Goal: Transaction & Acquisition: Book appointment/travel/reservation

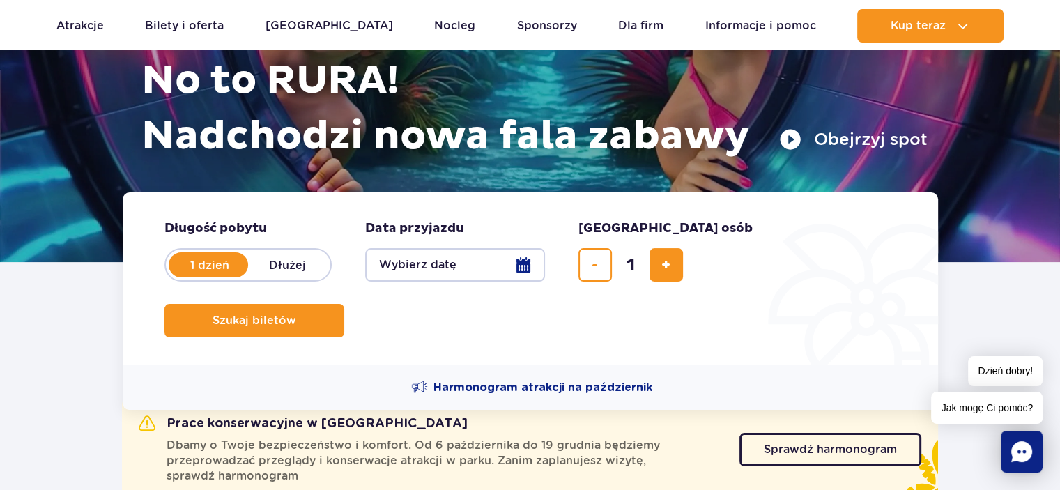
scroll to position [231, 0]
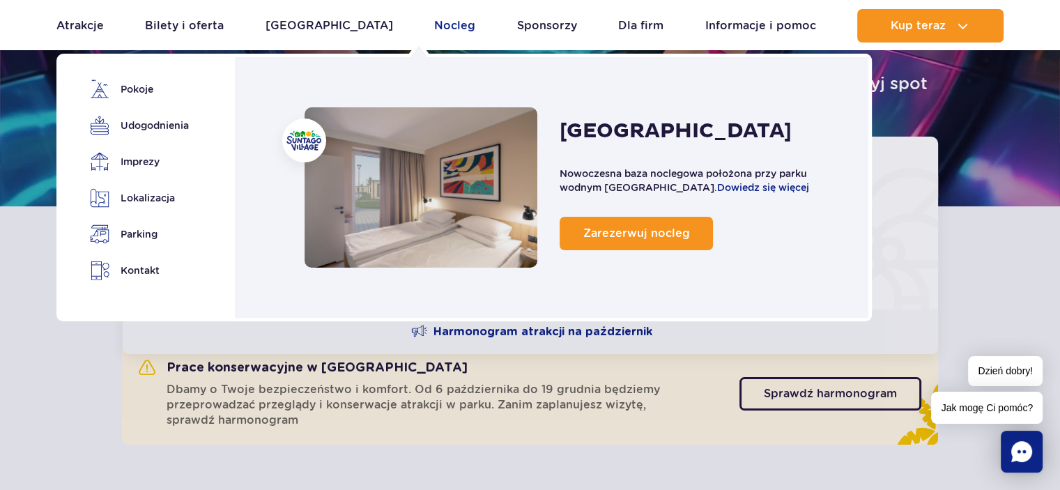
click at [434, 21] on link "Nocleg" at bounding box center [454, 25] width 41 height 33
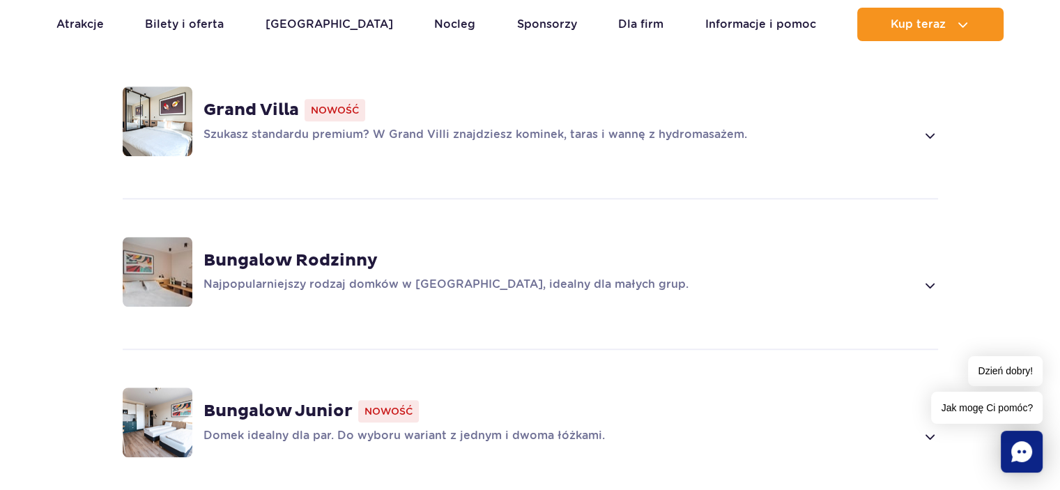
scroll to position [1109, 0]
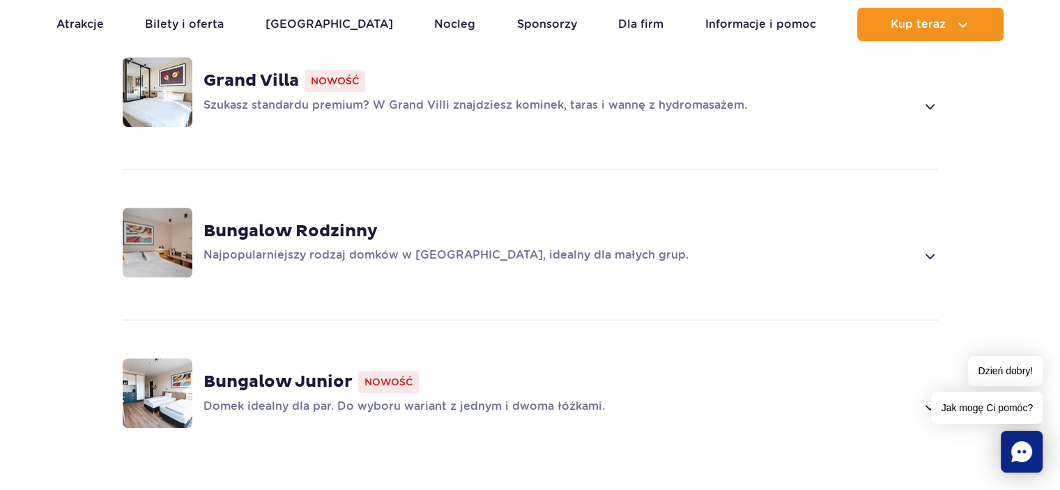
click at [138, 365] on img at bounding box center [158, 393] width 70 height 70
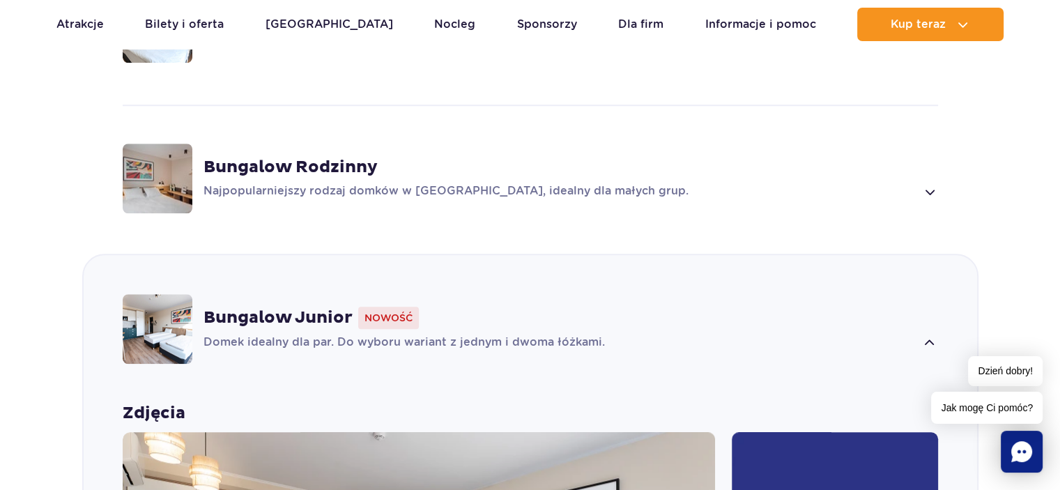
scroll to position [1148, 0]
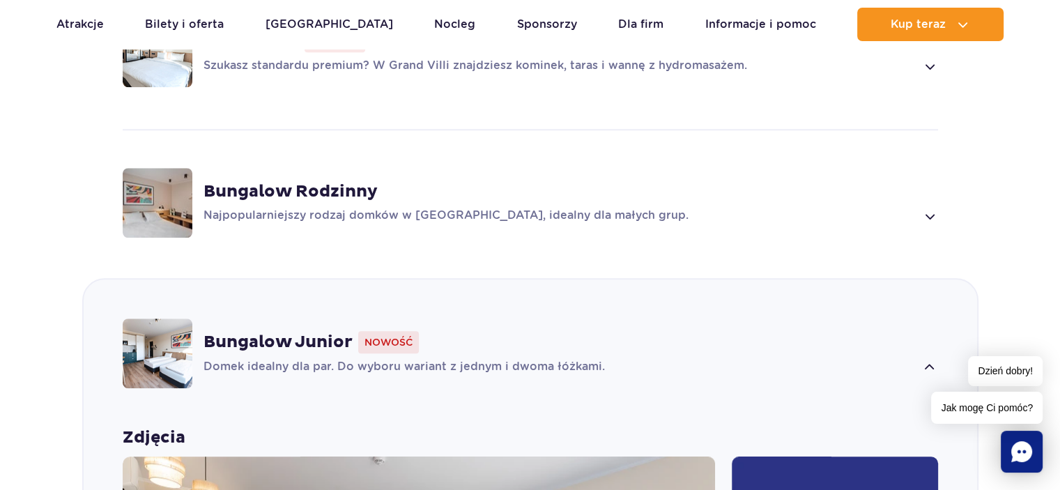
click at [153, 192] on img at bounding box center [158, 203] width 70 height 70
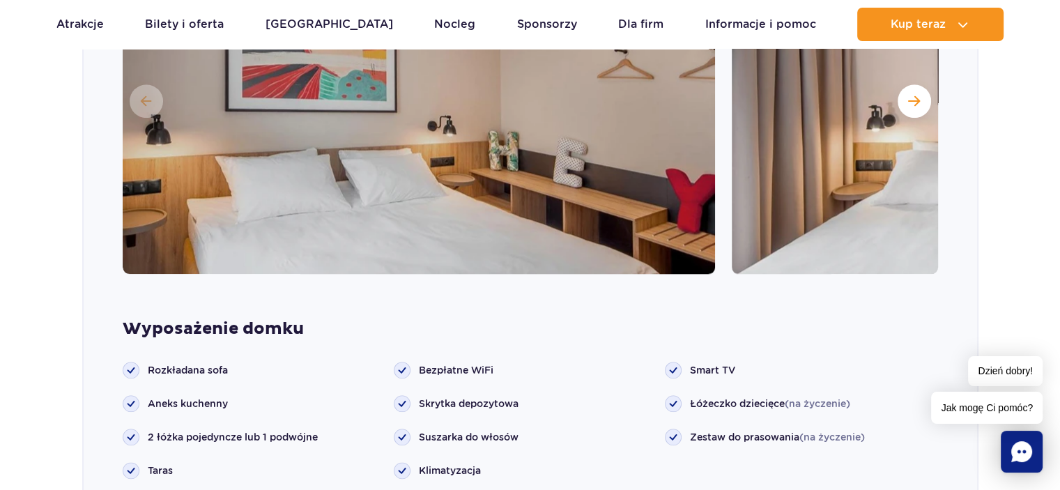
scroll to position [1397, 0]
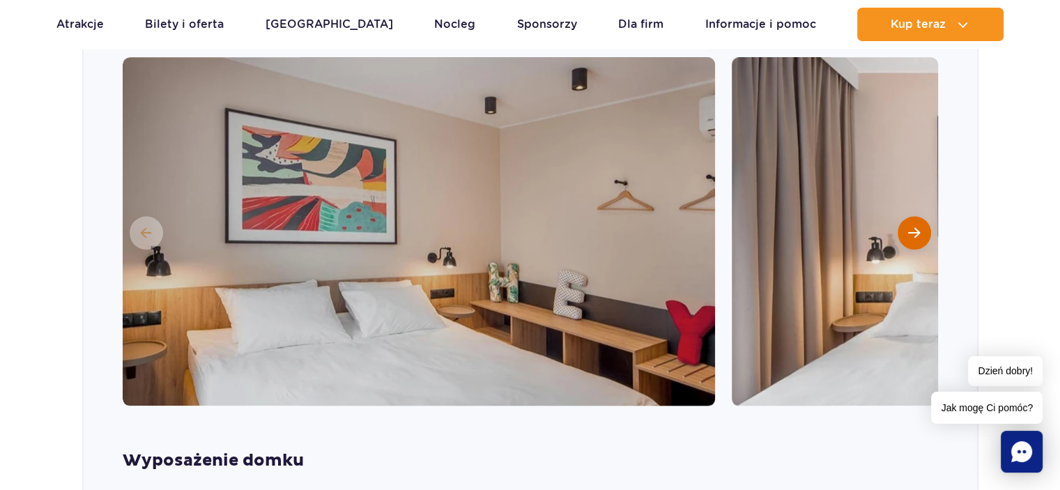
click at [901, 216] on button "Następny slajd" at bounding box center [914, 232] width 33 height 33
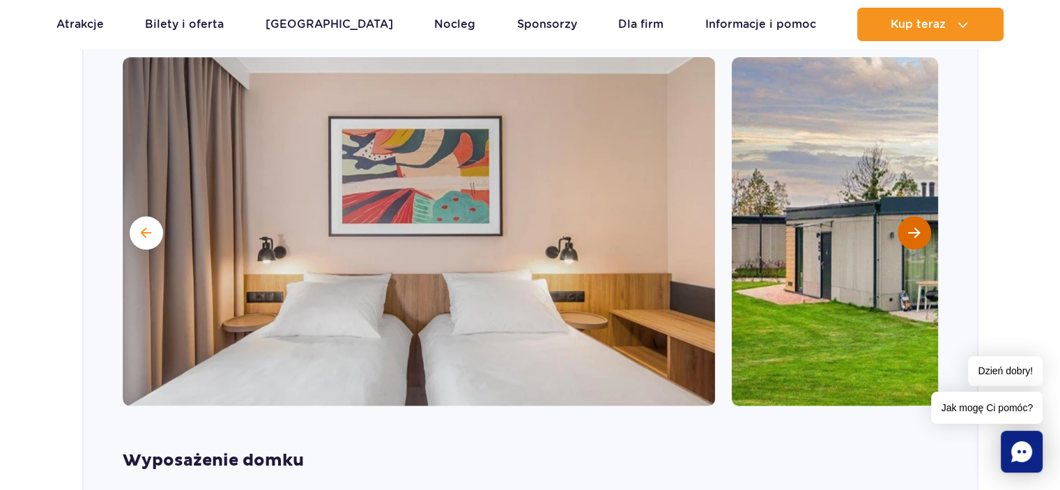
click at [909, 227] on span "Następny slajd" at bounding box center [914, 233] width 12 height 13
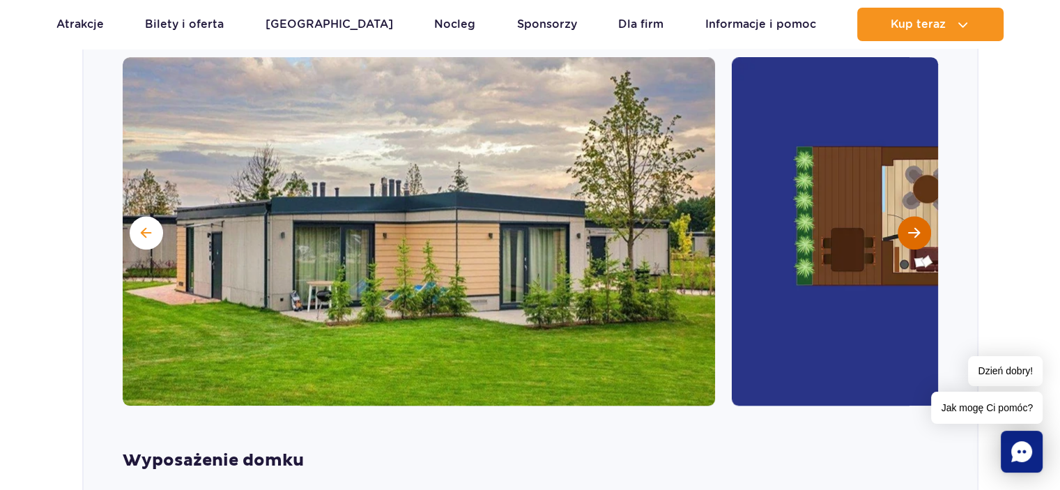
click at [909, 227] on span "Następny slajd" at bounding box center [914, 233] width 12 height 13
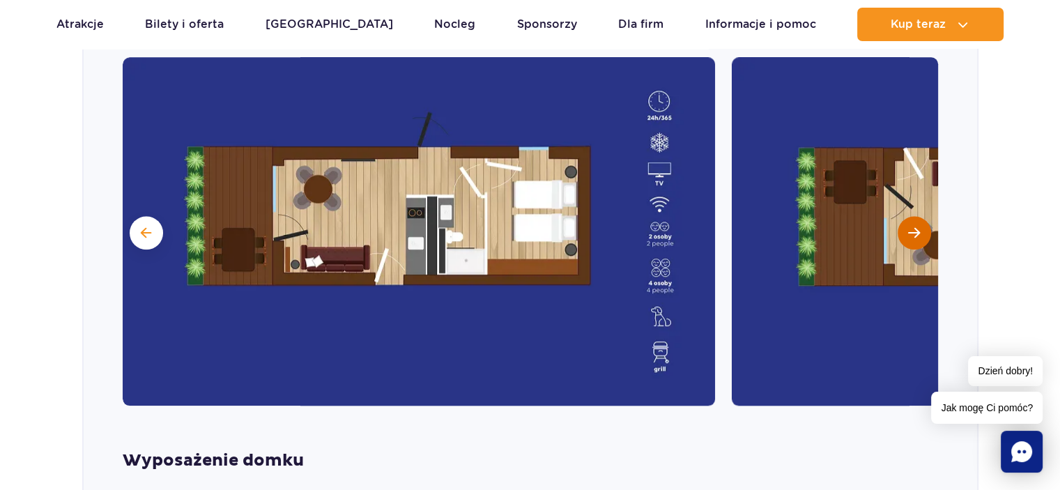
click at [913, 227] on span "Następny slajd" at bounding box center [914, 233] width 12 height 13
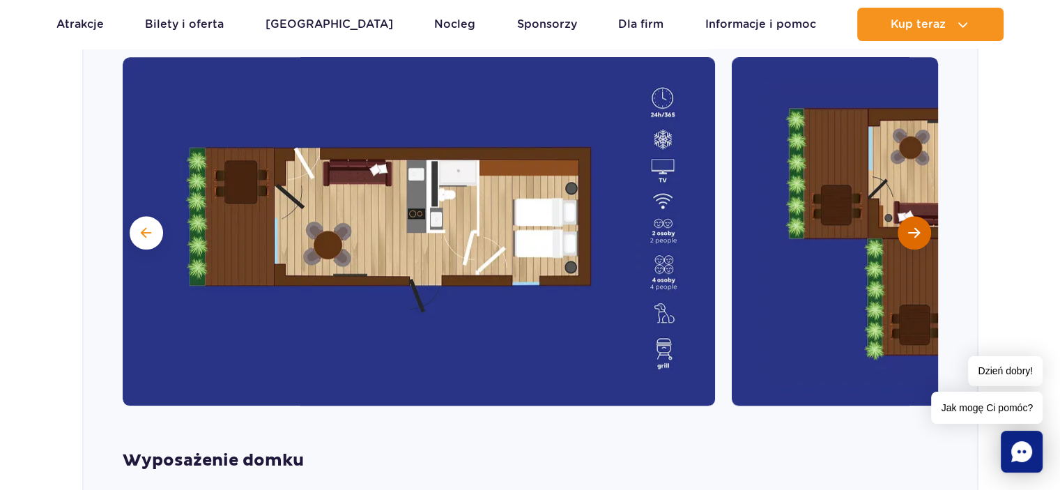
click at [921, 216] on button "Następny slajd" at bounding box center [914, 232] width 33 height 33
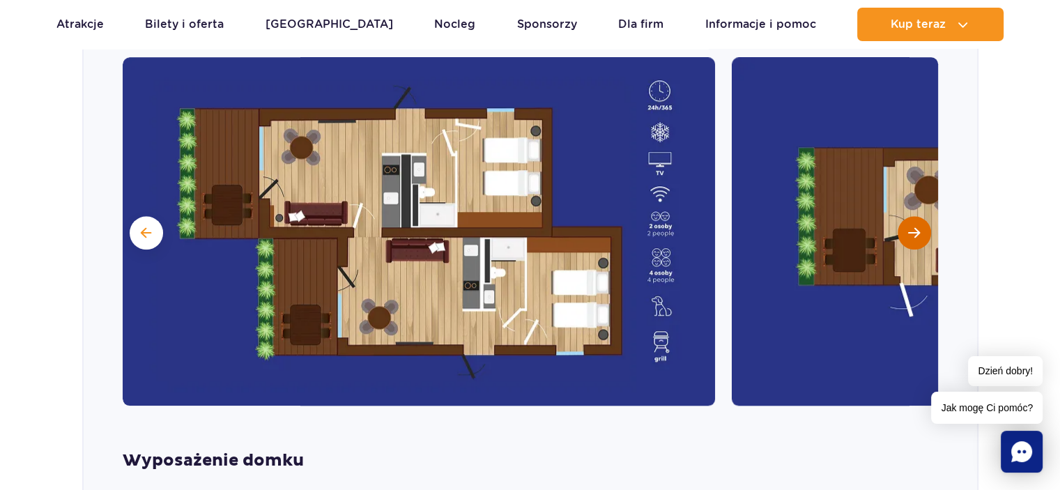
click at [920, 227] on span "Następny slajd" at bounding box center [914, 233] width 12 height 13
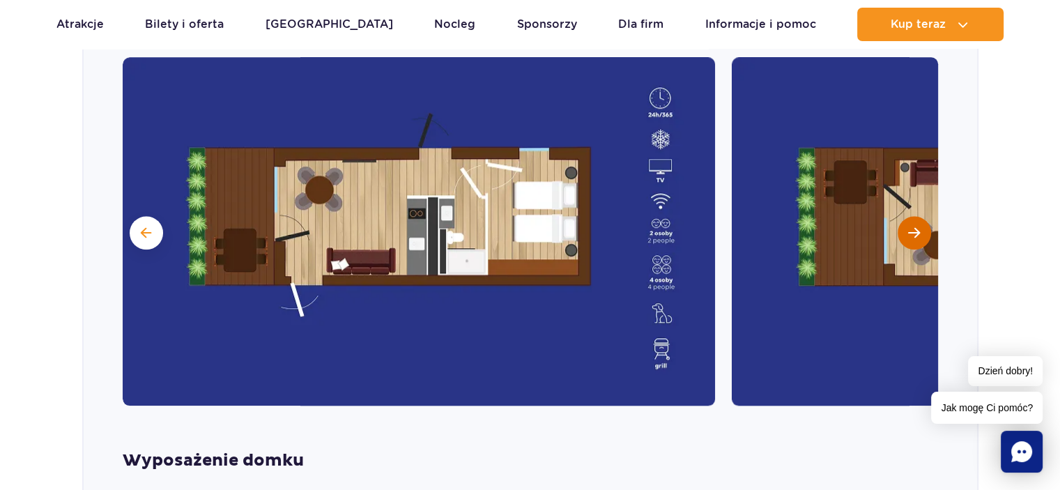
click at [920, 227] on span "Następny slajd" at bounding box center [914, 233] width 12 height 13
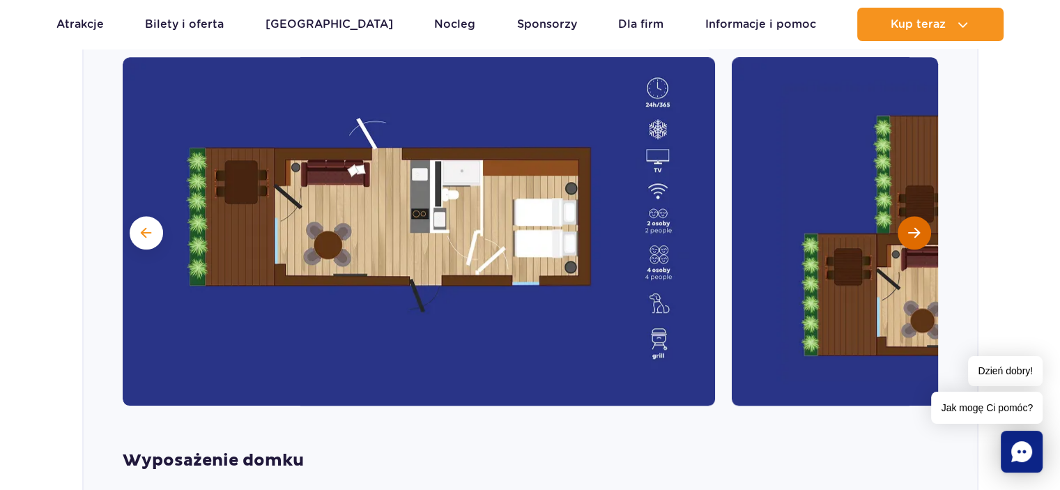
click at [920, 227] on span "Następny slajd" at bounding box center [914, 233] width 12 height 13
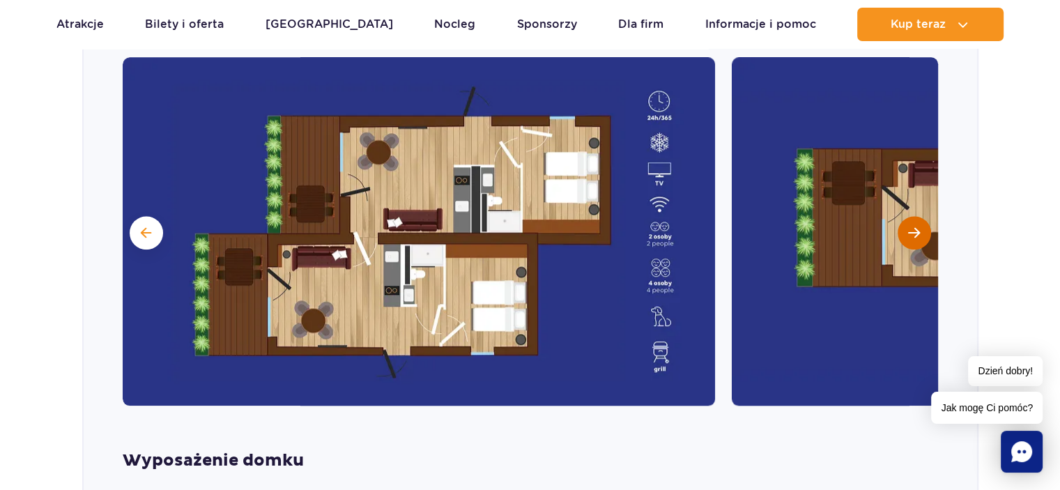
click at [920, 227] on span "Następny slajd" at bounding box center [914, 233] width 12 height 13
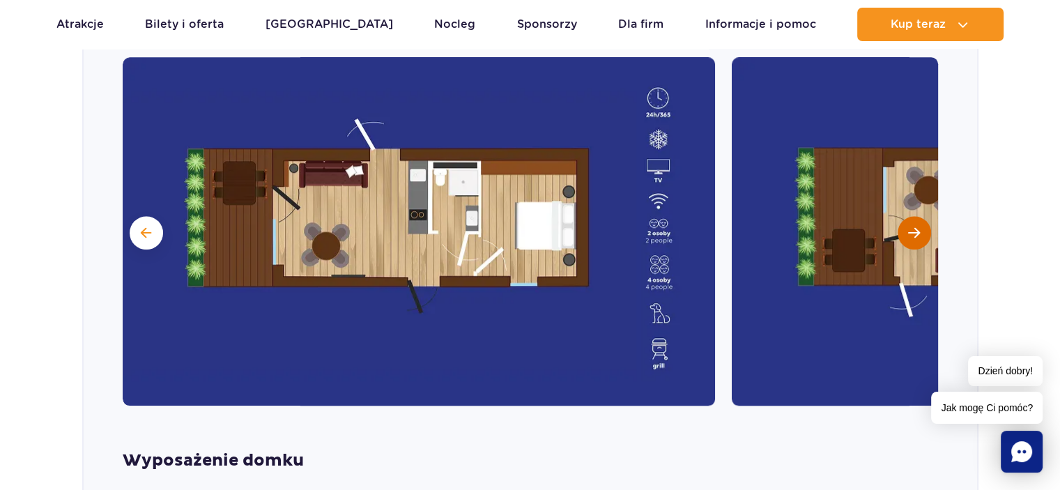
click at [920, 227] on span "Następny slajd" at bounding box center [914, 233] width 12 height 13
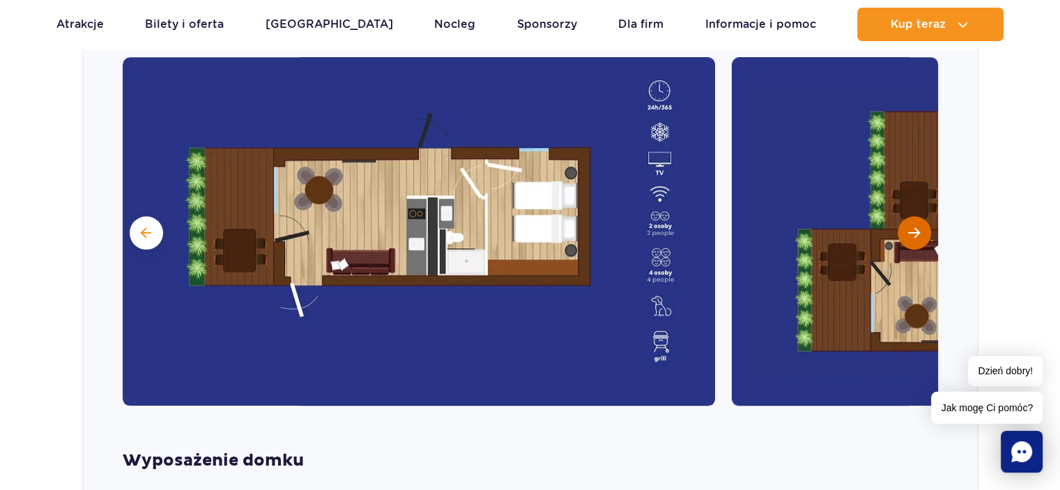
click at [920, 227] on span "Następny slajd" at bounding box center [914, 233] width 12 height 13
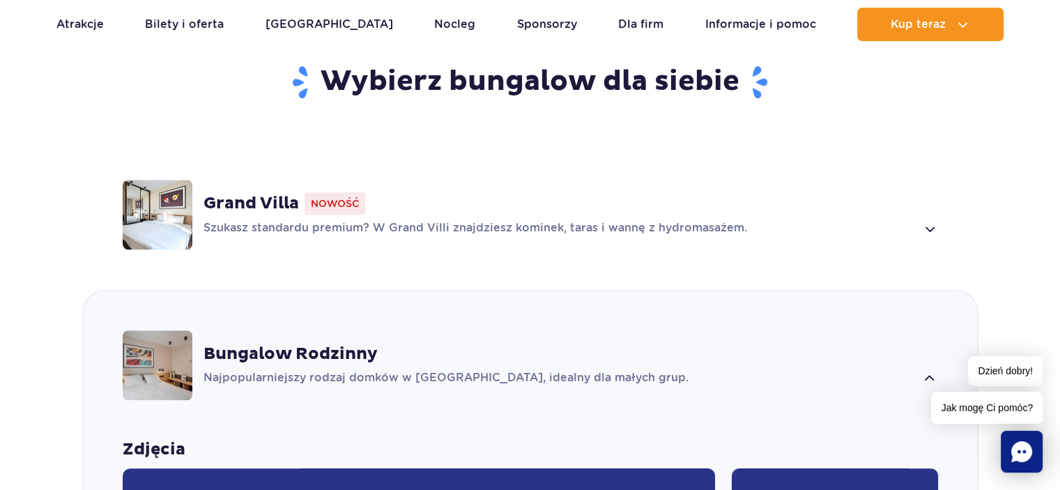
scroll to position [1010, 0]
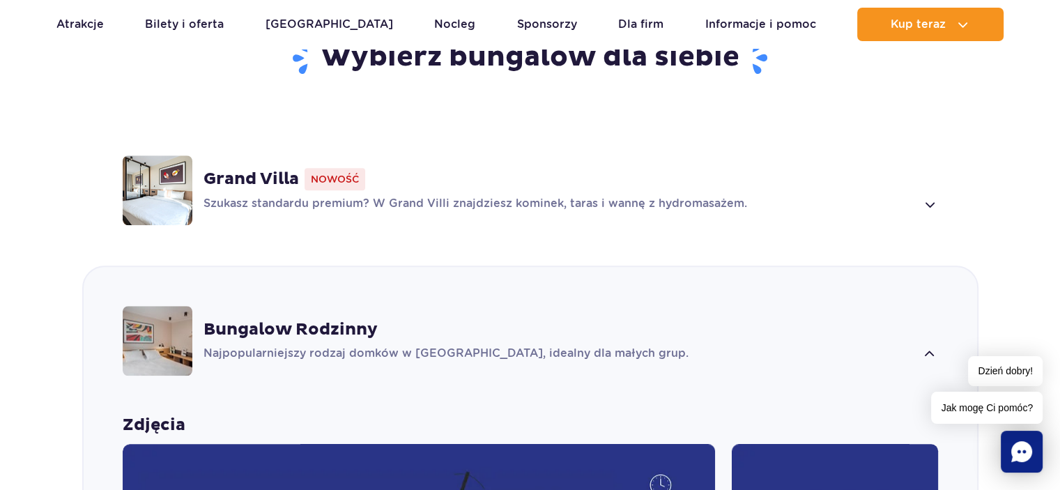
click at [167, 184] on img at bounding box center [158, 190] width 70 height 70
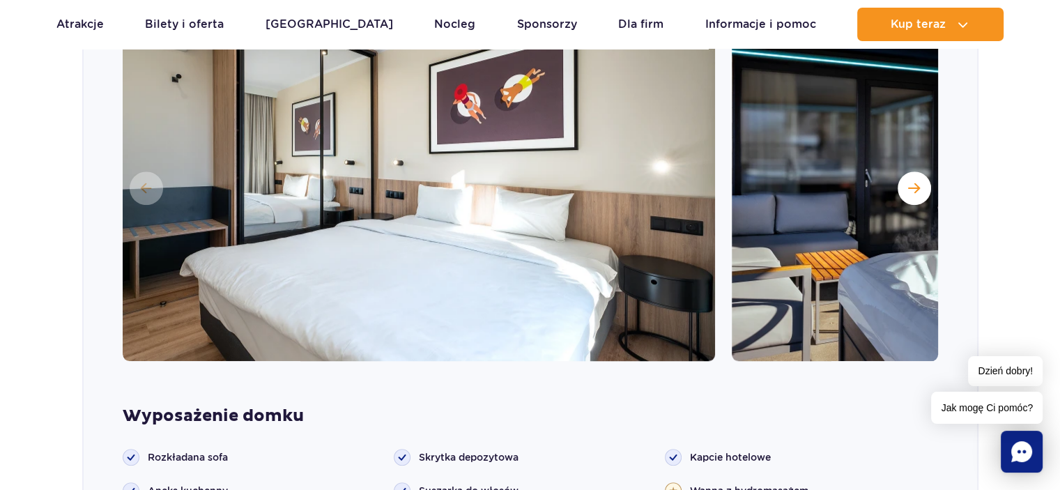
scroll to position [1258, 0]
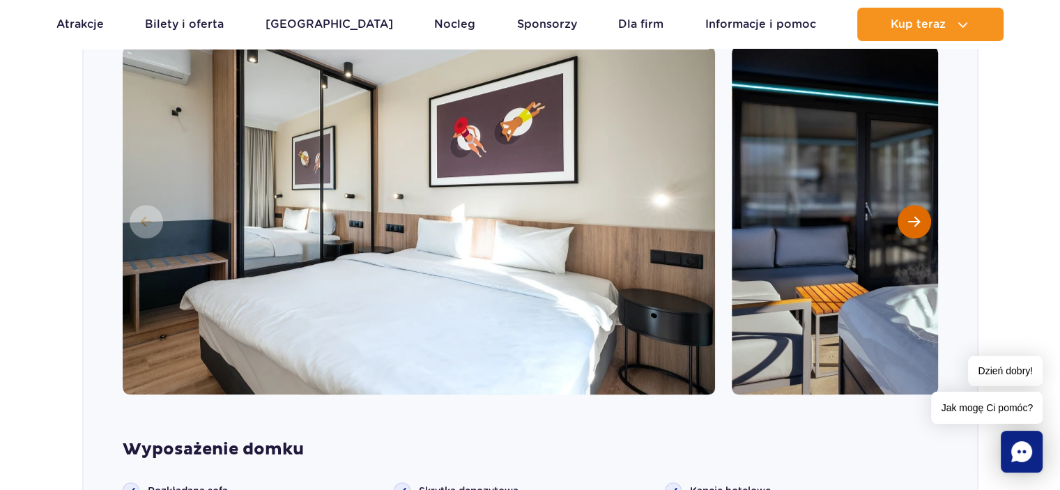
click at [906, 210] on button "Następny slajd" at bounding box center [914, 221] width 33 height 33
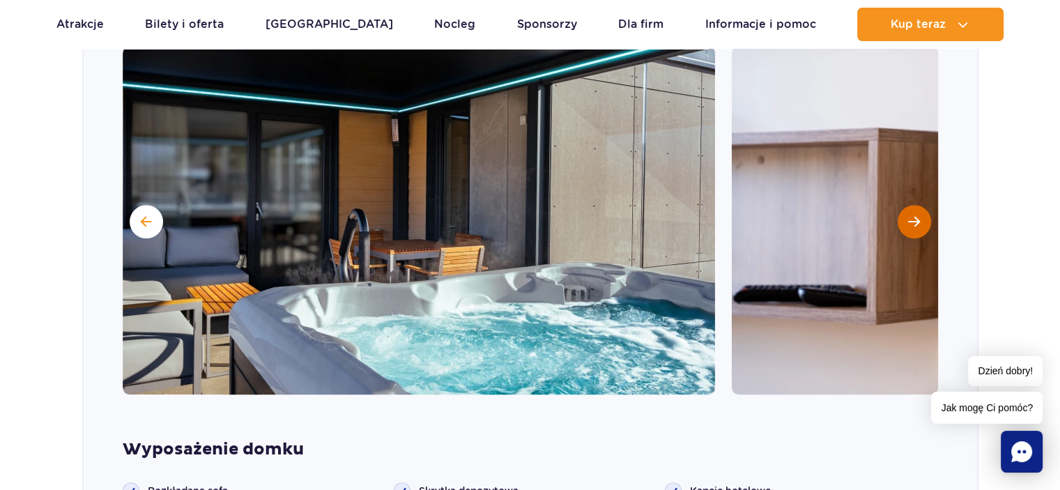
click at [906, 210] on button "Następny slajd" at bounding box center [914, 221] width 33 height 33
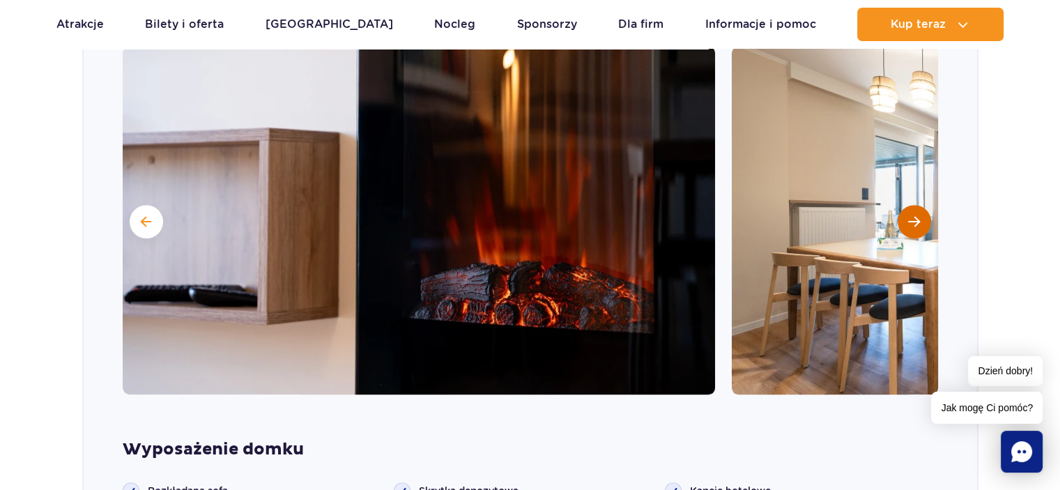
click at [907, 210] on button "Następny slajd" at bounding box center [914, 221] width 33 height 33
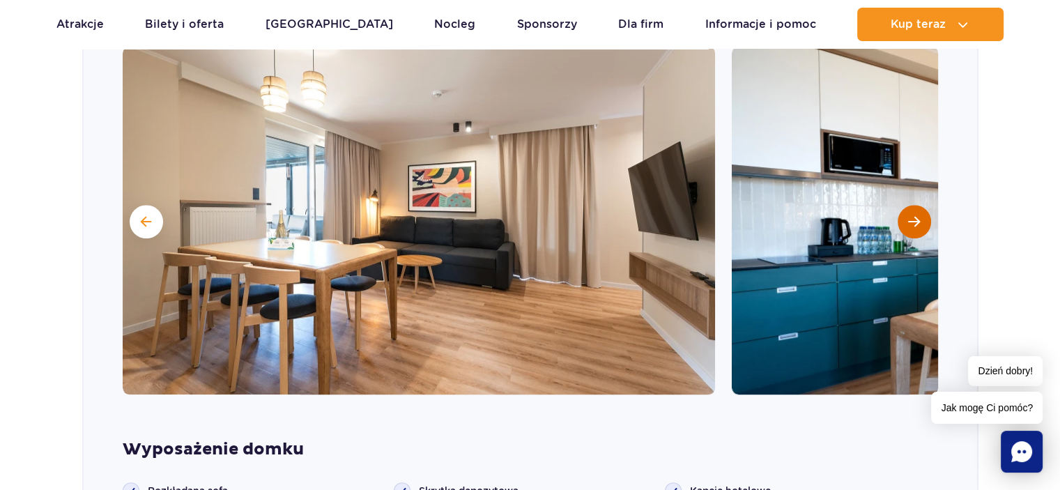
click at [907, 210] on button "Następny slajd" at bounding box center [914, 221] width 33 height 33
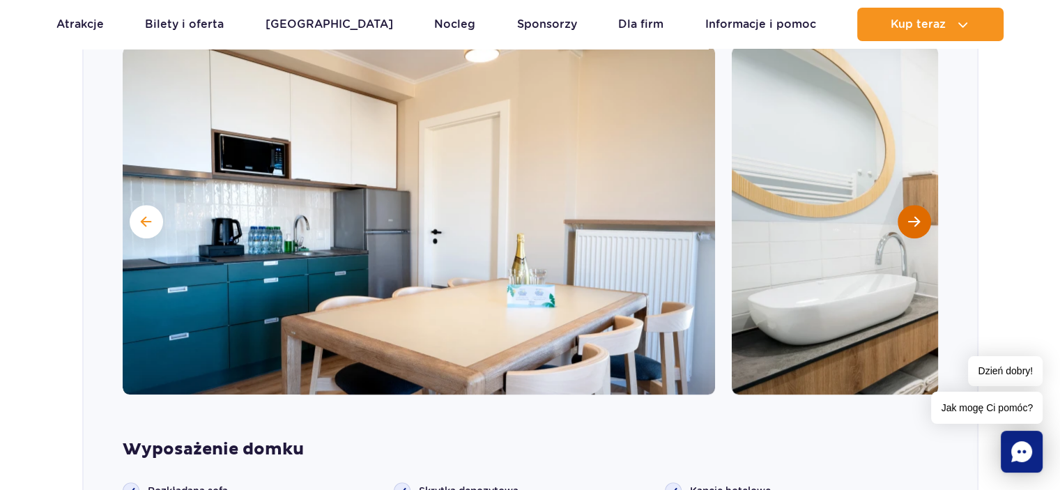
click at [908, 210] on button "Następny slajd" at bounding box center [914, 221] width 33 height 33
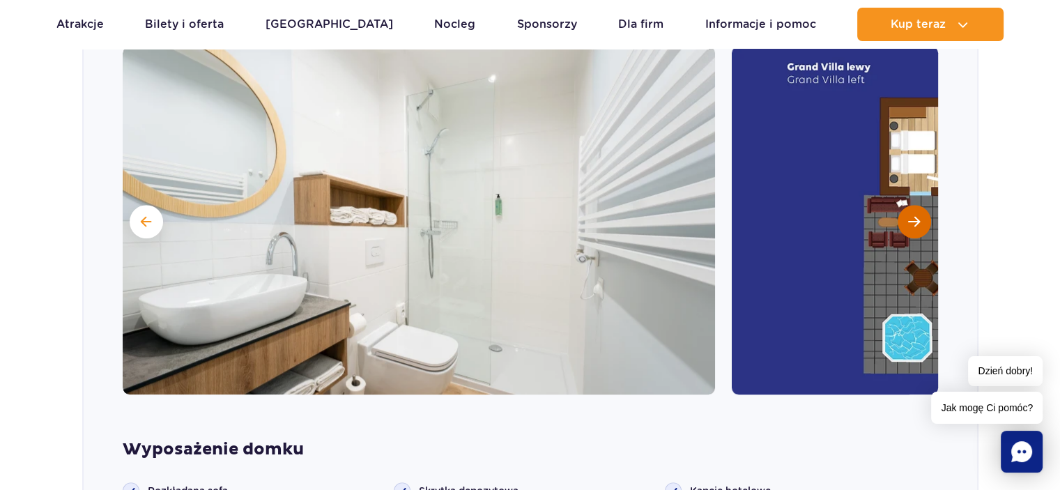
click at [908, 210] on button "Następny slajd" at bounding box center [914, 221] width 33 height 33
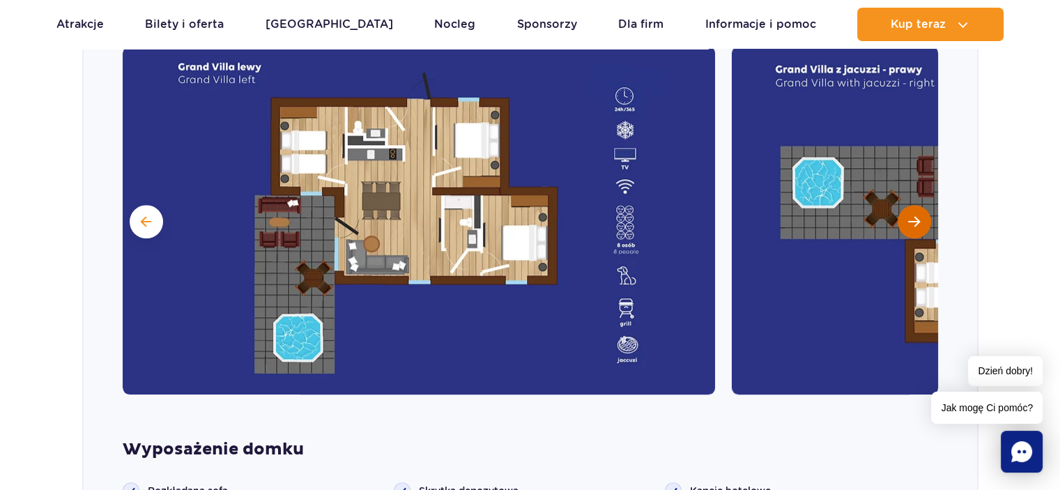
click at [910, 208] on button "Następny slajd" at bounding box center [914, 221] width 33 height 33
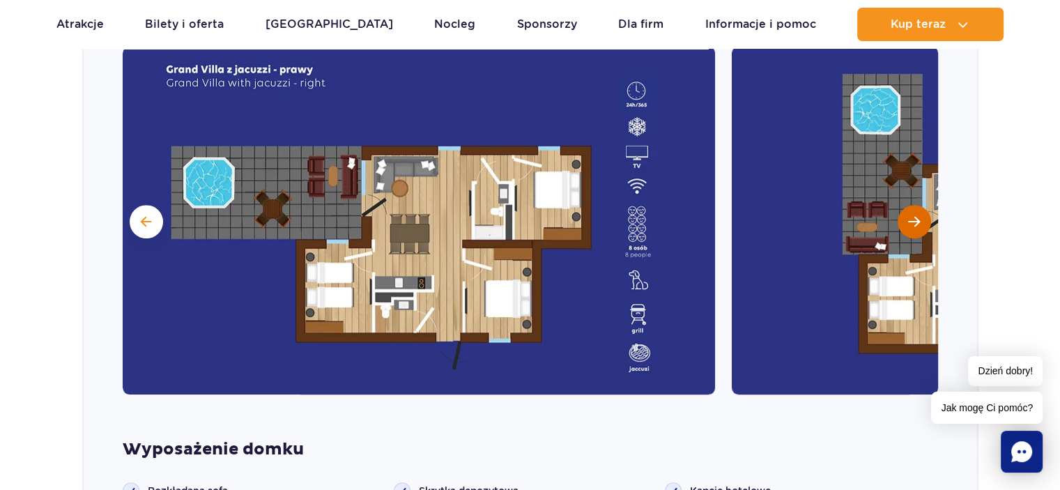
click at [910, 208] on button "Następny slajd" at bounding box center [914, 221] width 33 height 33
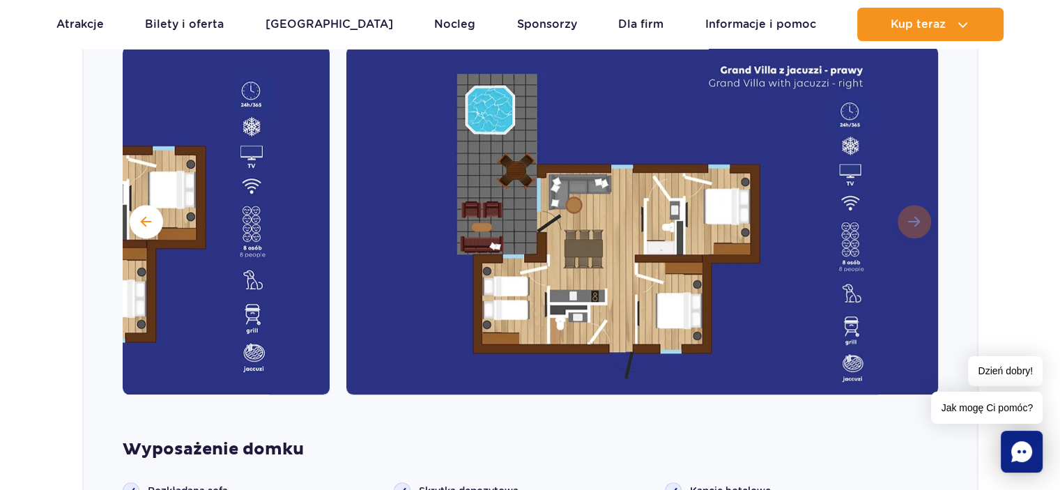
click at [911, 208] on img at bounding box center [642, 220] width 593 height 349
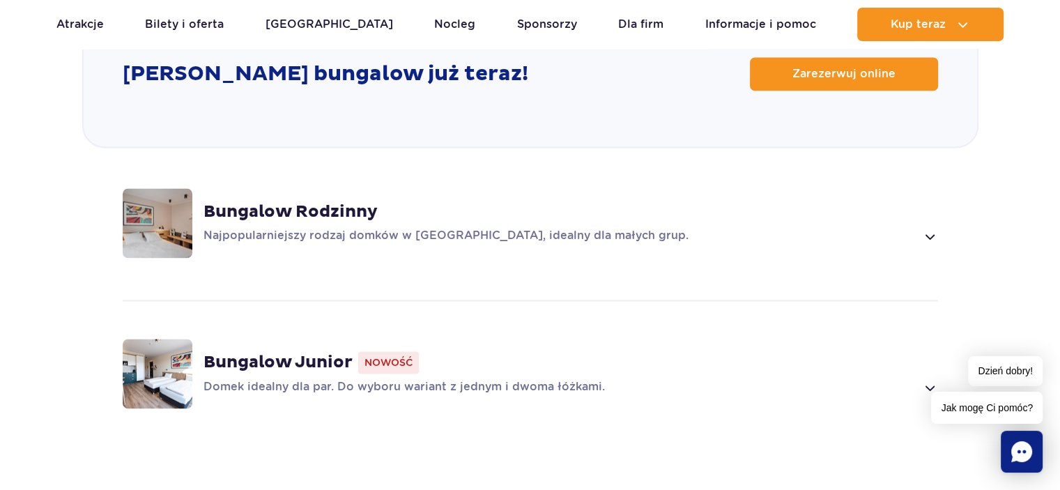
scroll to position [1921, 0]
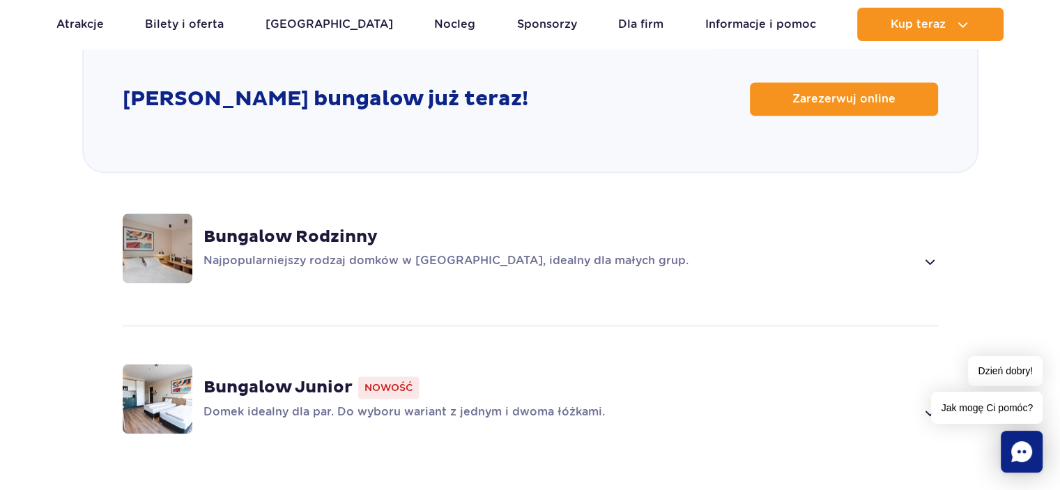
click at [146, 364] on img at bounding box center [158, 399] width 70 height 70
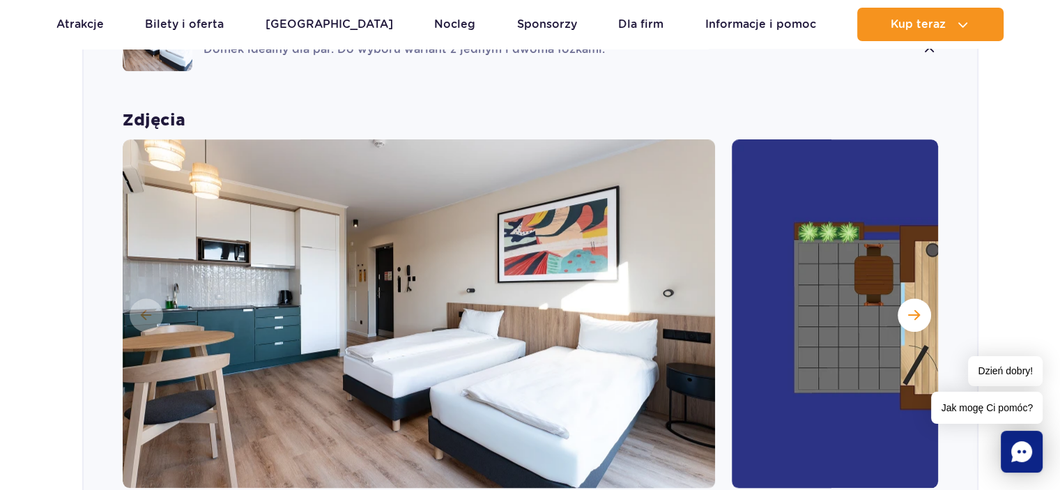
scroll to position [1482, 0]
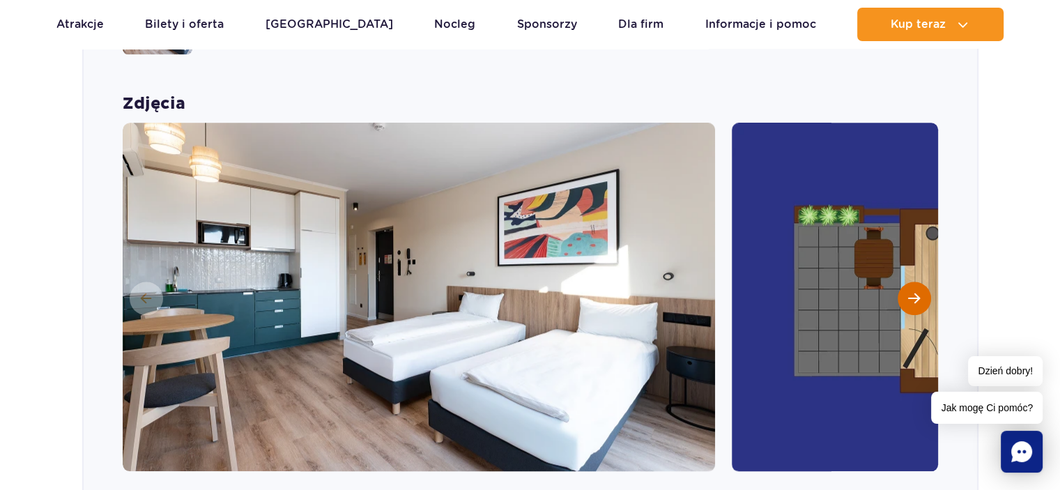
click at [916, 292] on span "Następny slajd" at bounding box center [914, 298] width 12 height 13
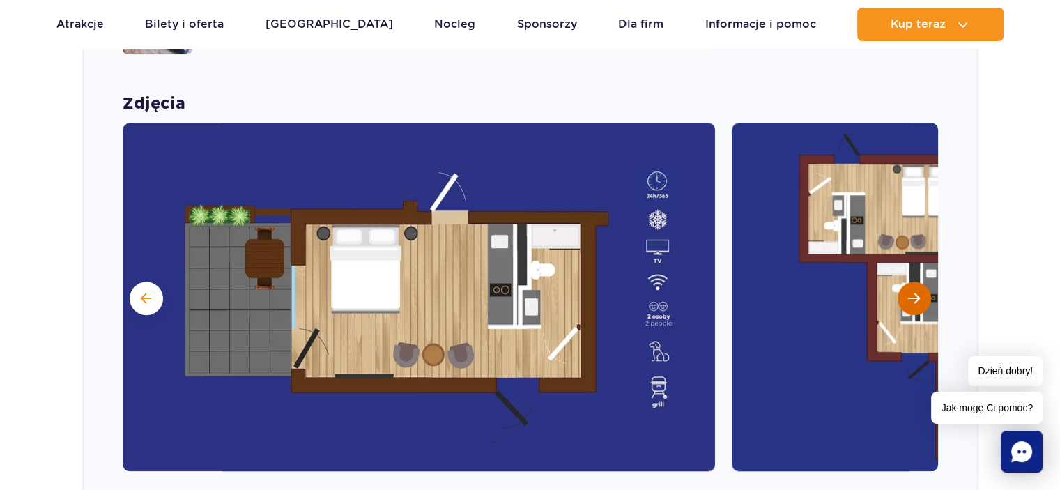
click at [916, 292] on span "Następny slajd" at bounding box center [914, 298] width 12 height 13
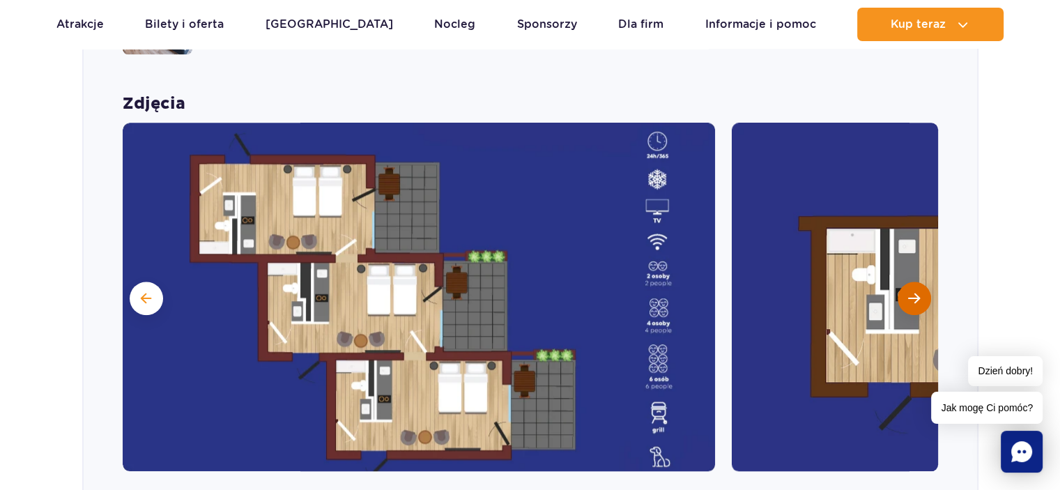
click at [916, 292] on span "Następny slajd" at bounding box center [914, 298] width 12 height 13
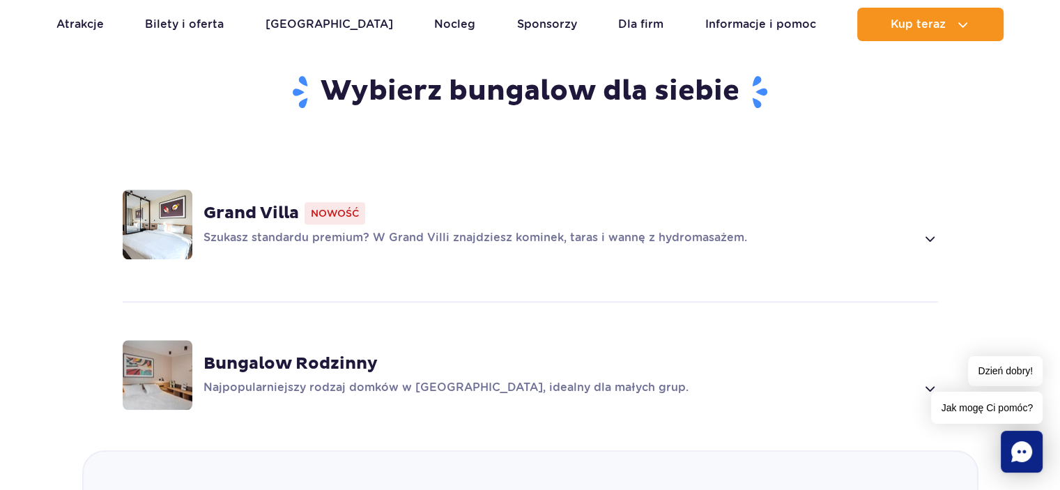
scroll to position [1009, 0]
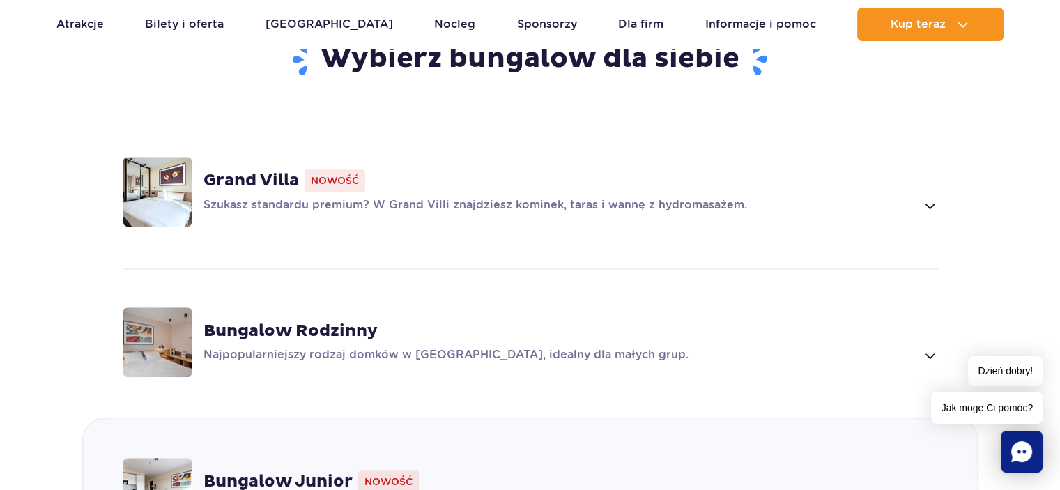
click at [177, 317] on img at bounding box center [158, 342] width 70 height 70
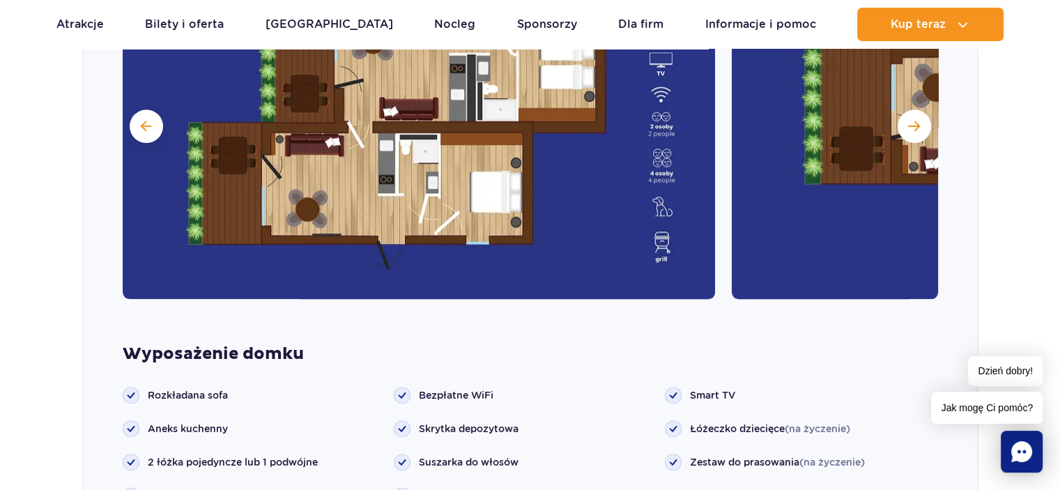
scroll to position [1676, 0]
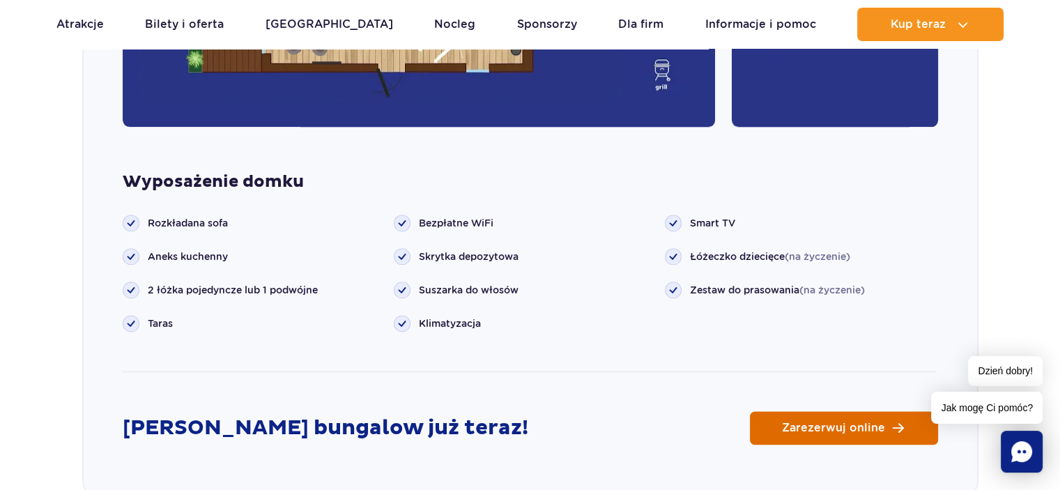
click at [772, 411] on link "Zarezerwuj online" at bounding box center [844, 427] width 188 height 33
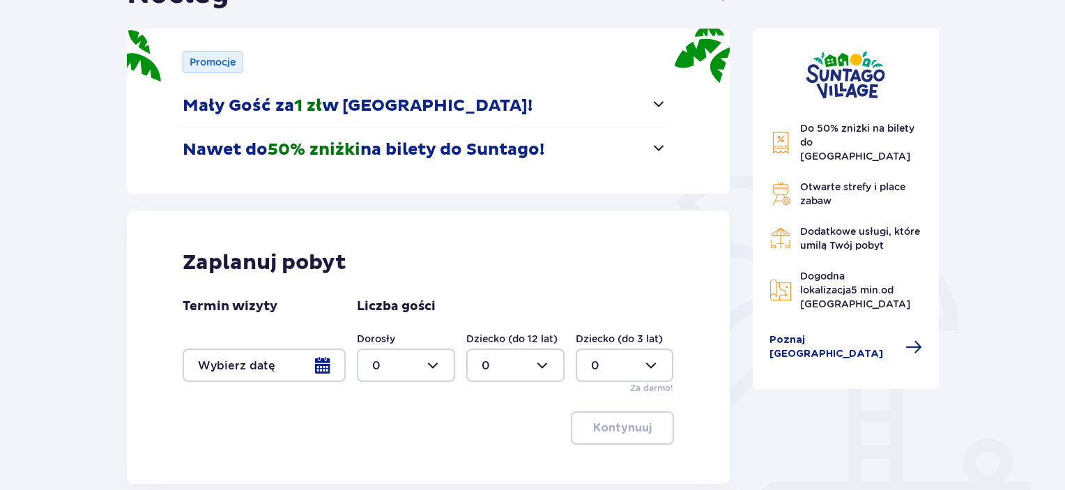
scroll to position [174, 0]
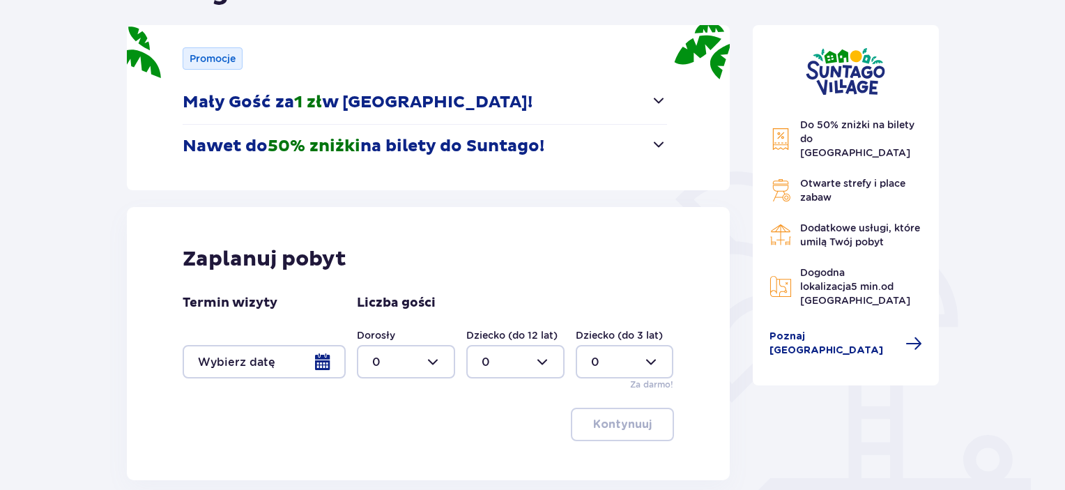
click at [441, 367] on div at bounding box center [406, 361] width 98 height 33
click at [418, 284] on div "2" at bounding box center [406, 284] width 68 height 15
click at [622, 353] on div at bounding box center [625, 361] width 98 height 33
click at [442, 359] on div at bounding box center [406, 361] width 98 height 33
click at [401, 319] on div "3" at bounding box center [406, 313] width 68 height 15
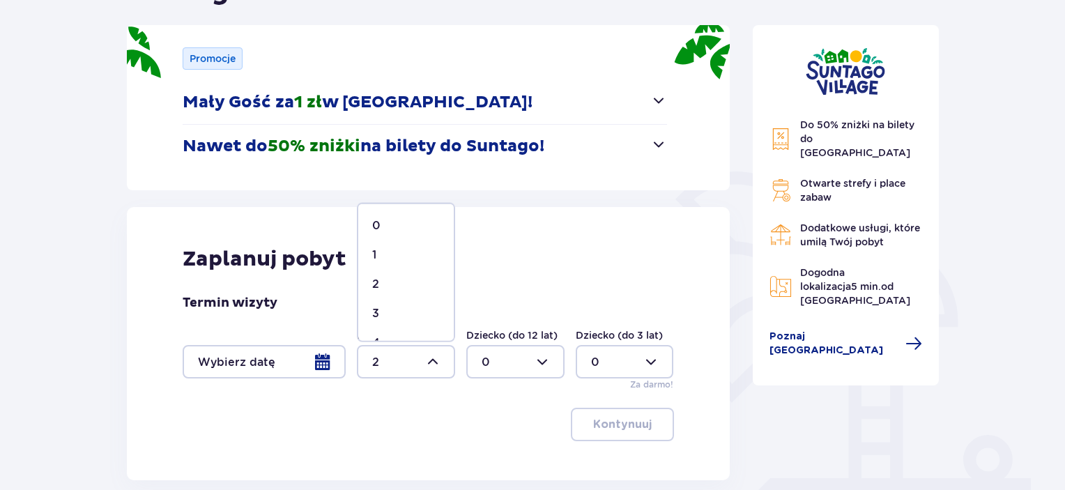
type input "3"
click at [399, 402] on div "Zaplanuj pobyt Termin wizyty Liczba gości Dorosły 3 Dziecko (do 12 lat) 0 Dziec…" at bounding box center [428, 343] width 603 height 273
click at [319, 363] on div at bounding box center [264, 361] width 163 height 33
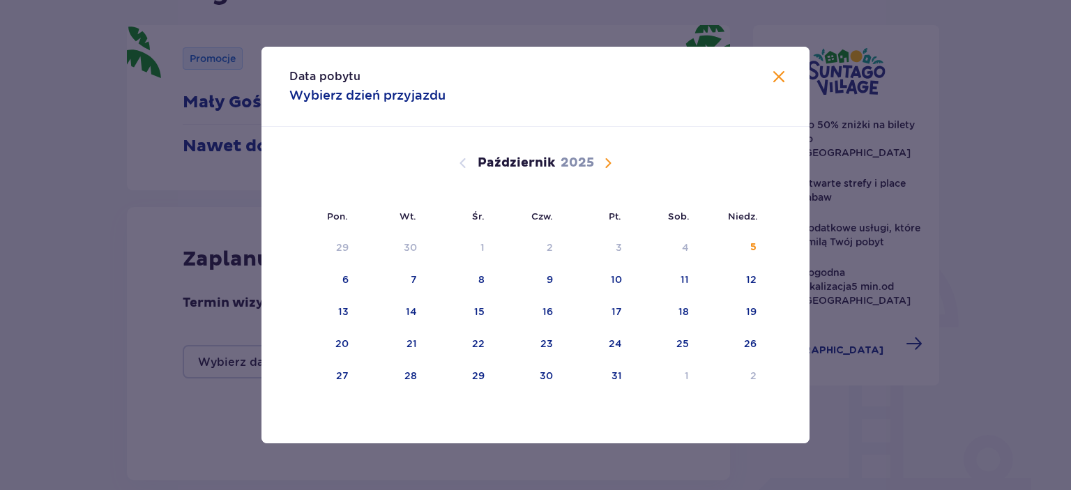
click at [609, 160] on span "Następny miesiąc" at bounding box center [608, 163] width 17 height 17
click at [622, 317] on div "14" at bounding box center [596, 312] width 68 height 31
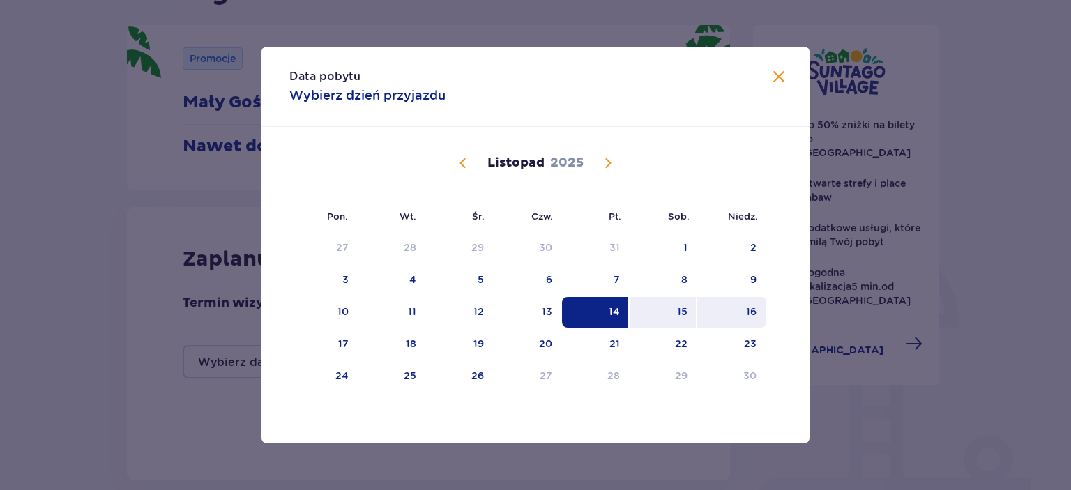
click at [742, 313] on div "16" at bounding box center [731, 312] width 69 height 31
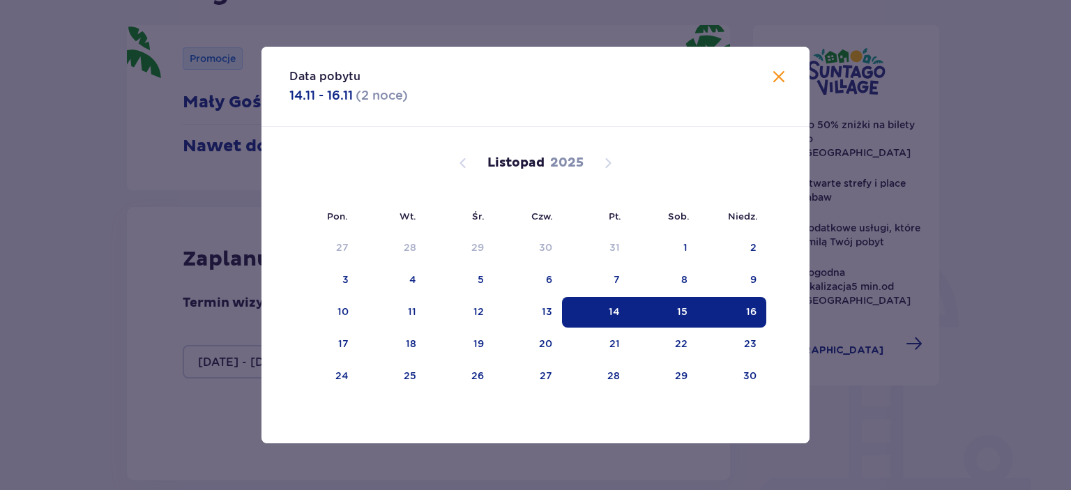
type input "14.11.25 - 16.11.25"
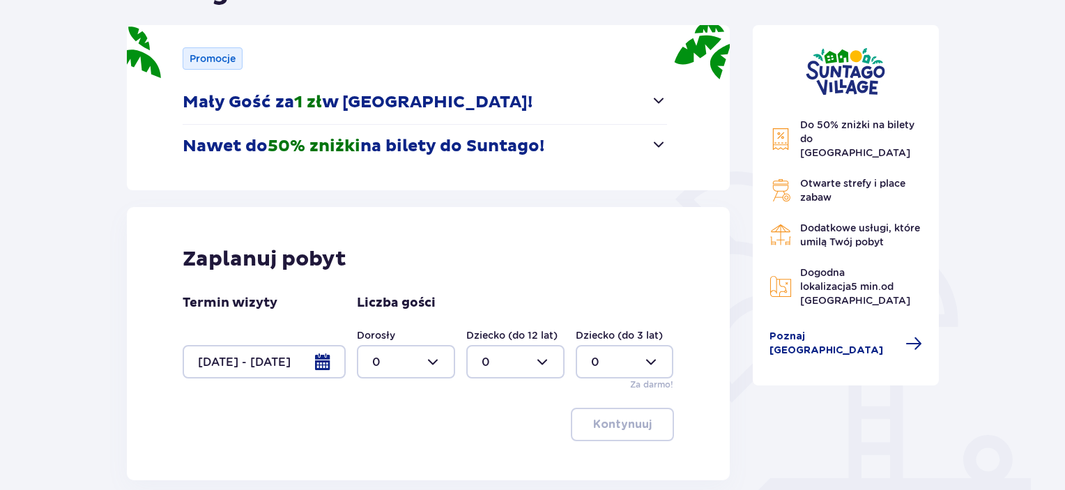
click at [446, 358] on div at bounding box center [406, 361] width 98 height 33
click at [372, 312] on p "3" at bounding box center [375, 313] width 7 height 15
type input "3"
click at [609, 422] on p "Kontynuuj" at bounding box center [622, 424] width 59 height 15
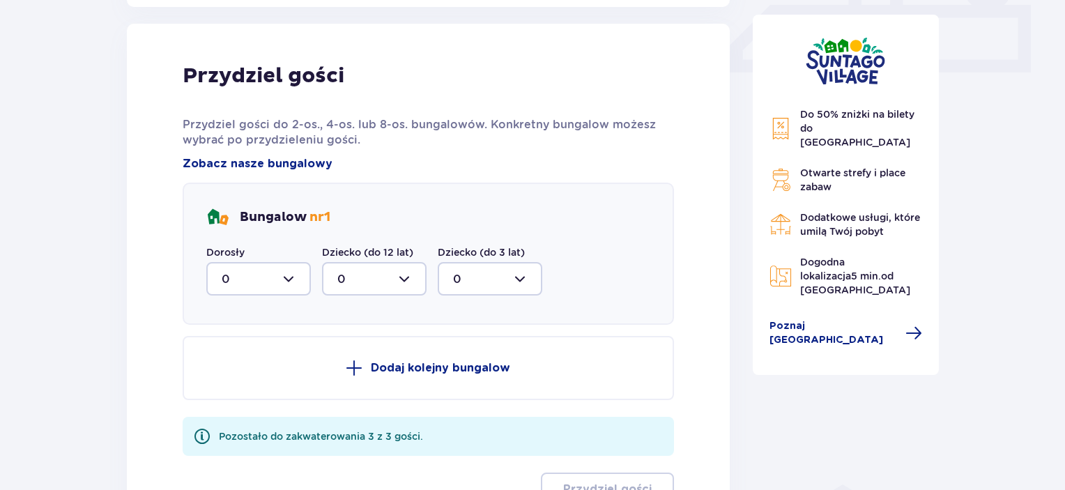
scroll to position [654, 0]
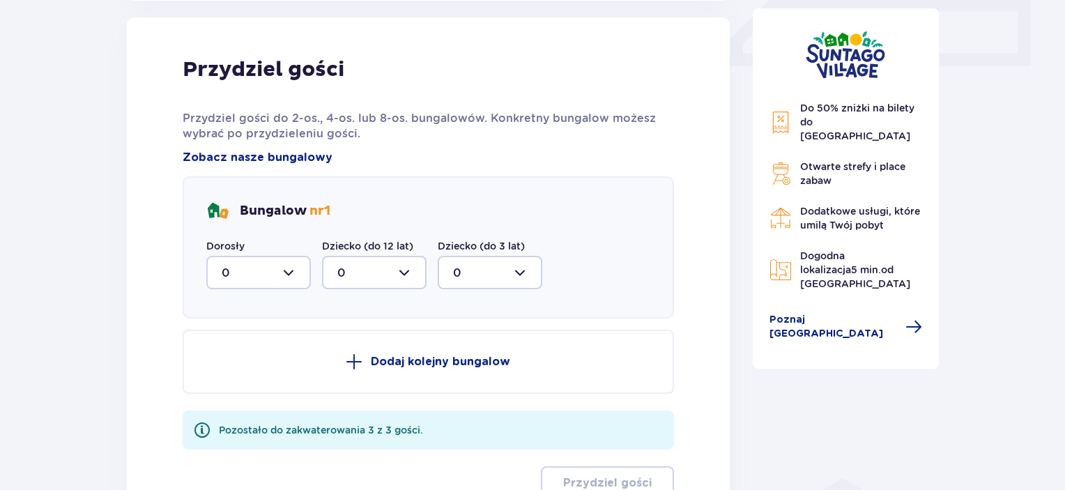
click at [292, 274] on div at bounding box center [258, 272] width 105 height 33
click at [231, 396] on div "3" at bounding box center [259, 402] width 74 height 15
type input "3"
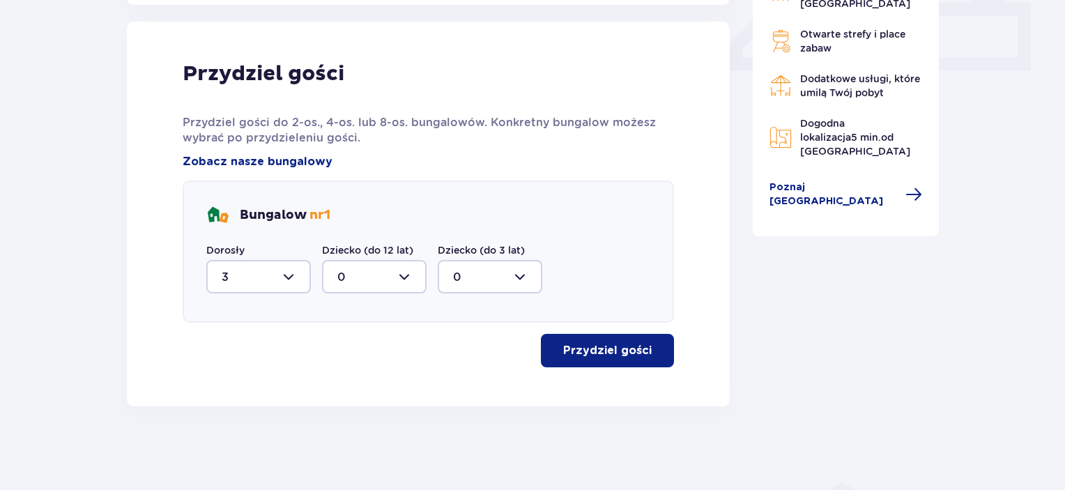
scroll to position [648, 0]
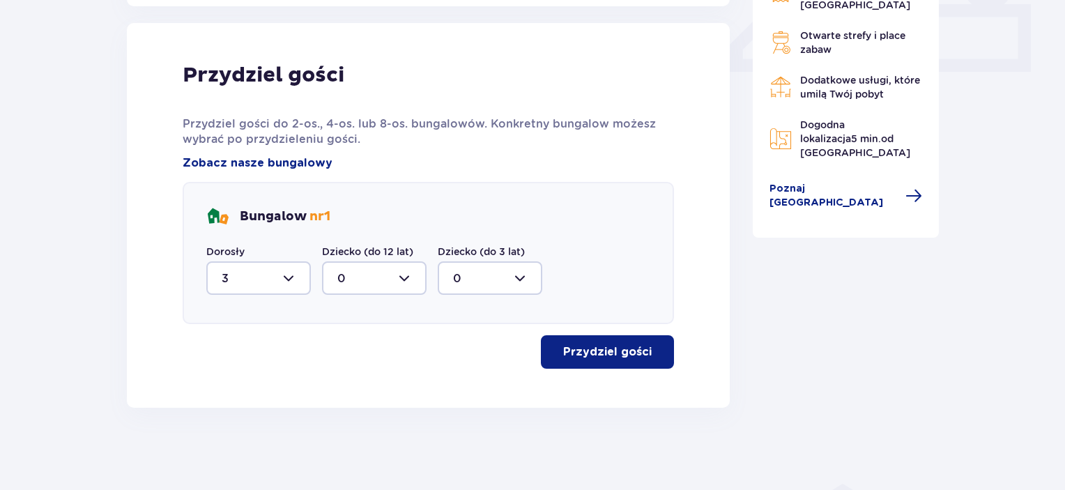
click at [627, 353] on p "Przydziel gości" at bounding box center [607, 351] width 89 height 15
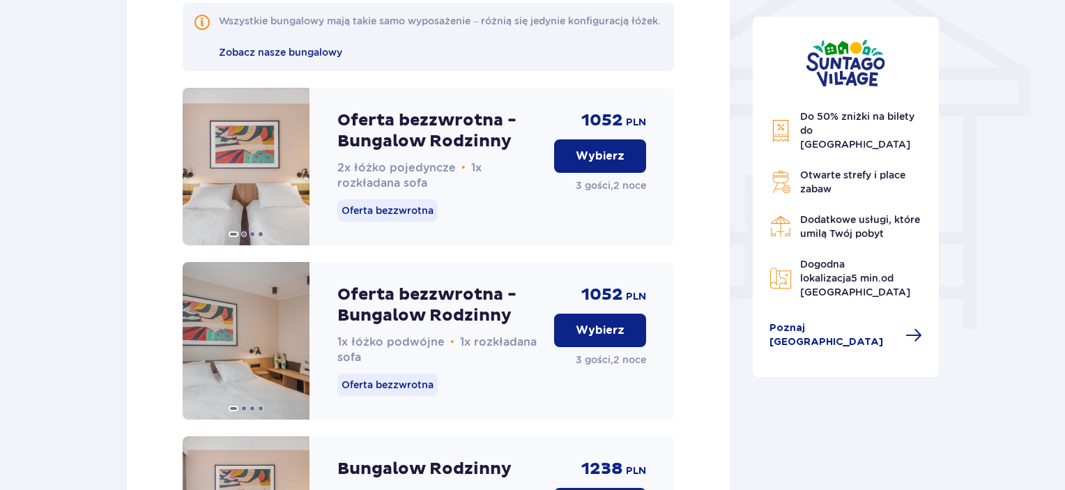
scroll to position [1155, 0]
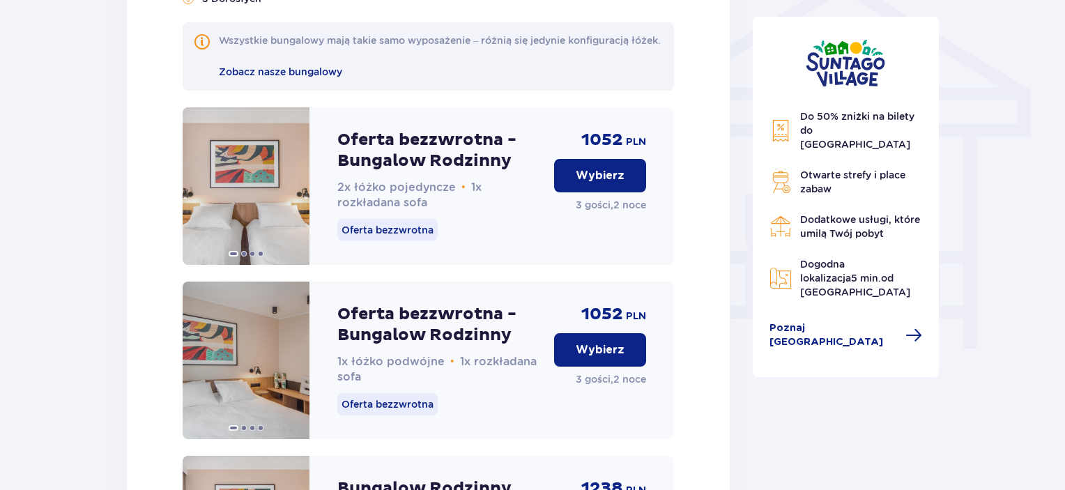
click at [395, 241] on p "Oferta bezzwrotna" at bounding box center [387, 230] width 100 height 22
click at [293, 195] on button at bounding box center [293, 186] width 17 height 17
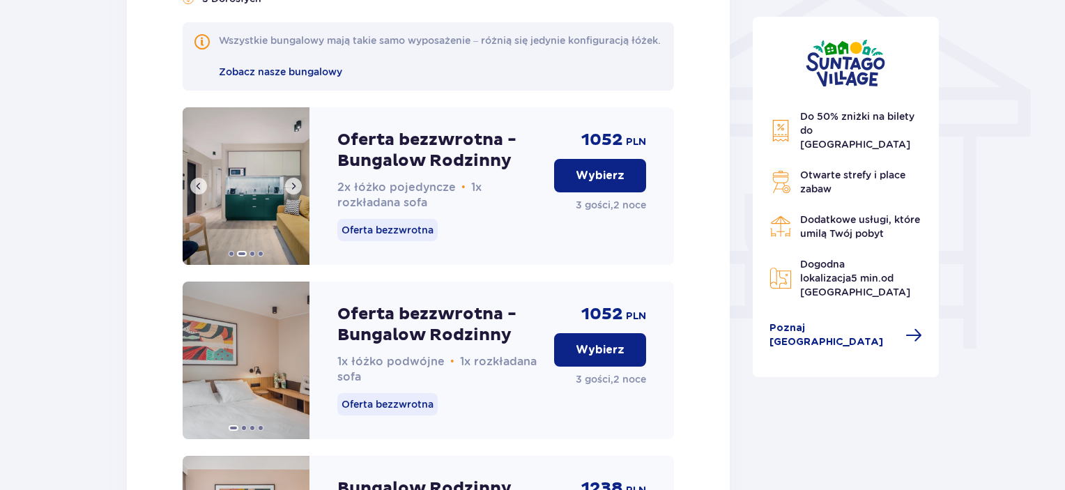
click at [293, 192] on span at bounding box center [293, 186] width 11 height 11
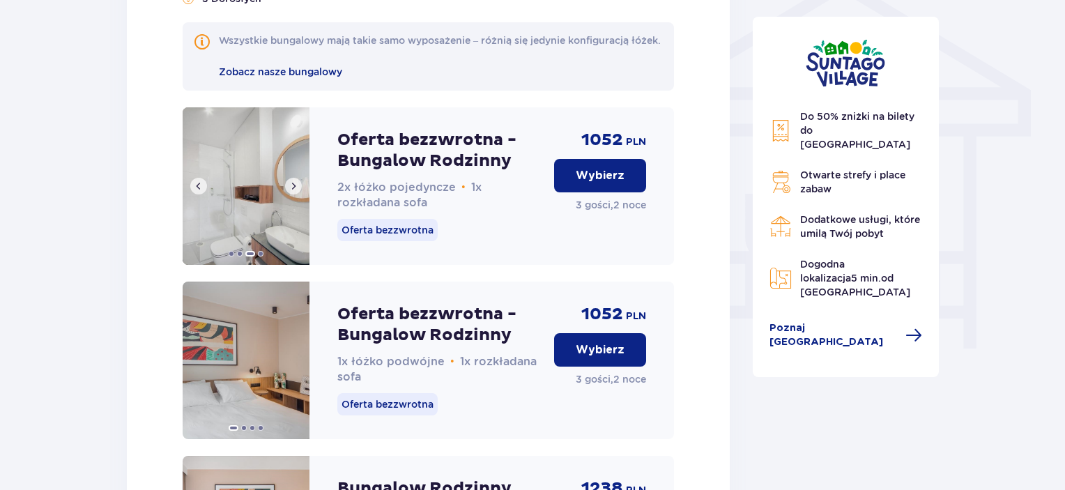
click at [294, 192] on span at bounding box center [293, 186] width 11 height 11
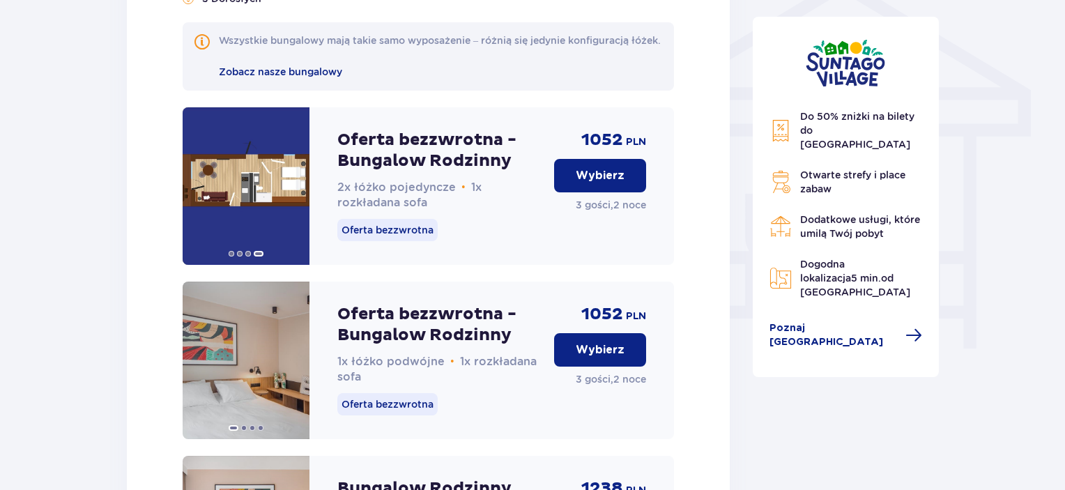
click at [605, 183] on p "Wybierz" at bounding box center [600, 175] width 49 height 15
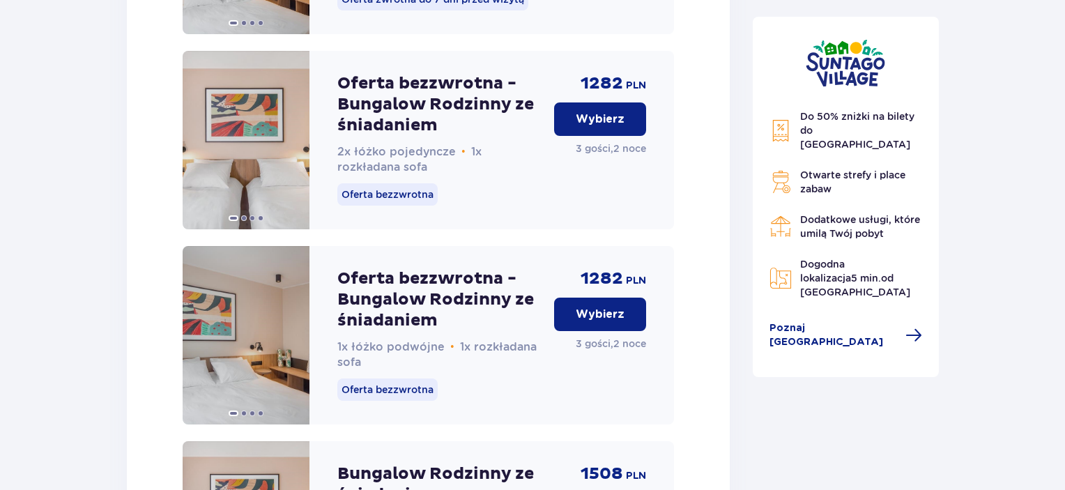
scroll to position [1860, 0]
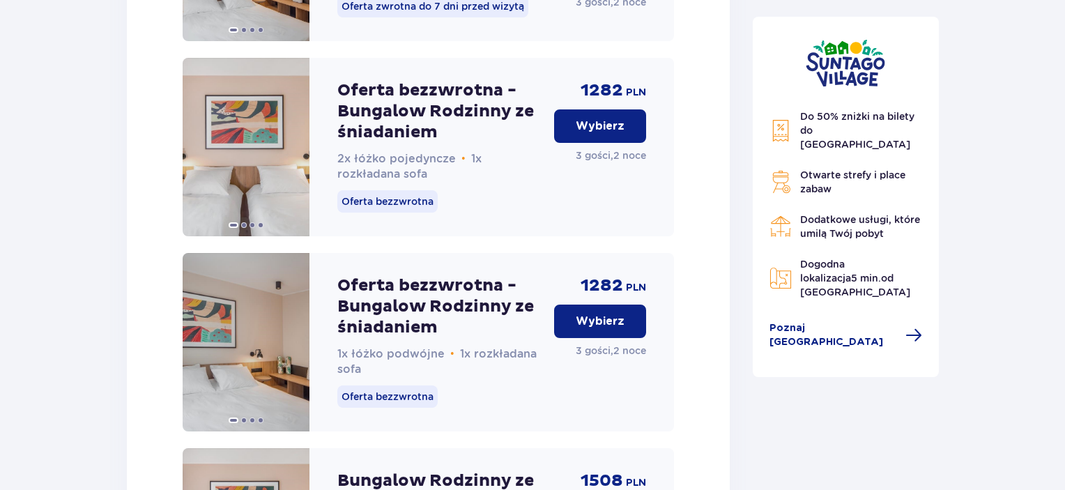
click at [602, 132] on button "Wybierz" at bounding box center [600, 125] width 92 height 33
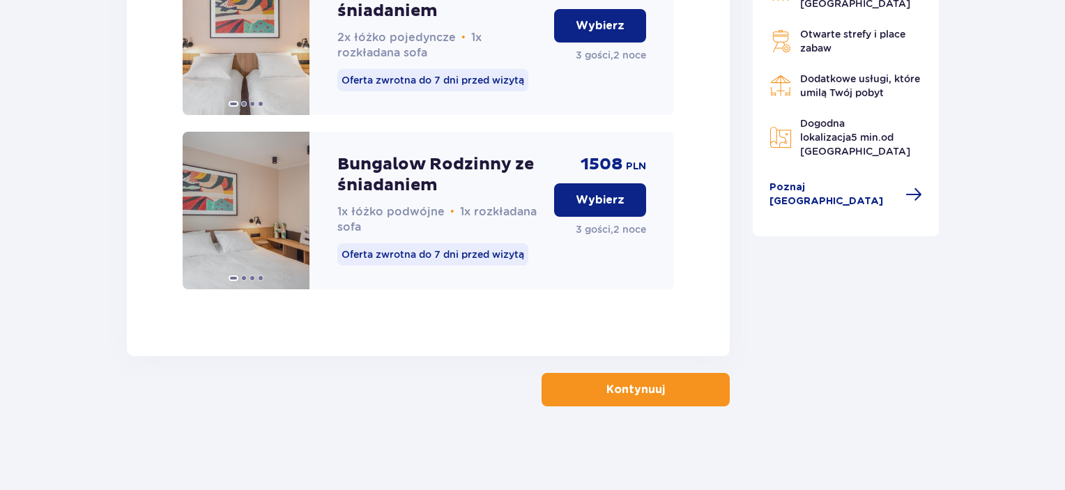
scroll to position [2368, 0]
click at [644, 391] on p "Kontynuuj" at bounding box center [636, 389] width 59 height 15
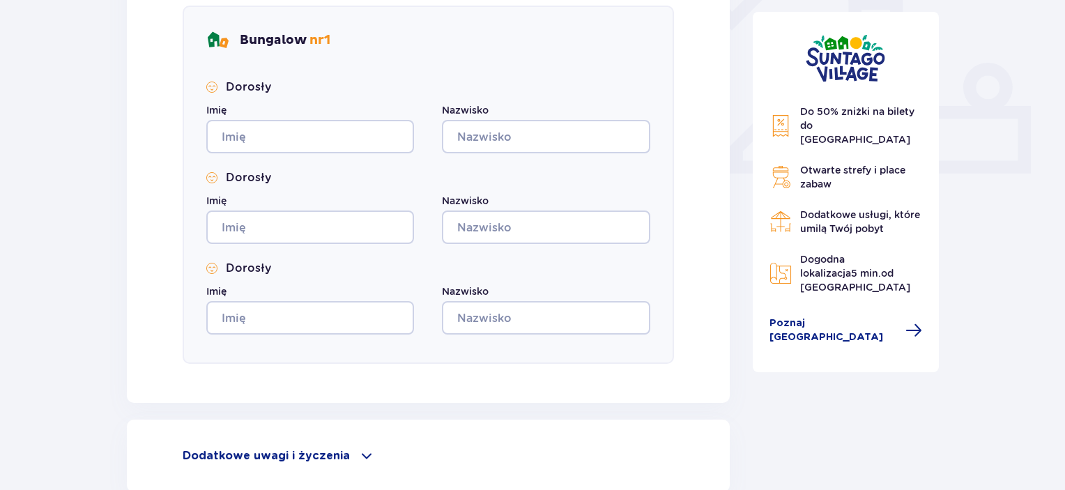
scroll to position [682, 0]
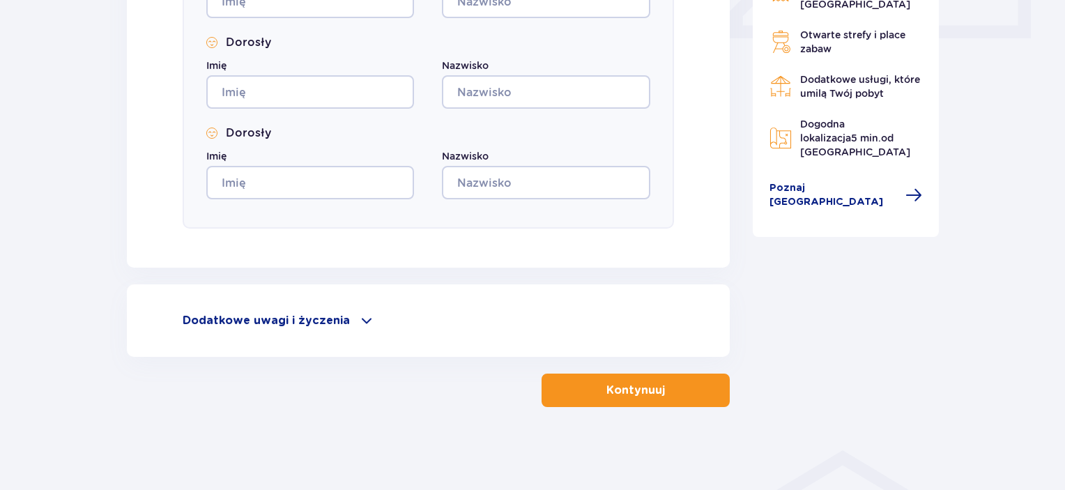
click at [374, 315] on div "Dodatkowe uwagi i życzenia" at bounding box center [429, 320] width 492 height 17
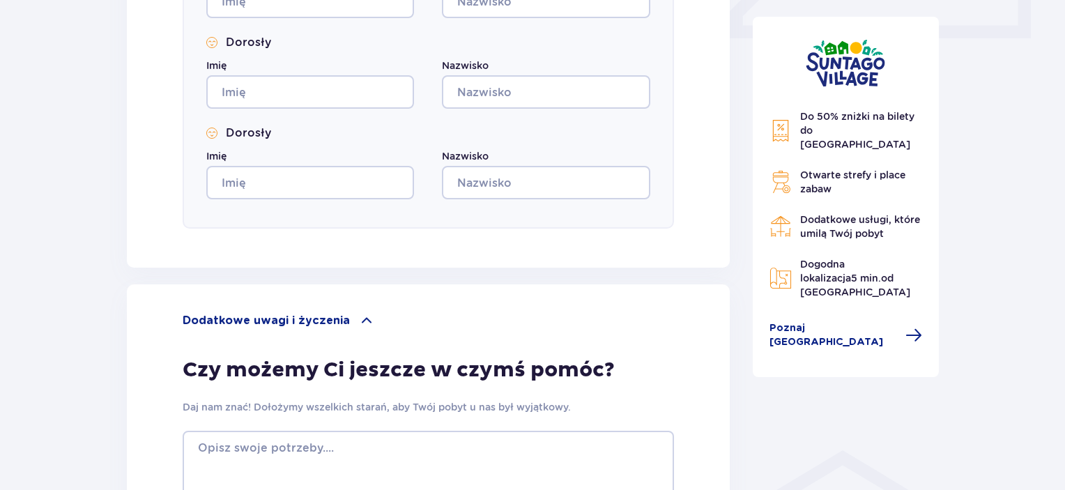
drag, startPoint x: 1061, startPoint y: 264, endPoint x: 1070, endPoint y: 325, distance: 61.3
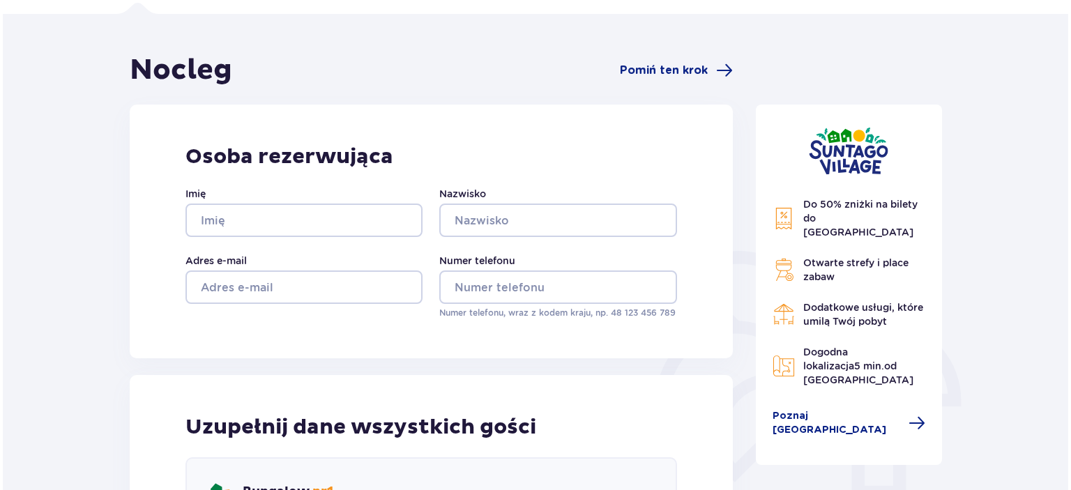
scroll to position [4, 0]
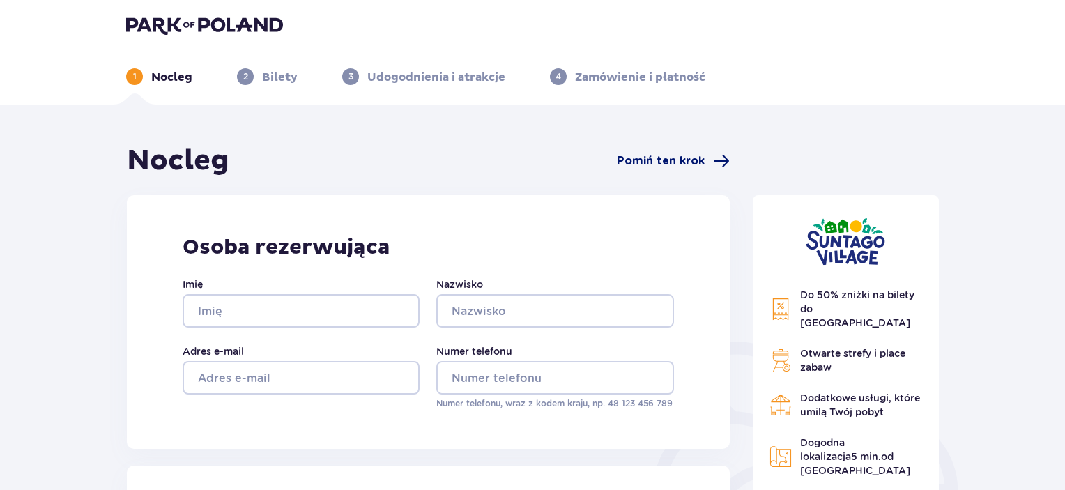
click at [656, 155] on span "Pomiń ten krok" at bounding box center [661, 160] width 88 height 15
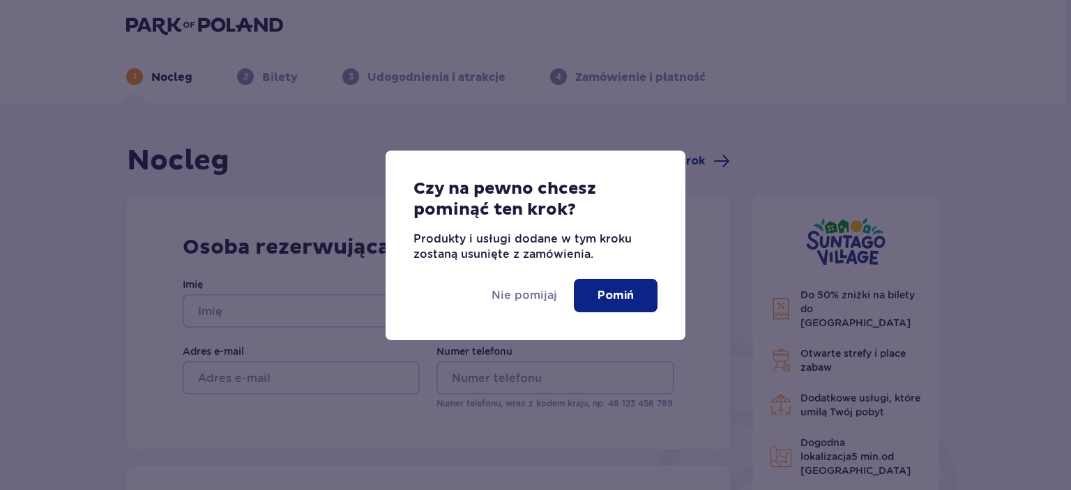
click at [589, 285] on button "Pomiń" at bounding box center [616, 295] width 84 height 33
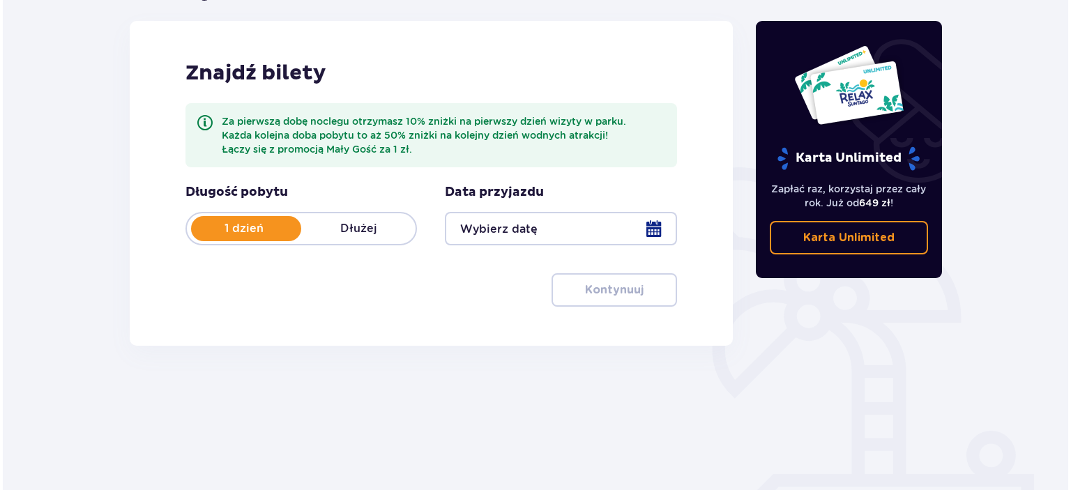
scroll to position [181, 0]
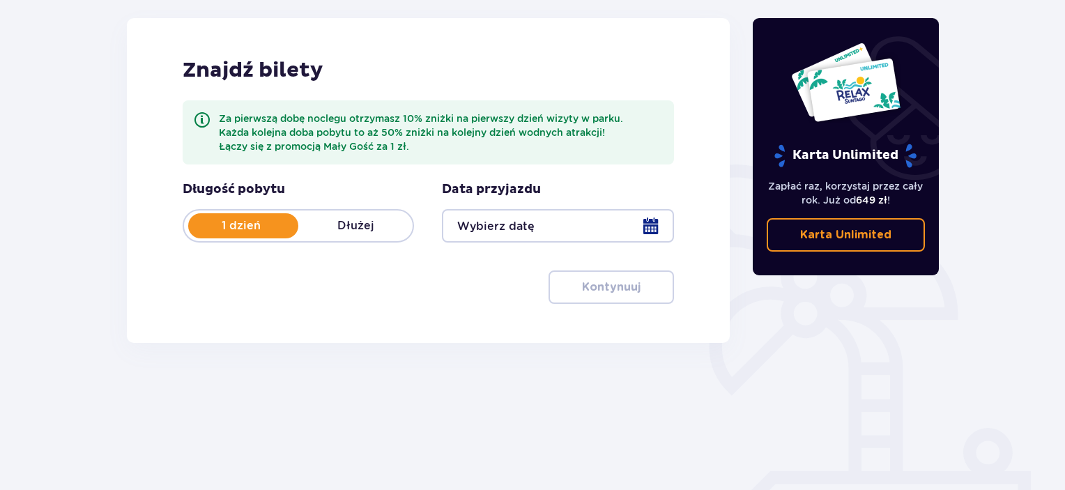
click at [659, 214] on div at bounding box center [557, 225] width 231 height 33
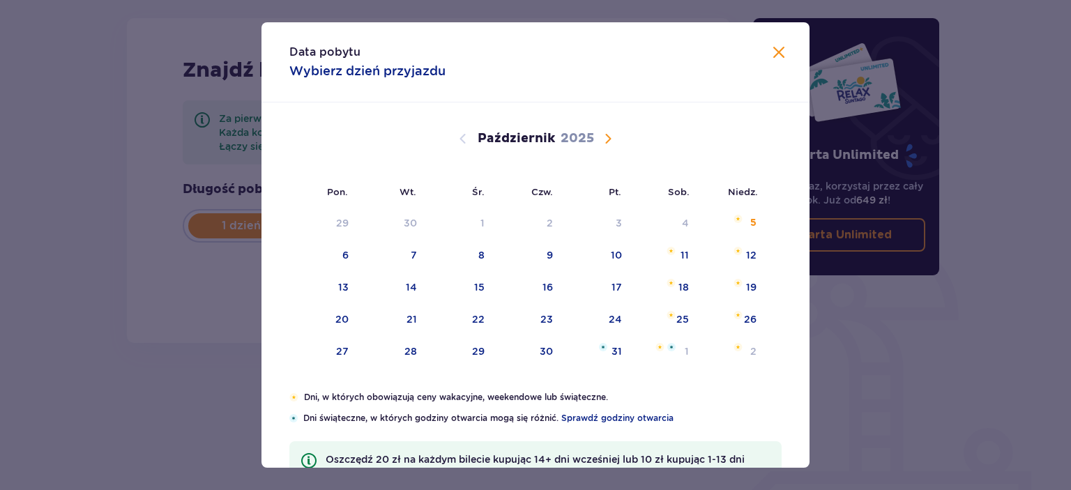
click at [609, 141] on span "Następny miesiąc" at bounding box center [608, 138] width 17 height 17
click at [678, 287] on div "15" at bounding box center [682, 287] width 10 height 14
type input "15.11.25"
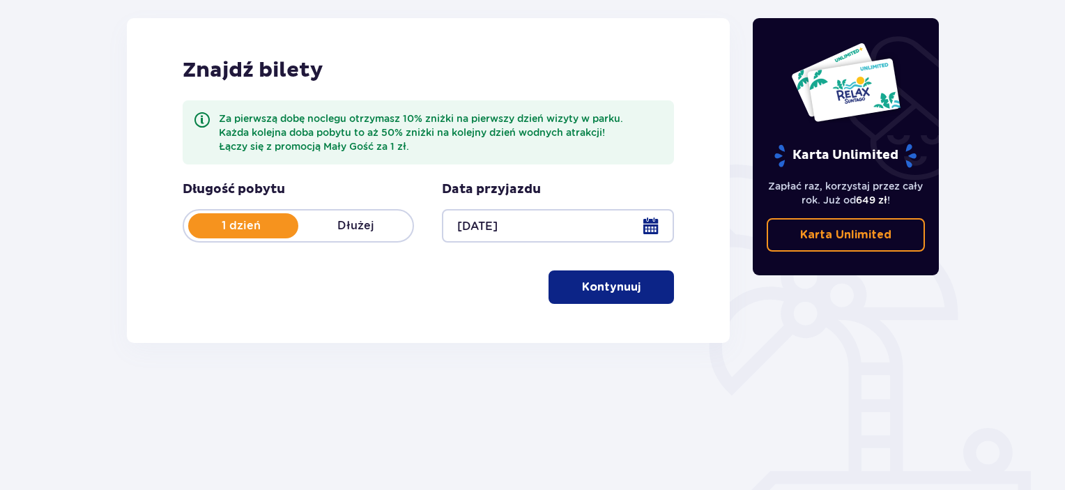
click at [650, 222] on div at bounding box center [557, 225] width 231 height 33
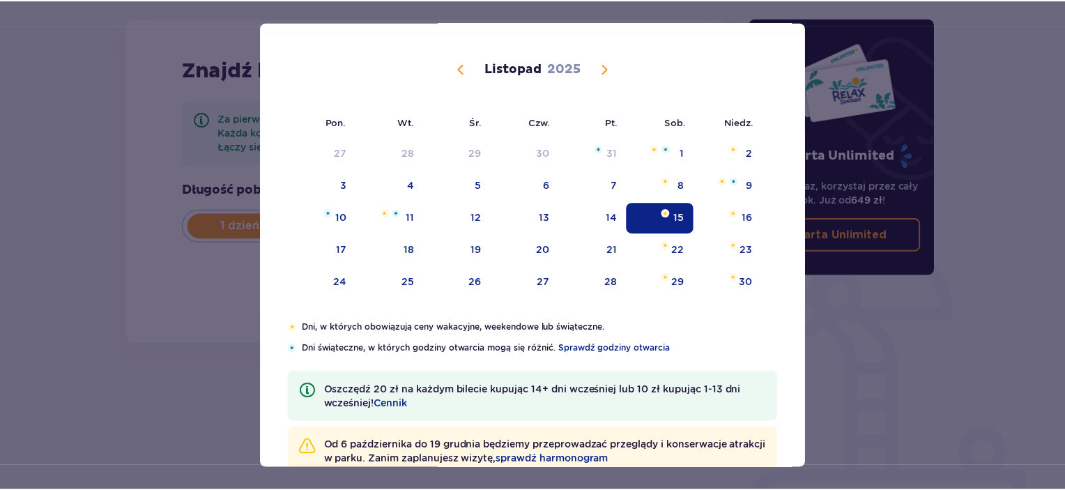
scroll to position [107, 0]
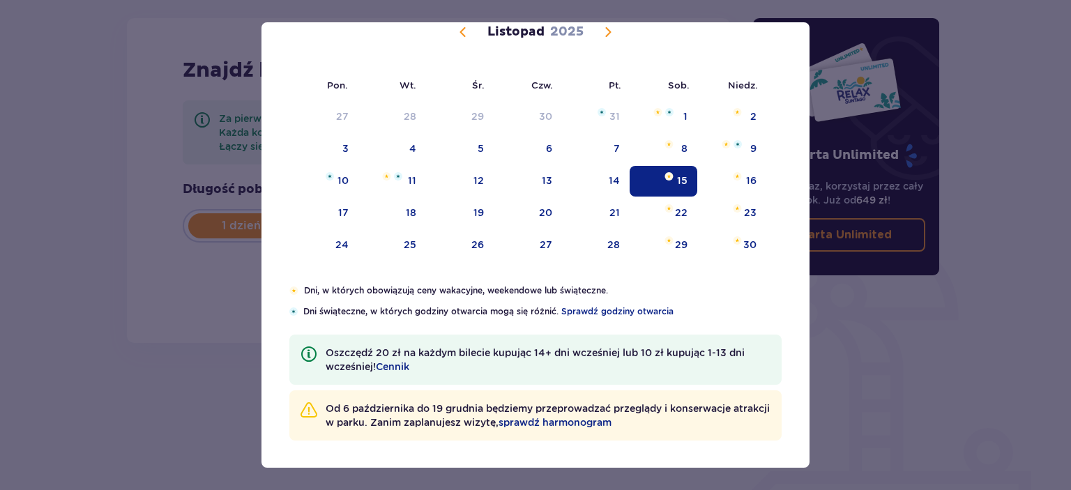
click at [863, 399] on div "Data pobytu 15.11.2025 Pon. Wt. Śr. Czw. Pt. Sob. Niedz. Październik 2025 29 30…" at bounding box center [535, 245] width 1071 height 490
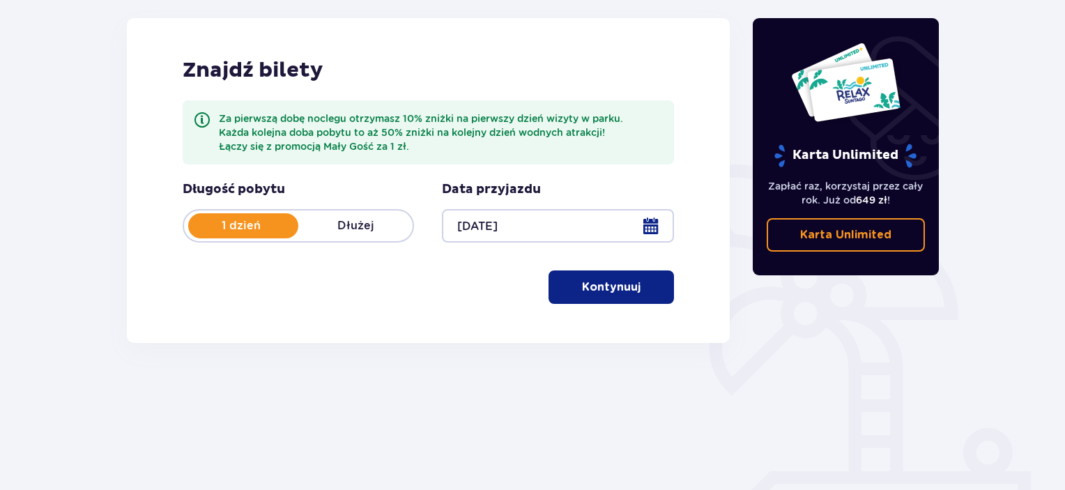
scroll to position [220, 0]
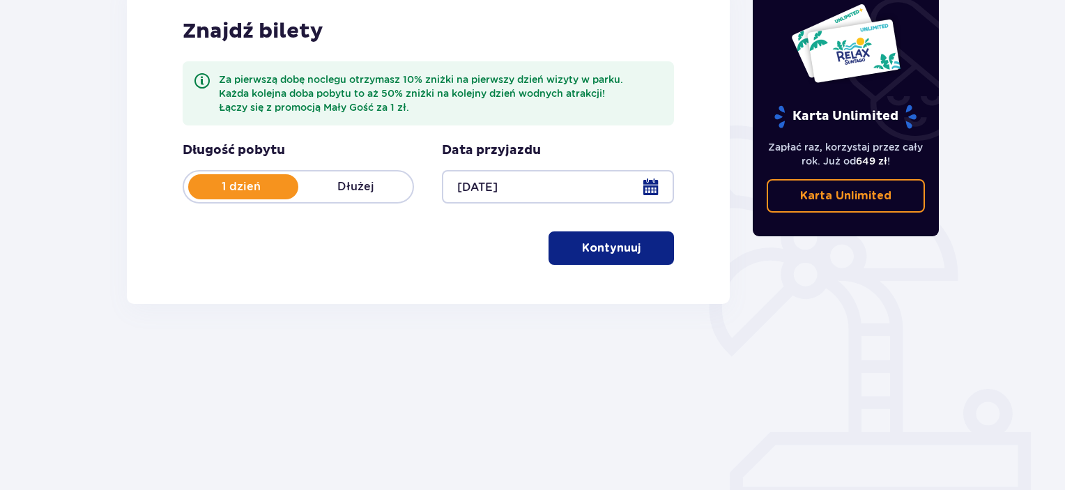
click at [602, 248] on p "Kontynuuj" at bounding box center [611, 248] width 59 height 15
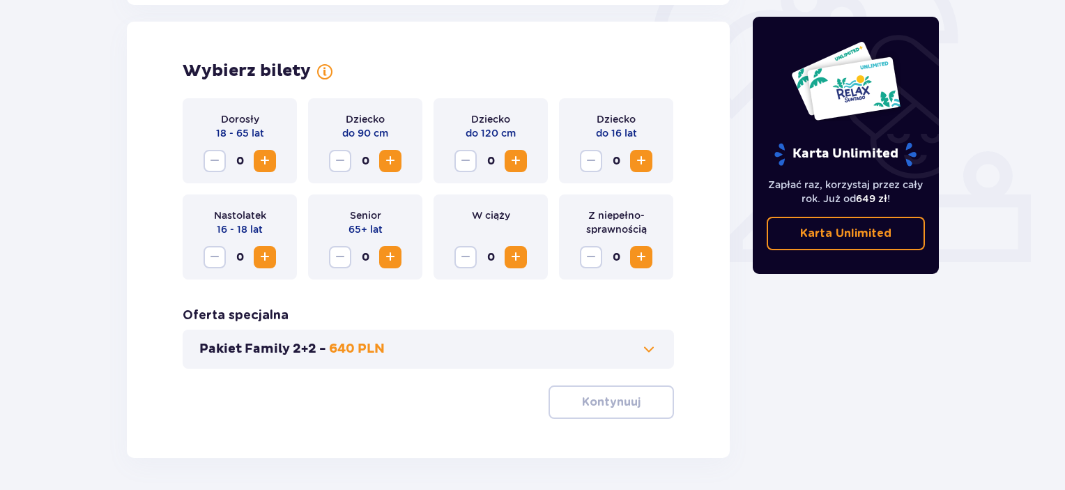
scroll to position [463, 0]
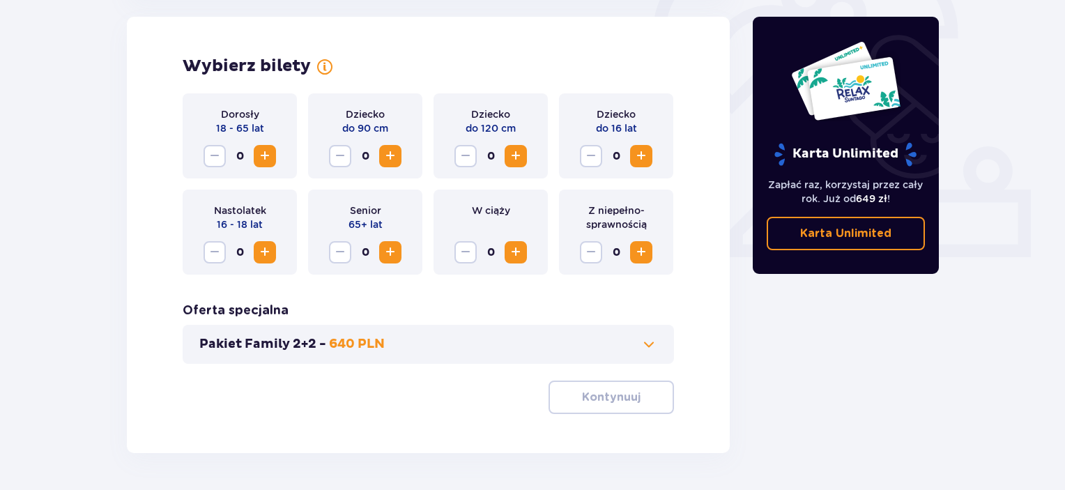
click at [268, 163] on span "Zwiększ" at bounding box center [265, 156] width 17 height 17
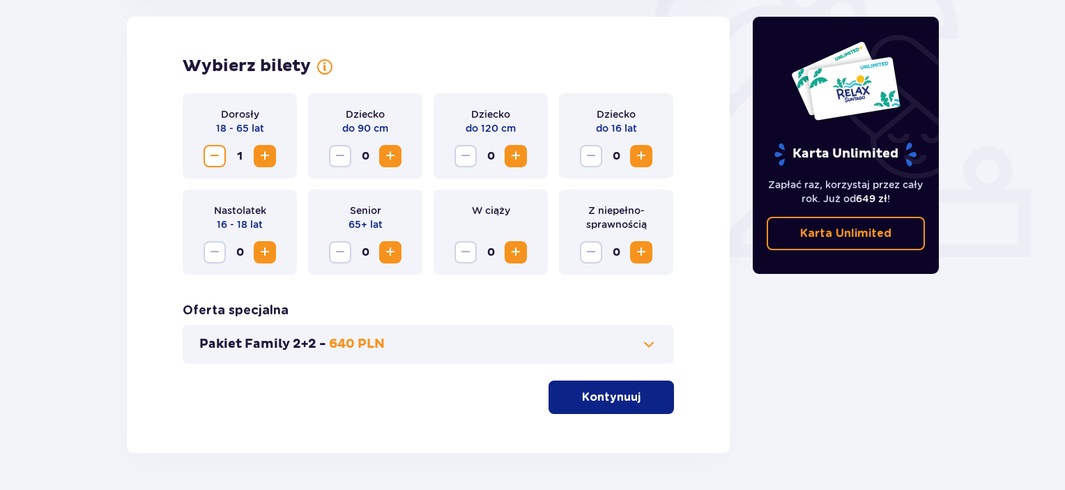
click at [647, 158] on span "Zwiększ" at bounding box center [641, 156] width 17 height 17
click at [261, 165] on button "Zwiększ" at bounding box center [265, 156] width 22 height 22
click at [599, 392] on p "Kontynuuj" at bounding box center [611, 397] width 59 height 15
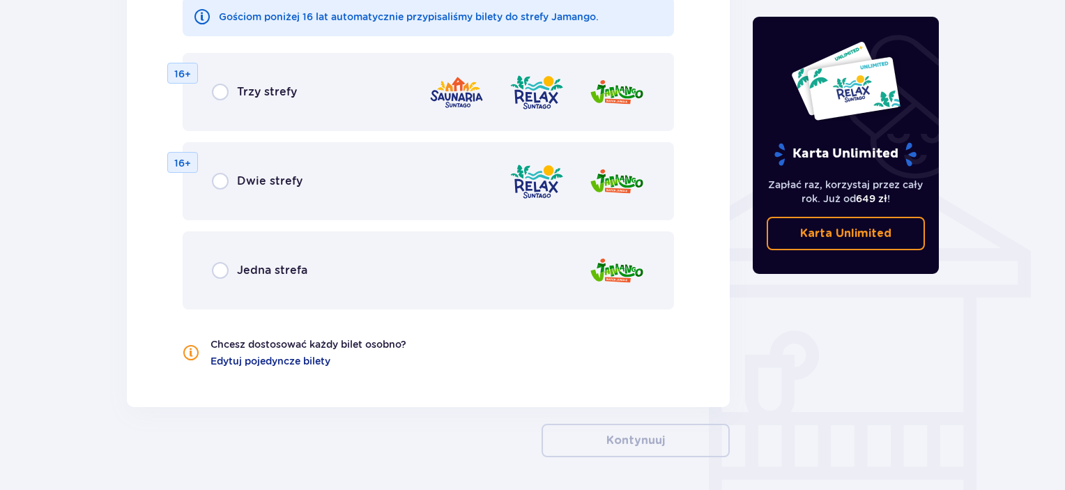
scroll to position [965, 0]
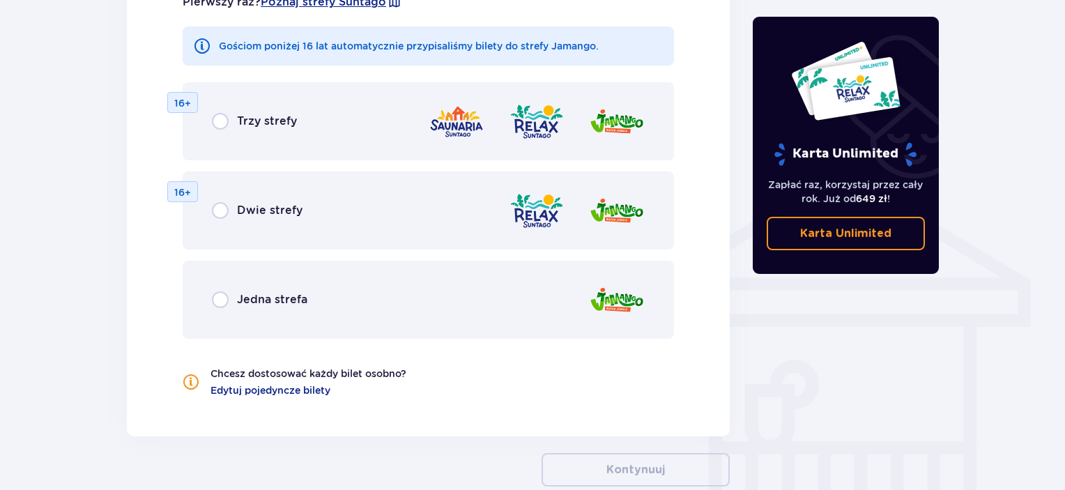
click at [219, 125] on input "radio" at bounding box center [220, 121] width 17 height 17
radio input "true"
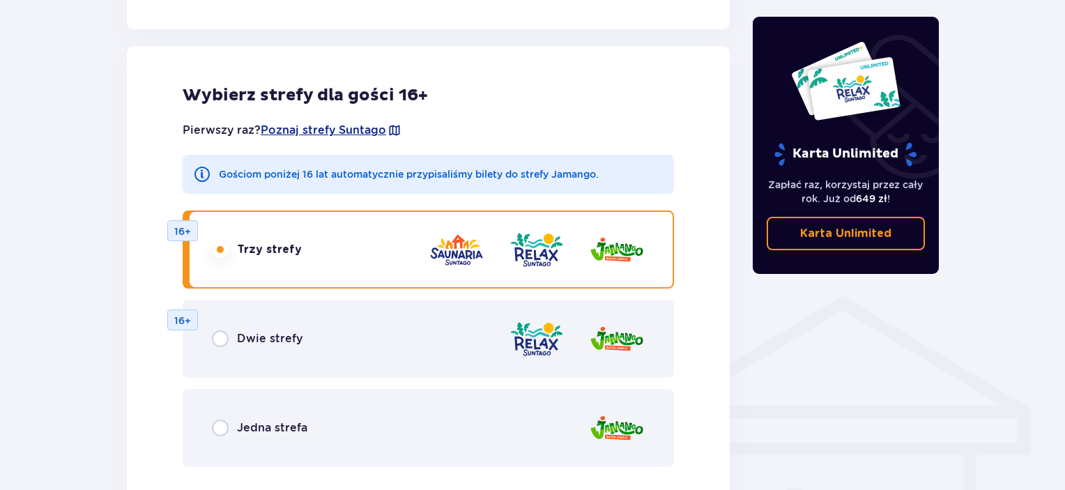
scroll to position [855, 0]
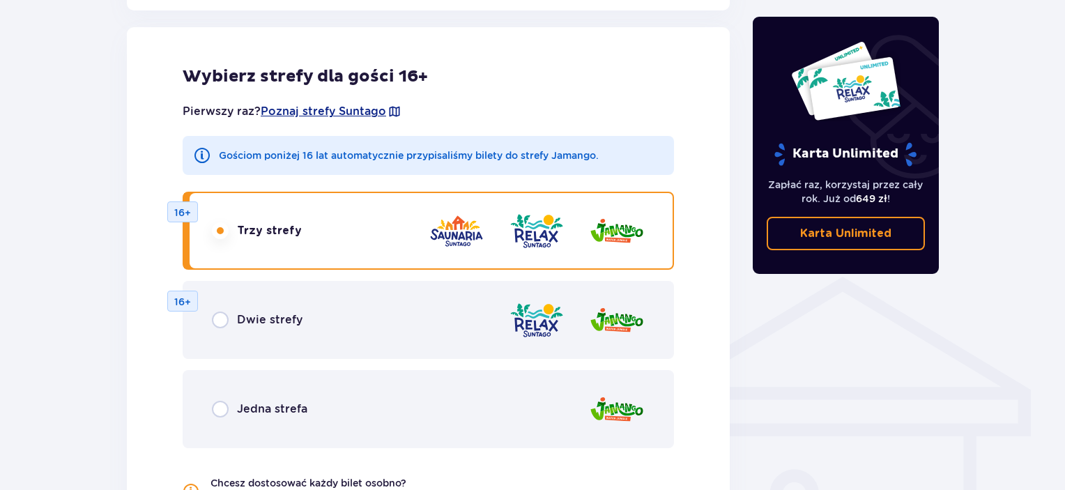
click at [524, 319] on img at bounding box center [537, 320] width 56 height 40
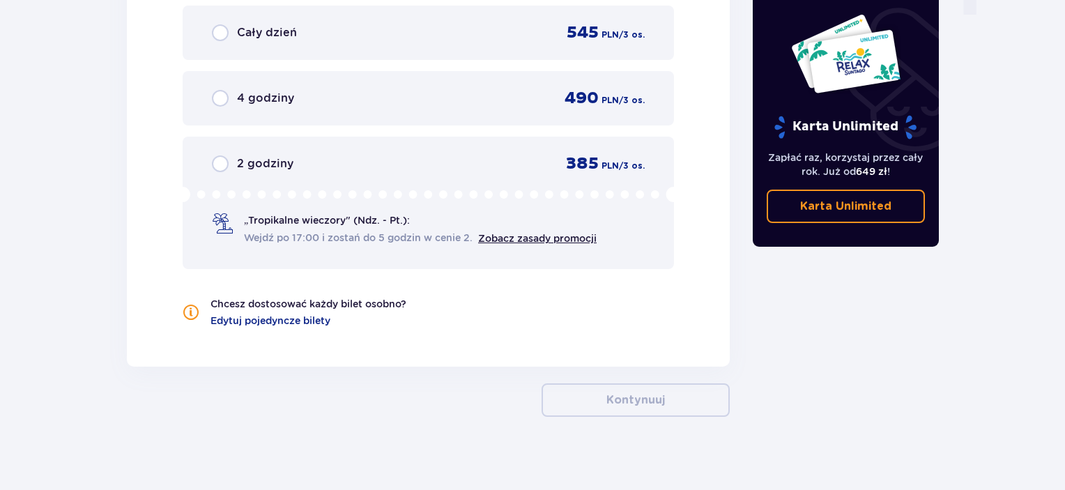
scroll to position [1491, 0]
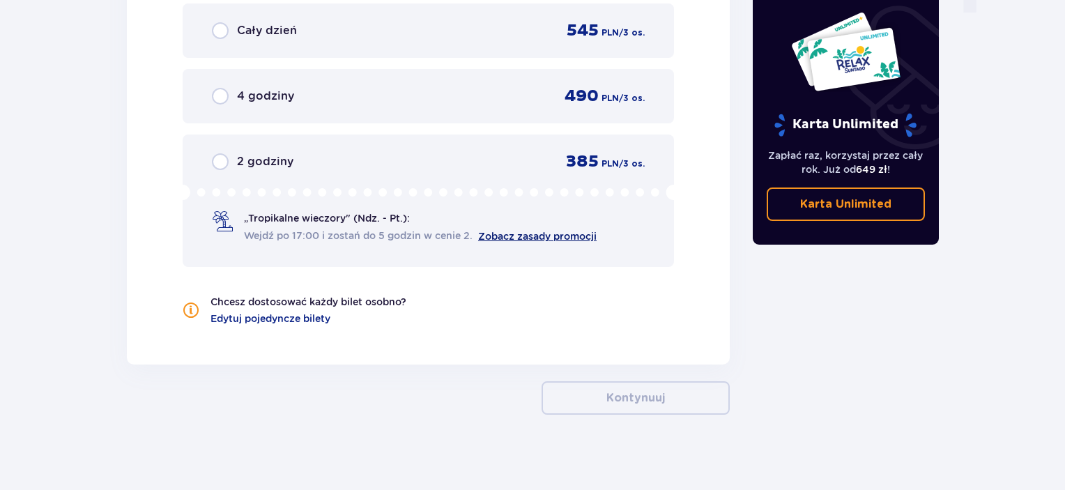
click at [544, 231] on link "Zobacz zasady promocji" at bounding box center [537, 236] width 119 height 11
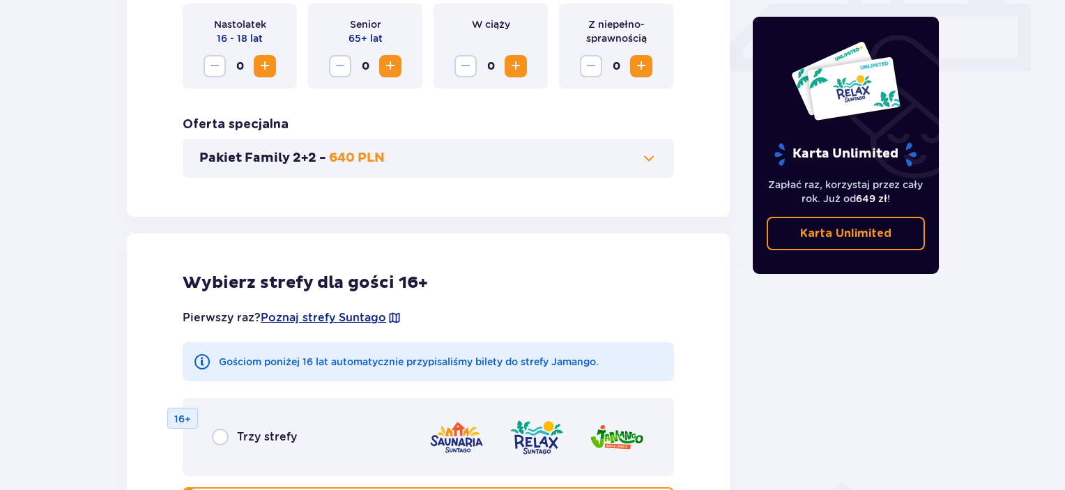
scroll to position [0, 0]
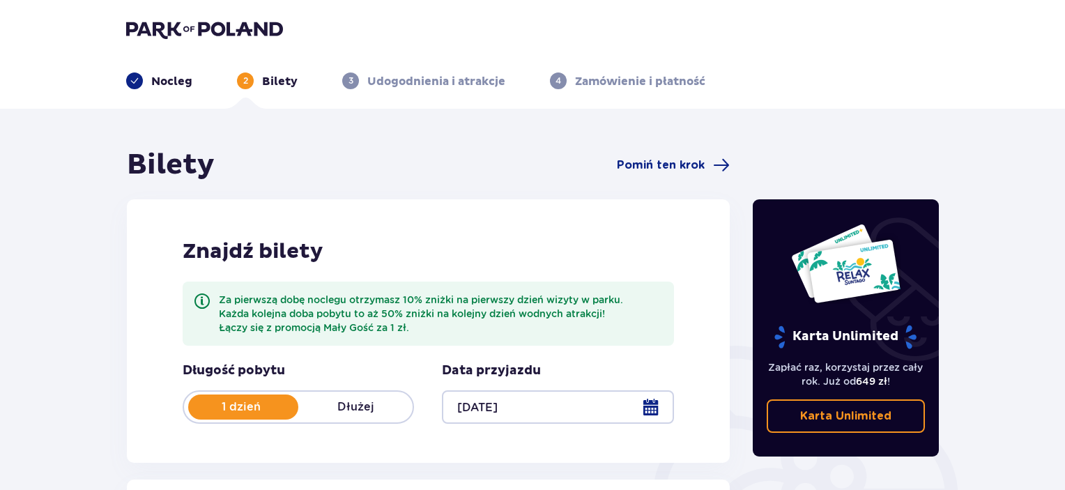
click at [166, 20] on img at bounding box center [204, 30] width 157 height 20
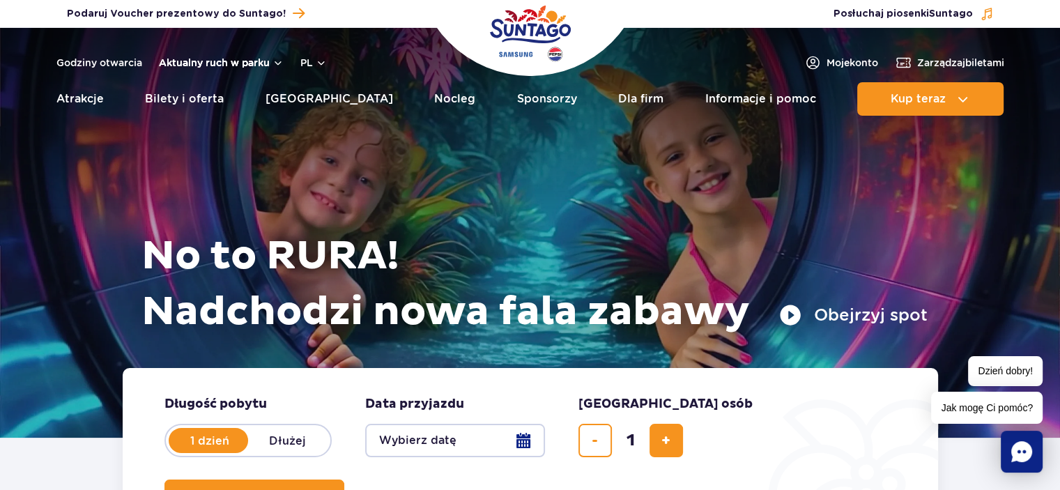
click at [254, 63] on button "Aktualny ruch w parku" at bounding box center [221, 62] width 125 height 11
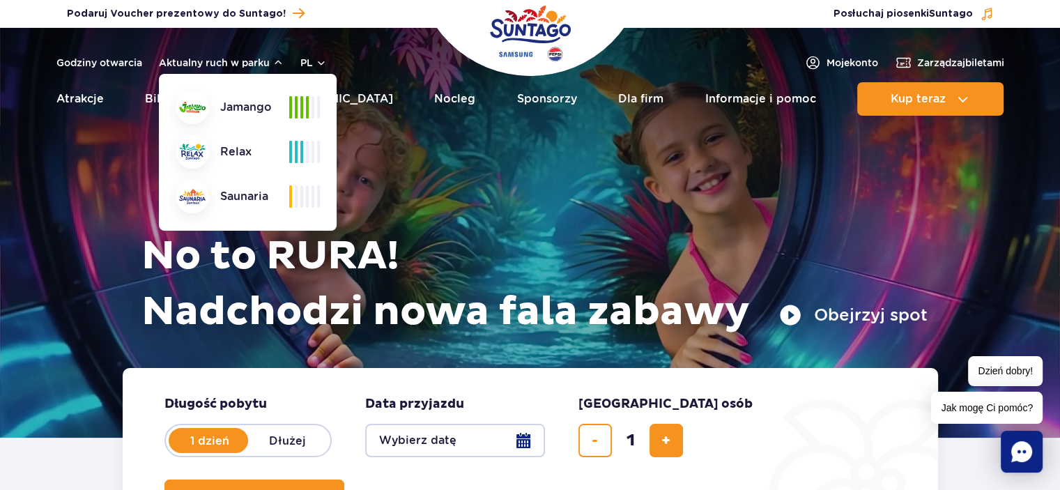
click at [190, 115] on div at bounding box center [192, 107] width 33 height 33
click at [307, 112] on span at bounding box center [307, 107] width 3 height 22
click at [297, 161] on span at bounding box center [296, 152] width 3 height 22
click at [296, 203] on span at bounding box center [296, 196] width 3 height 22
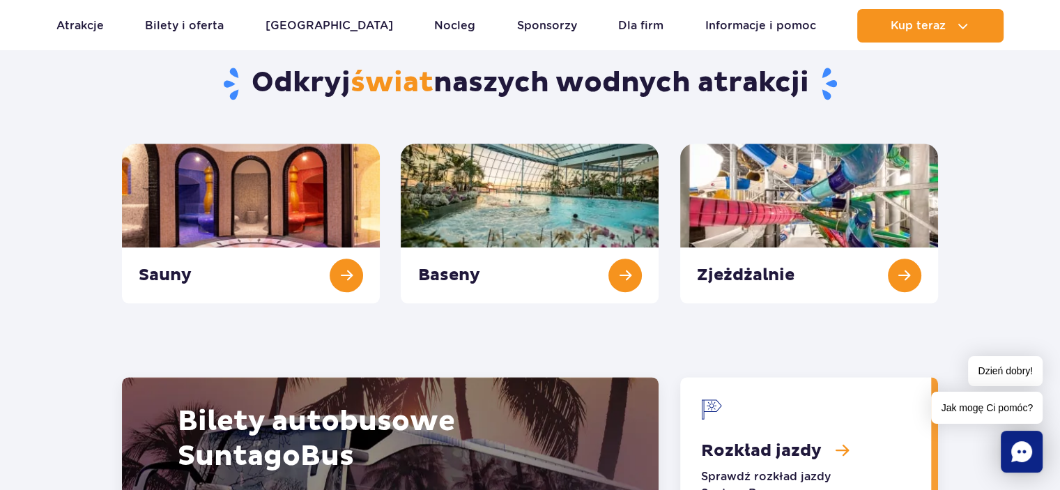
scroll to position [1608, 0]
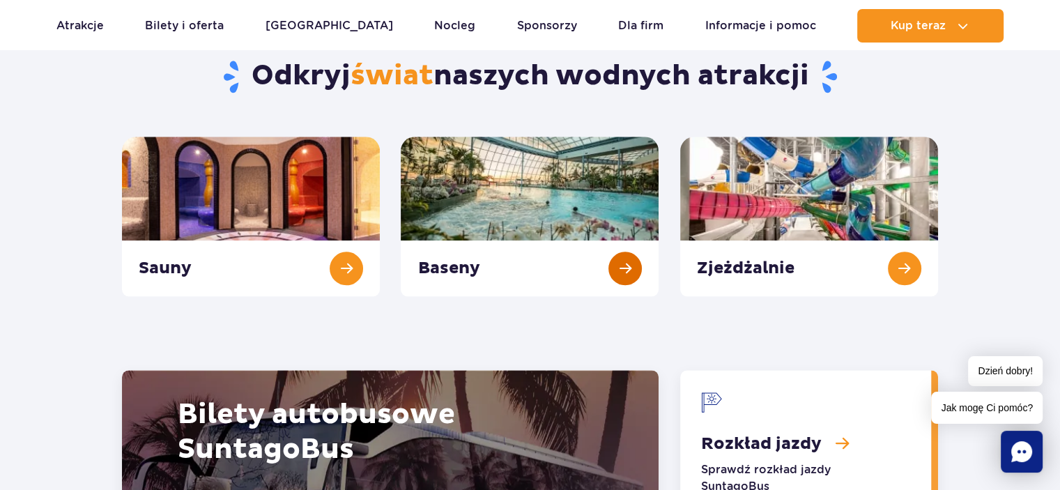
click at [581, 186] on link "Baseny" at bounding box center [530, 217] width 258 height 160
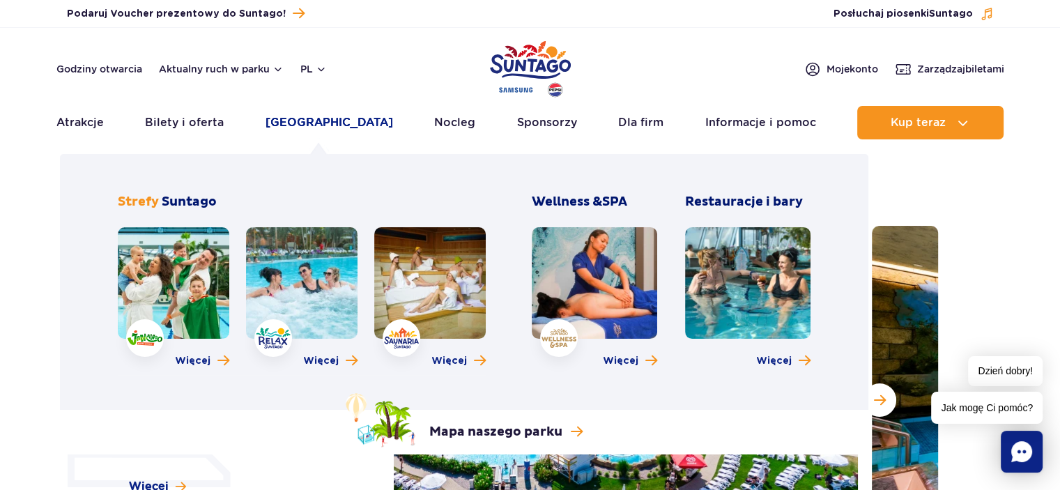
click at [301, 125] on link "[GEOGRAPHIC_DATA]" at bounding box center [330, 122] width 128 height 33
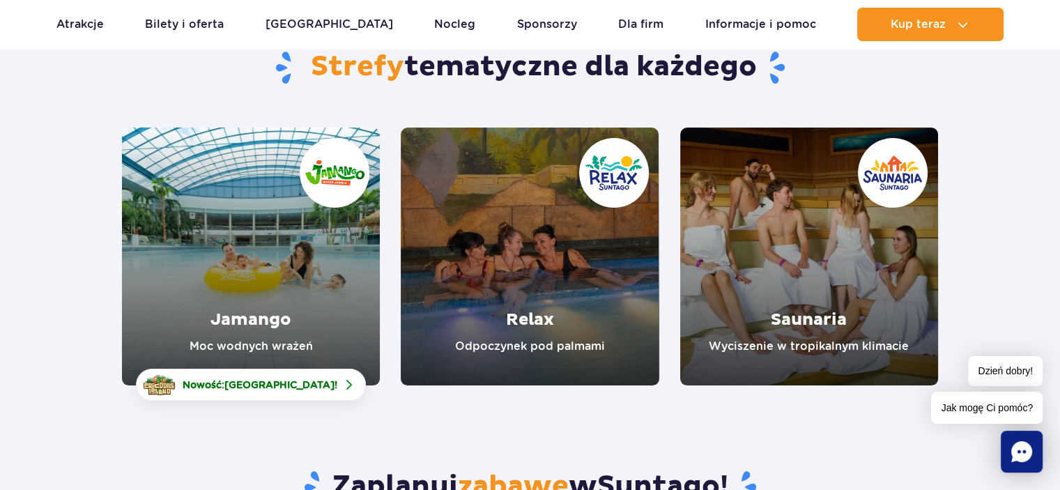
scroll to position [167, 0]
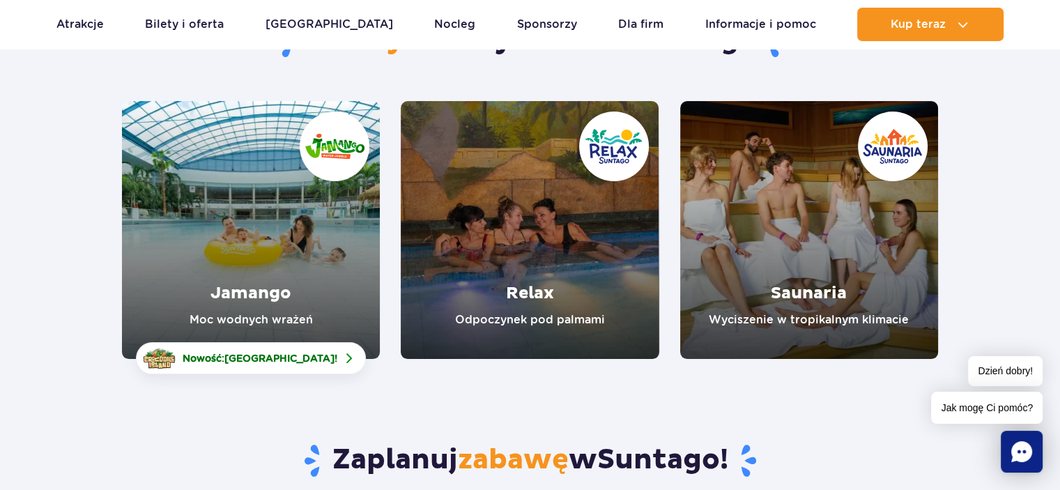
click at [519, 218] on link "Relax" at bounding box center [530, 230] width 258 height 258
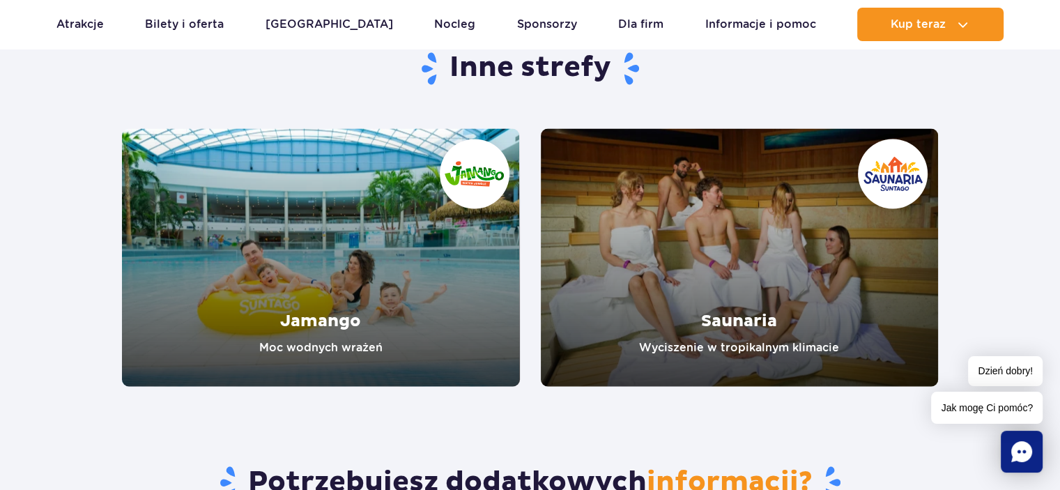
scroll to position [2403, 0]
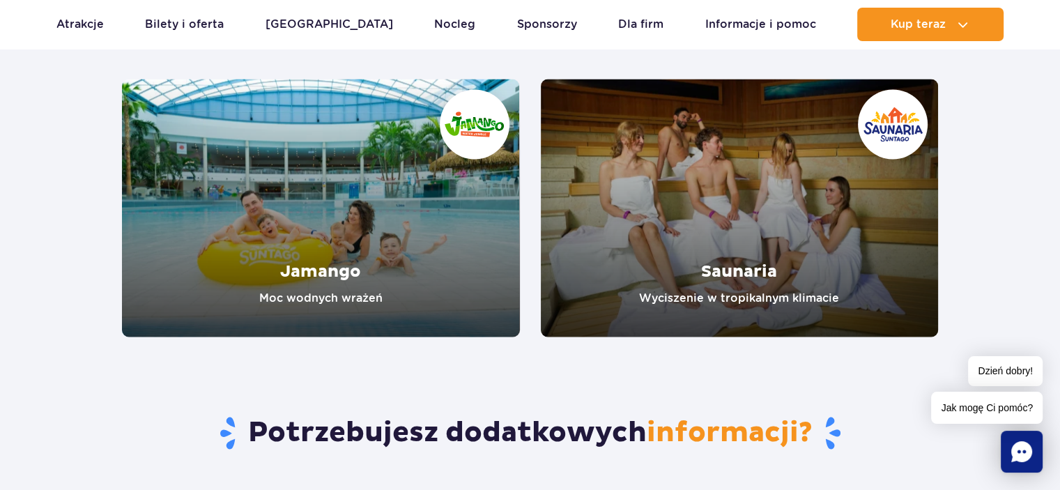
click at [329, 256] on link "Jamango" at bounding box center [321, 208] width 398 height 258
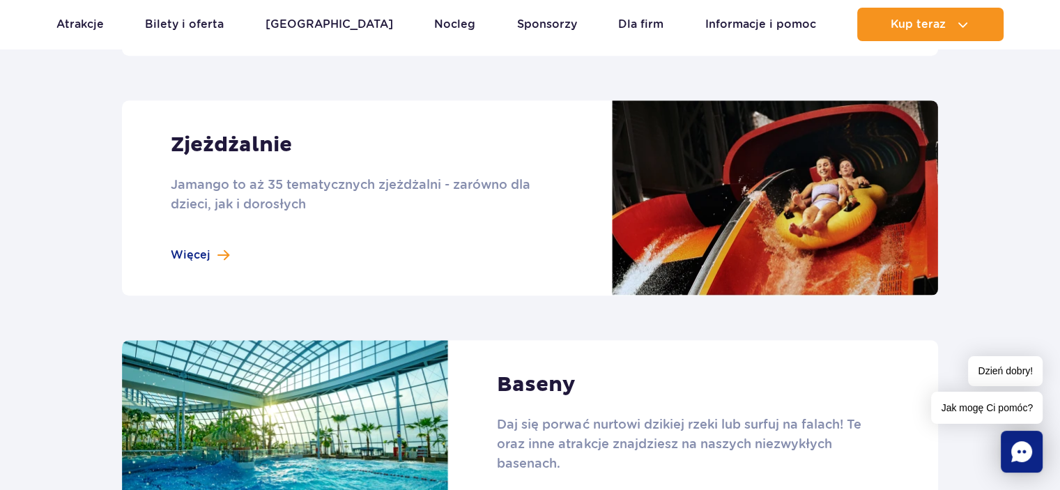
scroll to position [1228, 0]
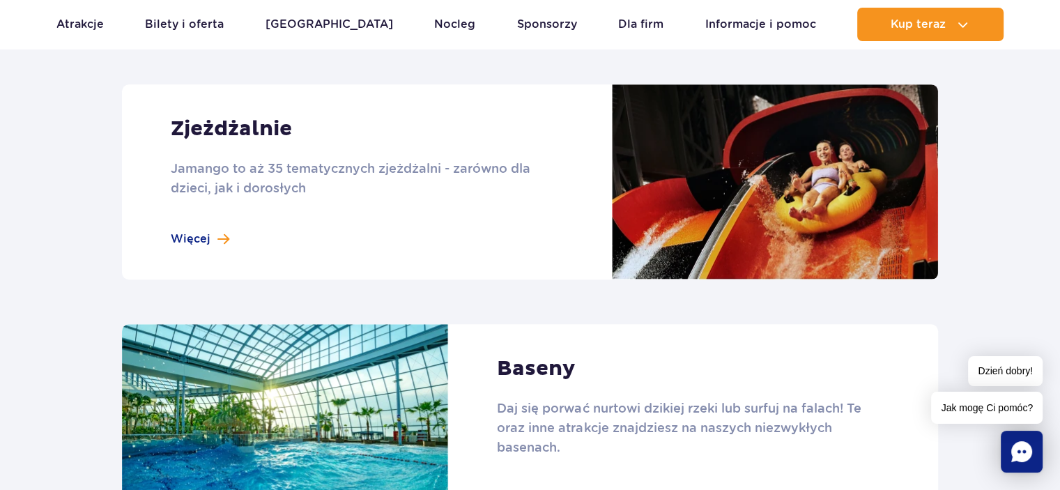
click at [197, 244] on link at bounding box center [530, 181] width 816 height 195
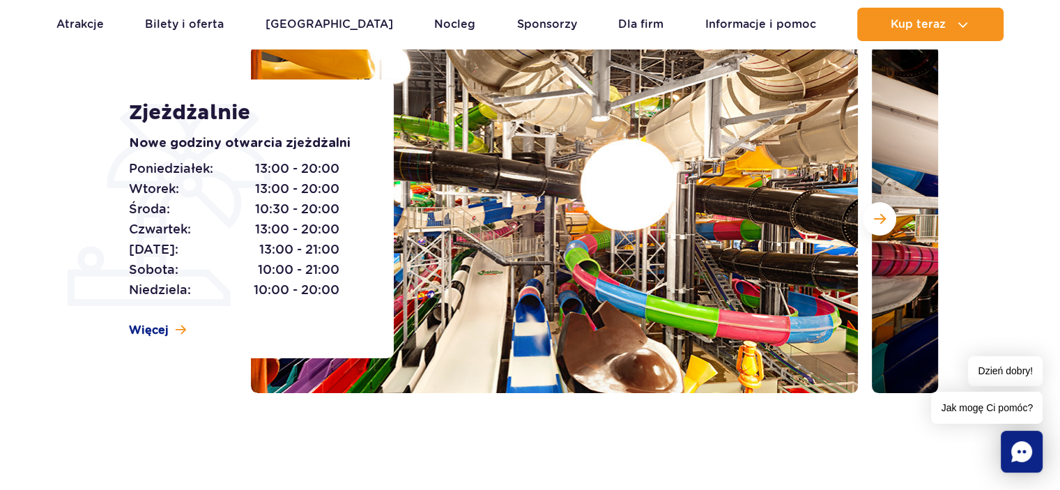
scroll to position [189, 0]
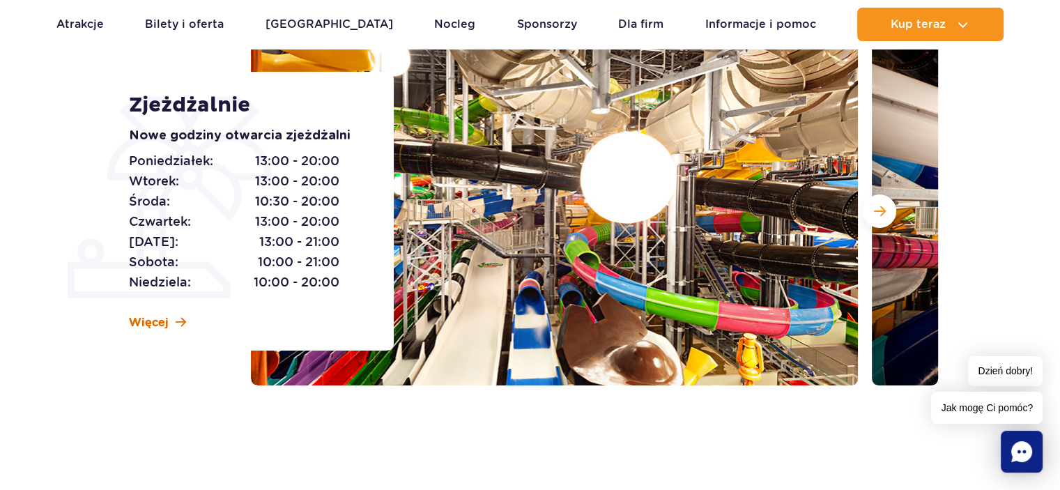
click at [151, 319] on span "Więcej" at bounding box center [149, 322] width 40 height 15
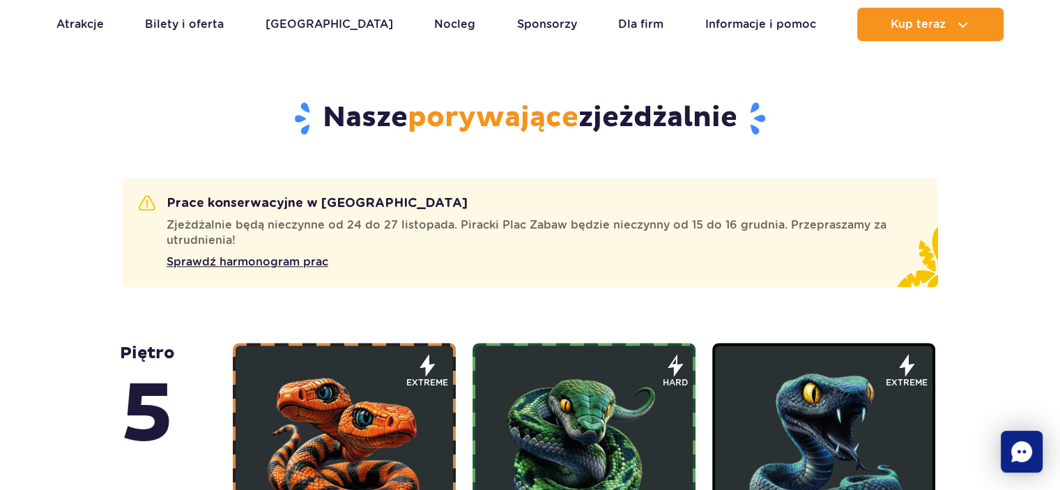
scroll to position [703, 0]
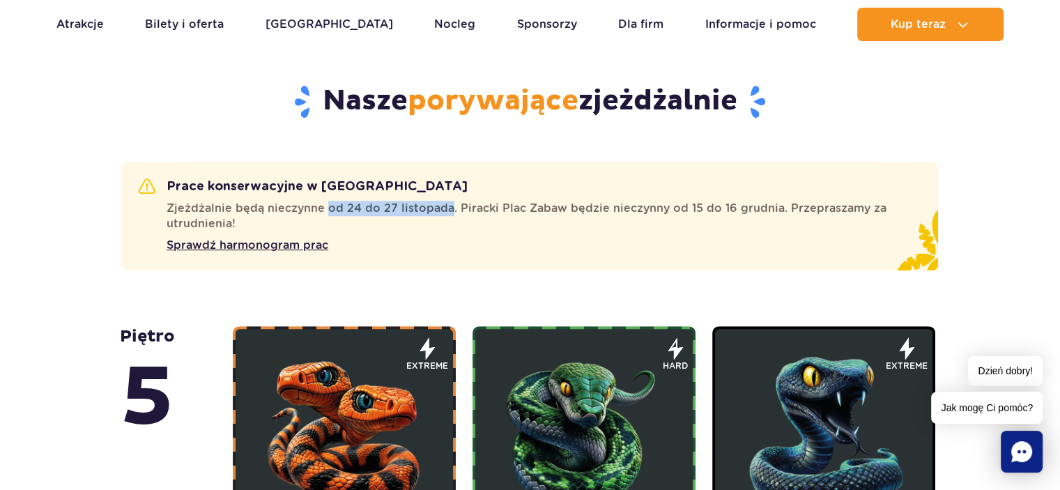
drag, startPoint x: 326, startPoint y: 208, endPoint x: 446, endPoint y: 206, distance: 120.6
click at [446, 206] on span "Zjeżdżalnie będą nieczynne od 24 do 27 listopada. Piracki Plac Zabaw będzie nie…" at bounding box center [536, 216] width 738 height 31
click at [284, 240] on span "Sprawdź harmonogram prac" at bounding box center [248, 245] width 162 height 17
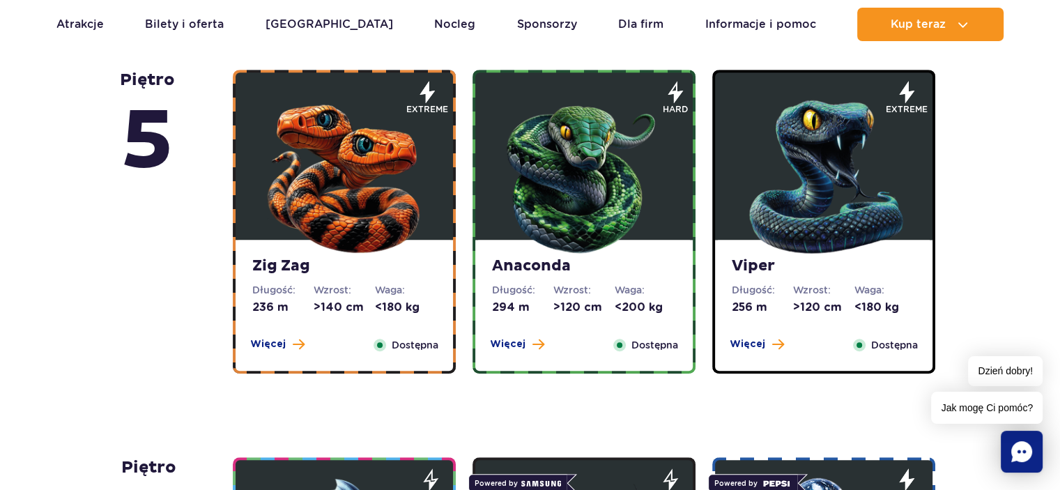
scroll to position [966, 0]
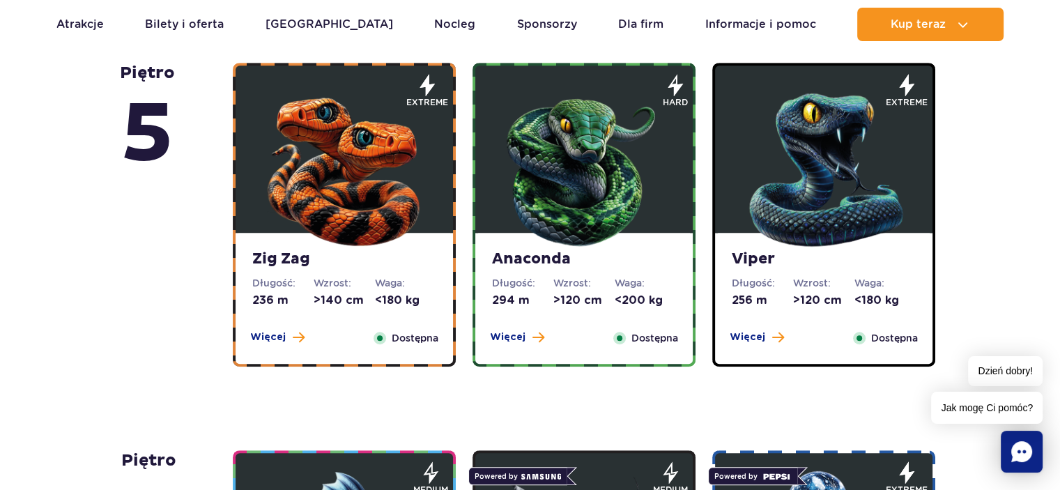
click at [323, 211] on img at bounding box center [344, 166] width 167 height 167
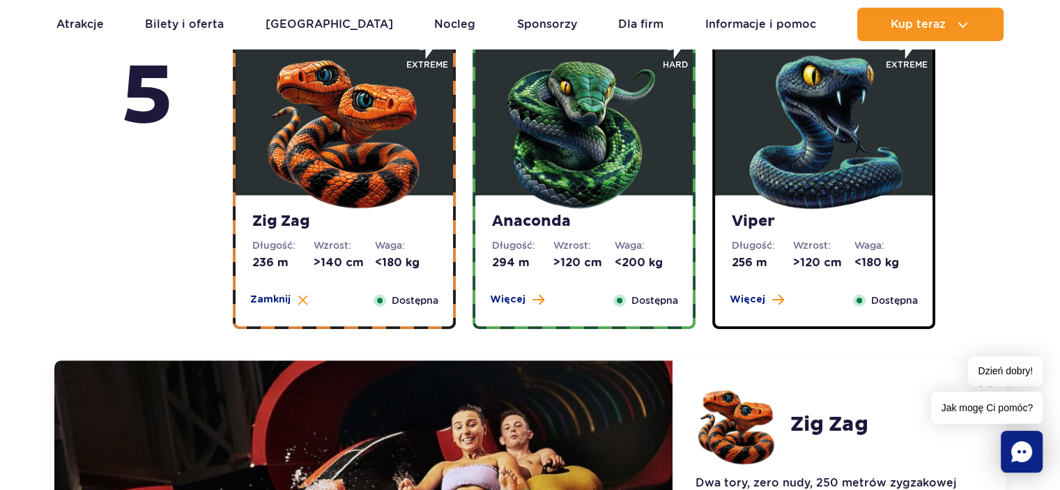
scroll to position [1028, 0]
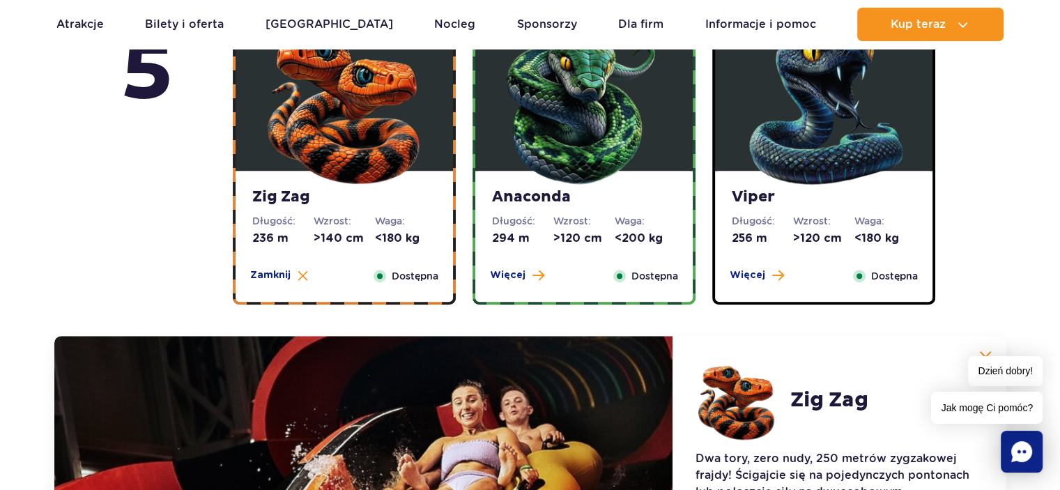
click at [569, 97] on img at bounding box center [584, 104] width 167 height 167
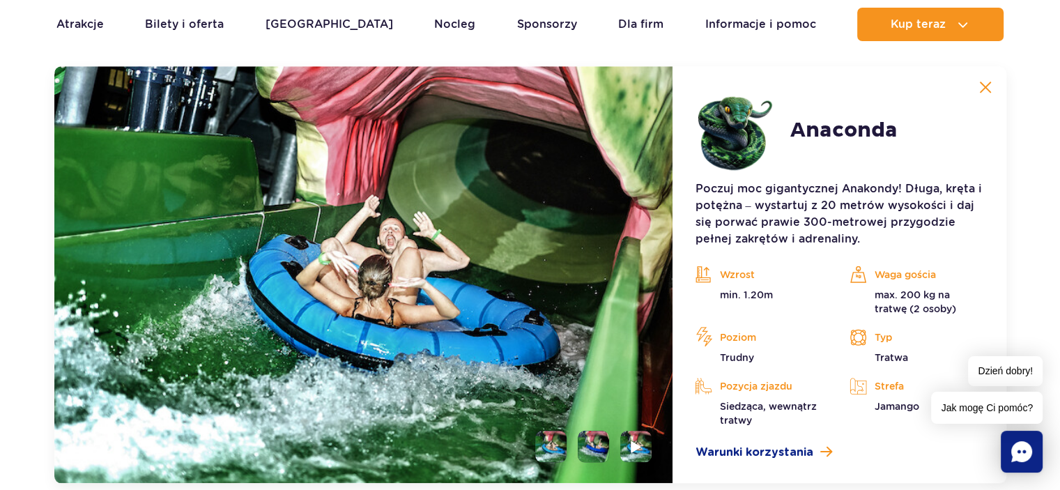
scroll to position [1363, 0]
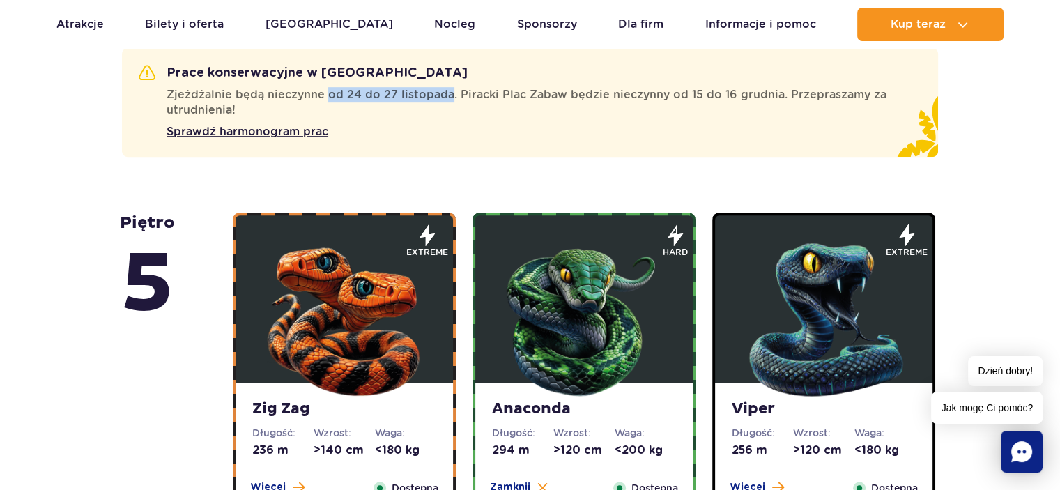
click at [818, 338] on img at bounding box center [823, 316] width 167 height 167
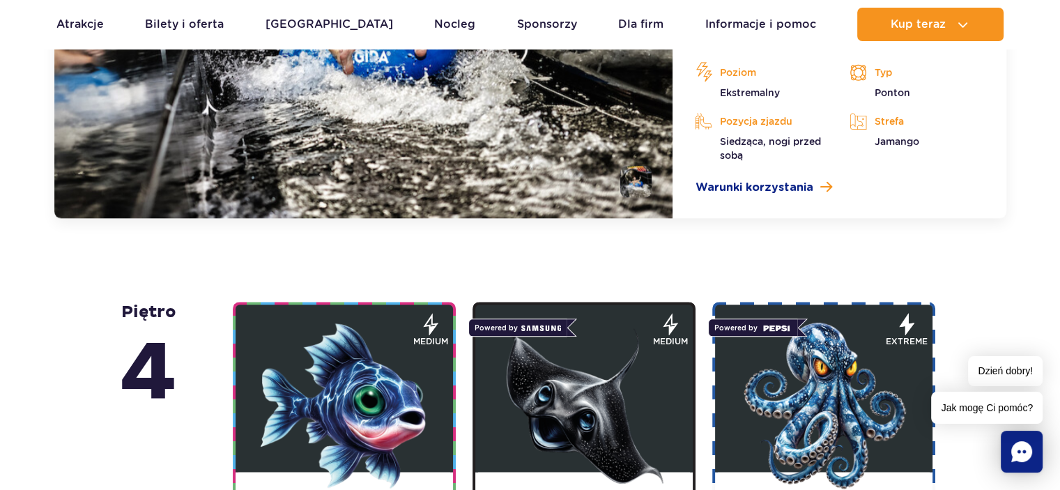
scroll to position [1571, 0]
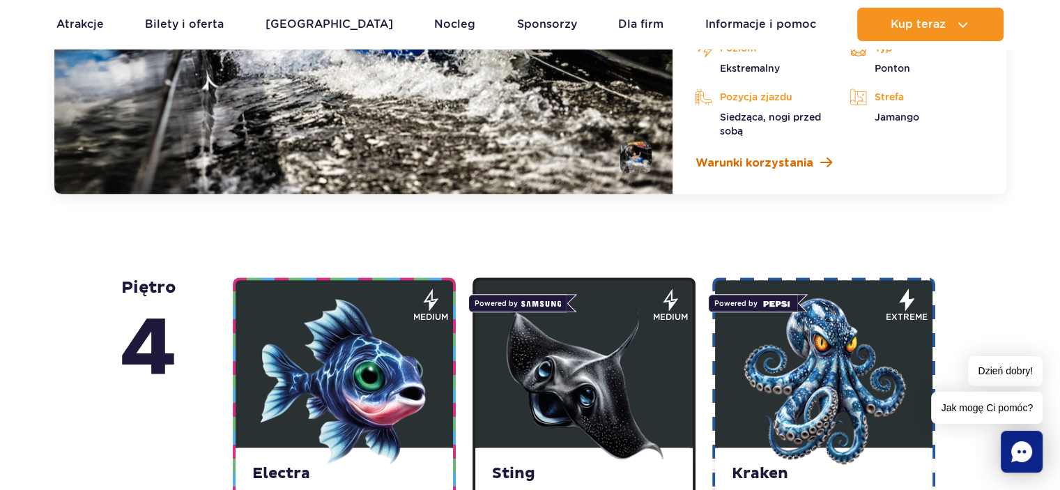
click at [772, 160] on span "Warunki korzystania" at bounding box center [754, 163] width 118 height 17
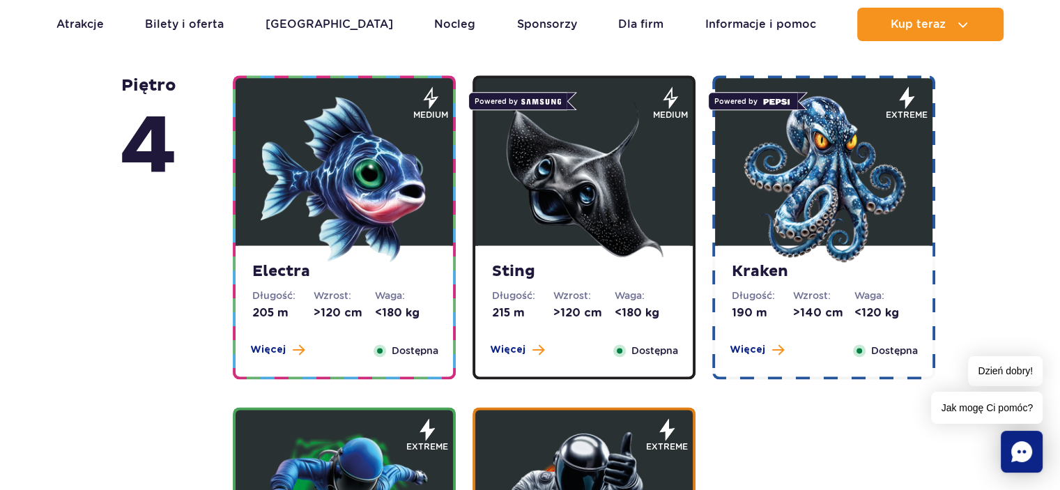
scroll to position [1781, 0]
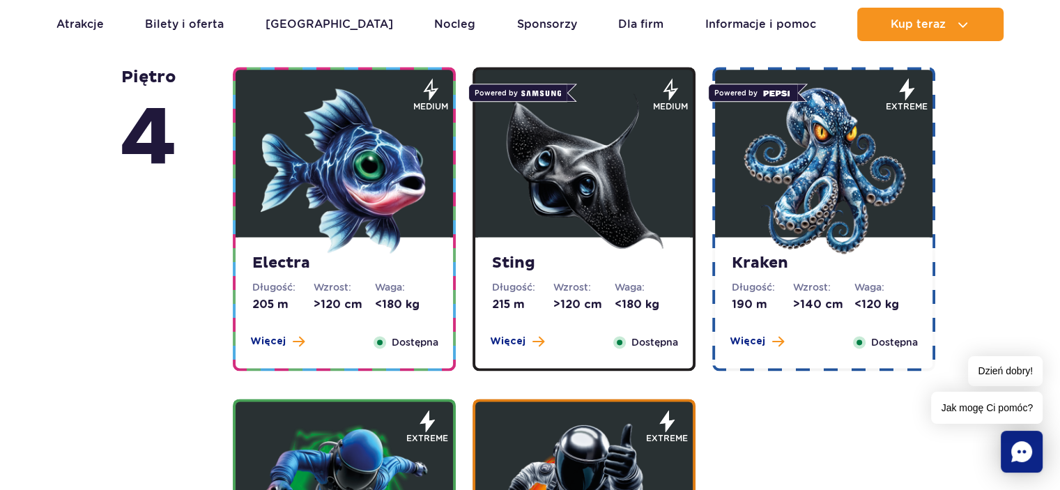
click at [817, 169] on img at bounding box center [823, 170] width 167 height 167
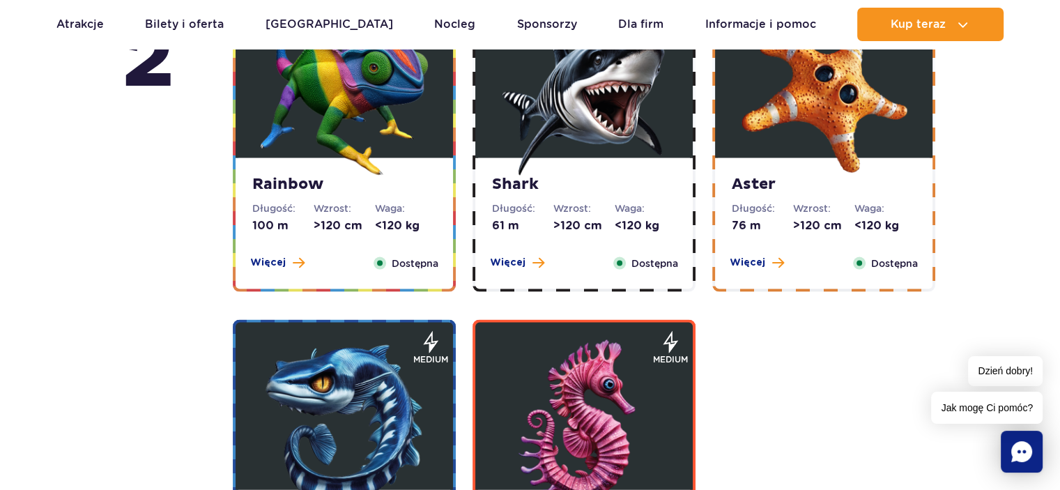
scroll to position [2882, 0]
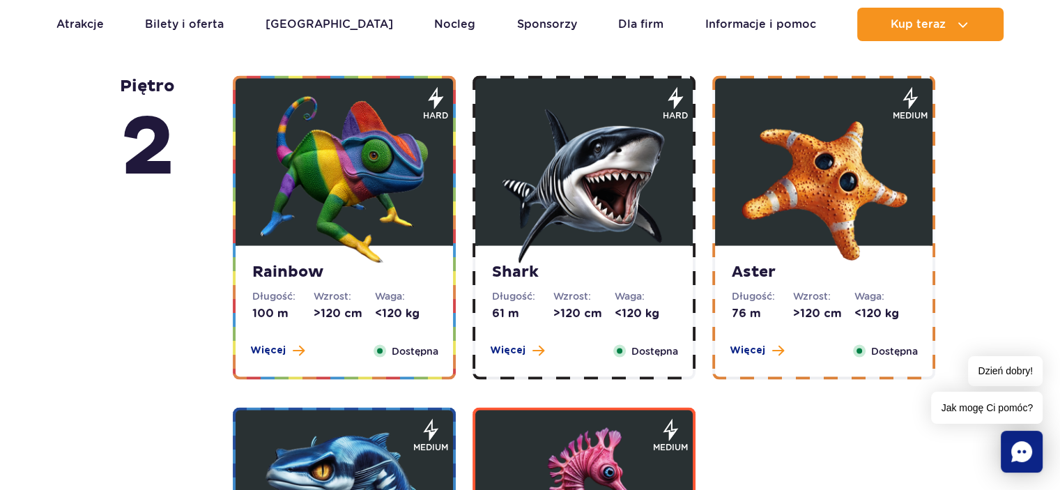
click at [344, 197] on img at bounding box center [344, 179] width 167 height 167
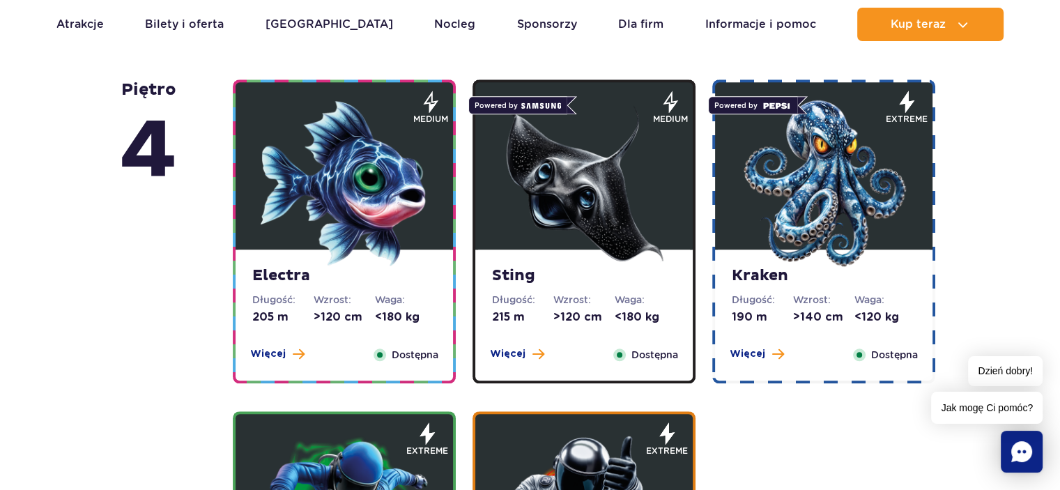
scroll to position [1369, 0]
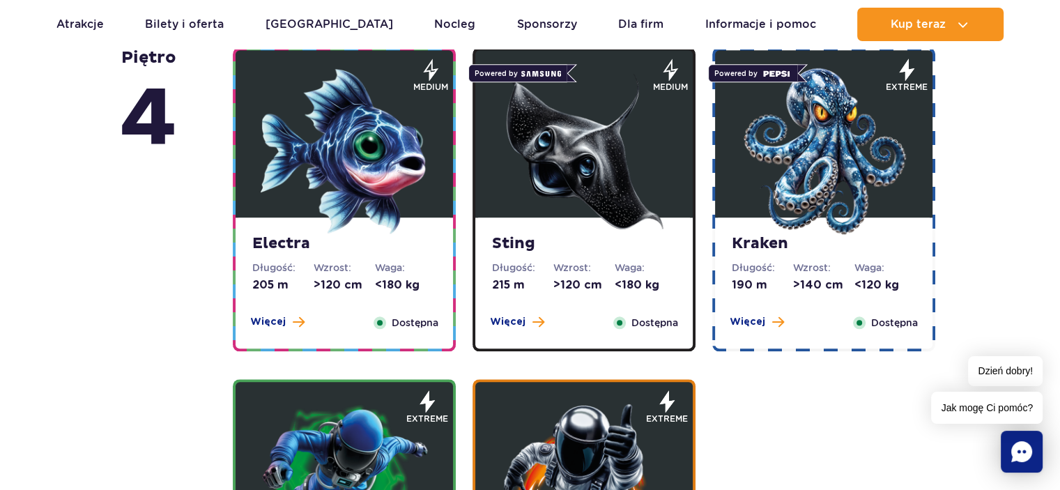
click at [560, 181] on img at bounding box center [584, 151] width 167 height 167
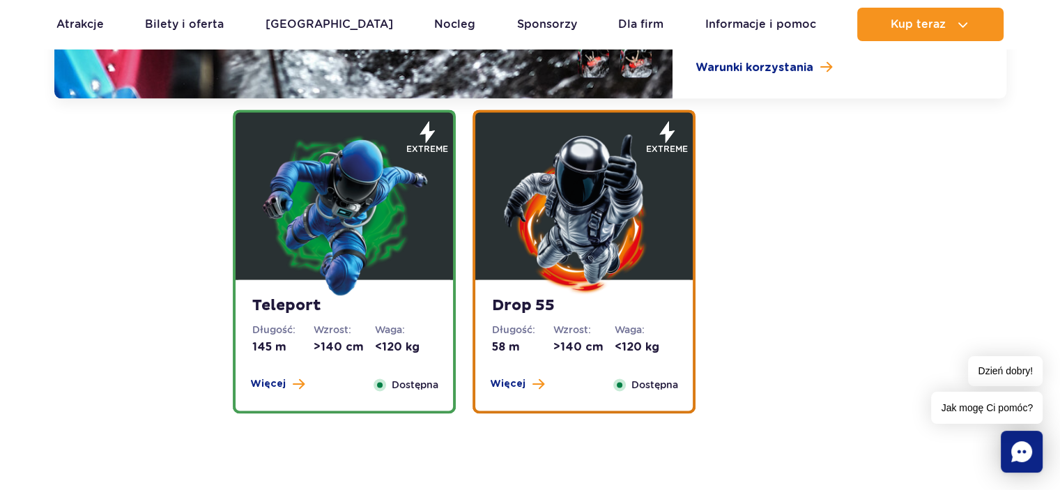
scroll to position [2062, 0]
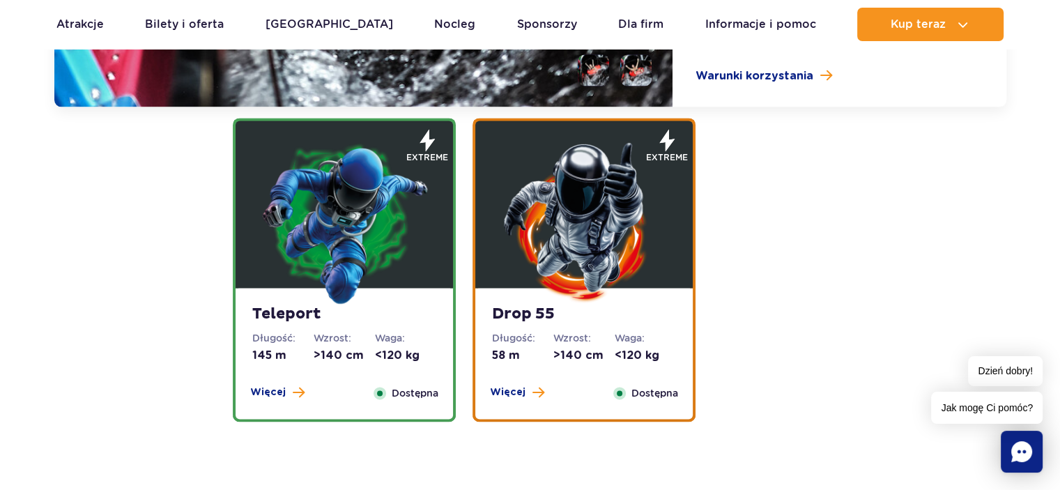
click at [583, 243] on img at bounding box center [584, 221] width 167 height 167
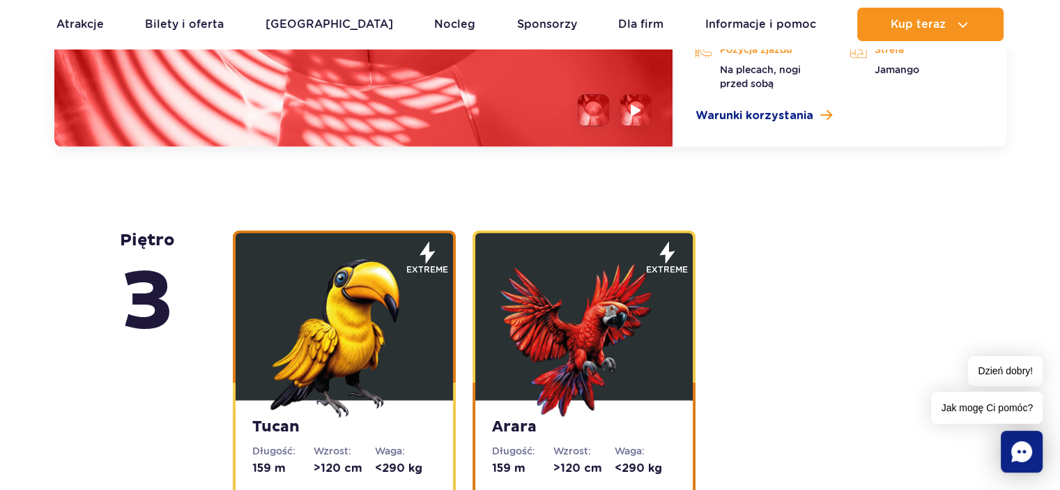
scroll to position [2356, 0]
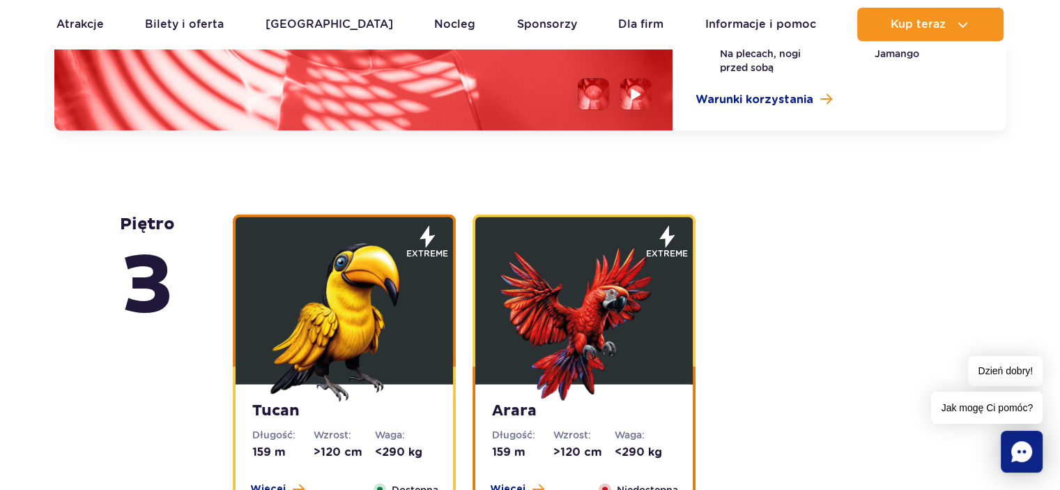
click at [619, 326] on img at bounding box center [584, 317] width 167 height 167
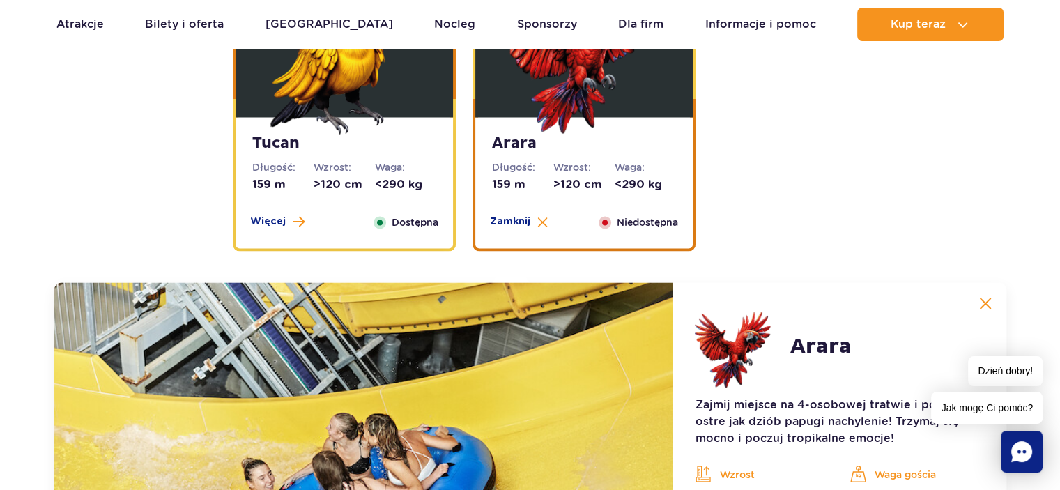
scroll to position [2045, 0]
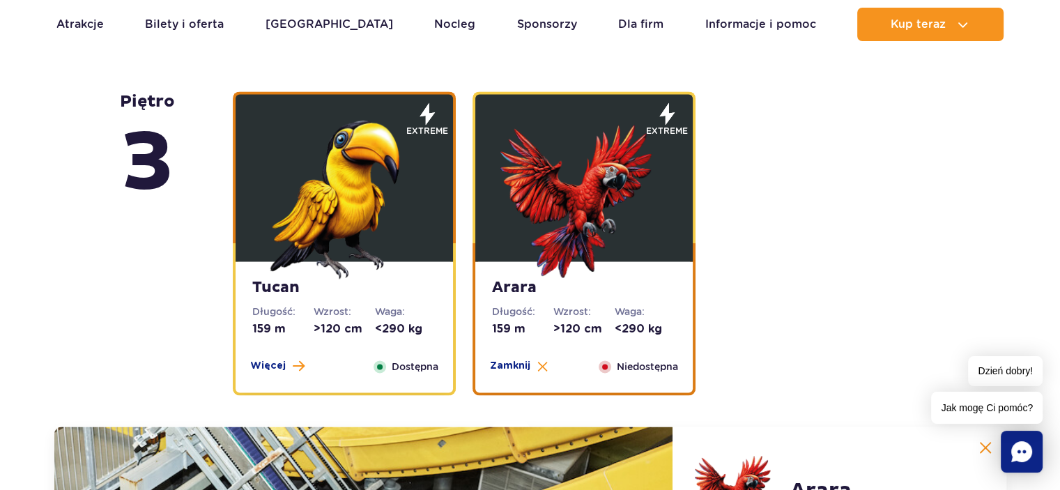
click at [307, 199] on img at bounding box center [344, 195] width 167 height 167
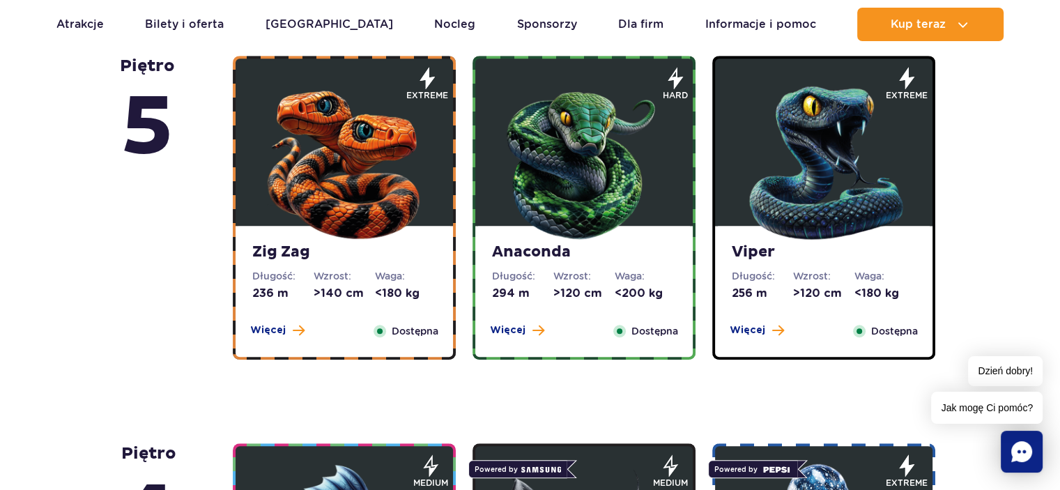
scroll to position [998, 0]
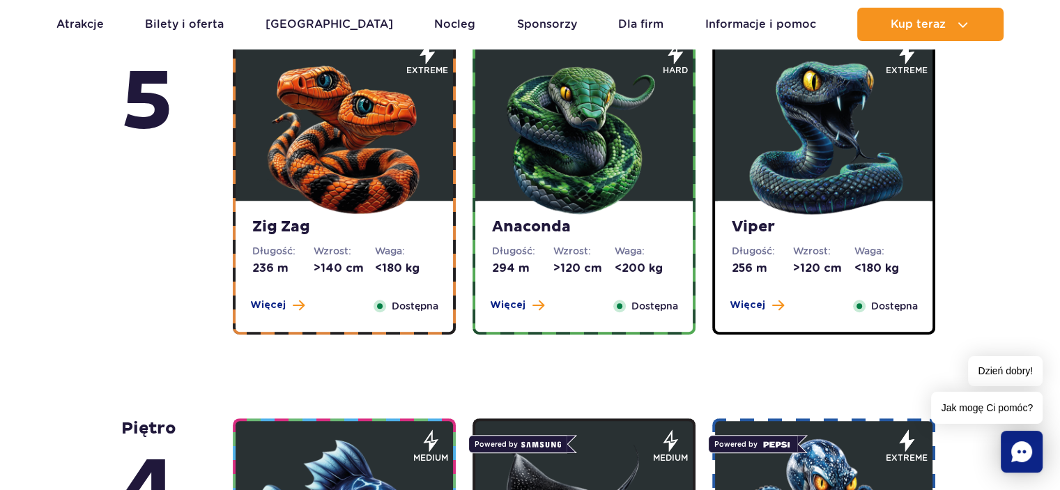
click at [820, 197] on img at bounding box center [823, 134] width 167 height 167
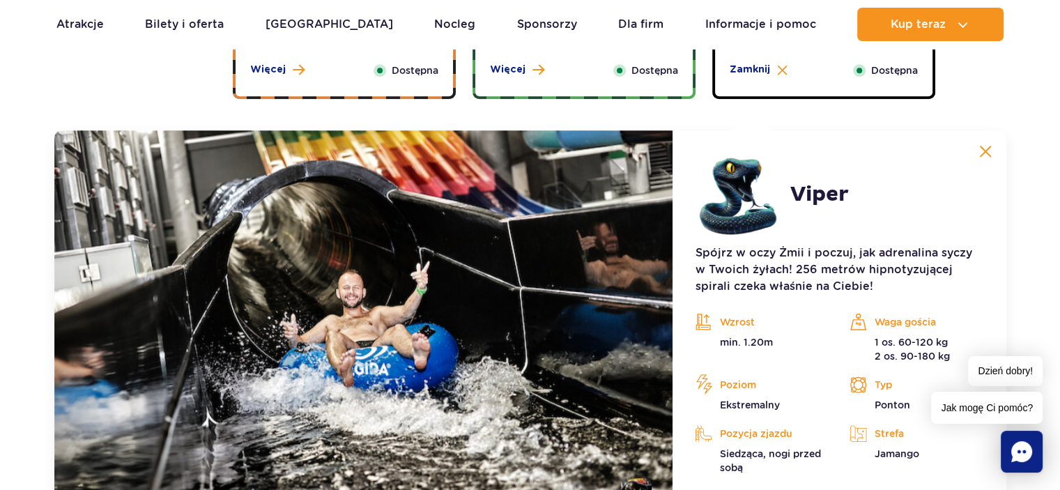
scroll to position [1202, 0]
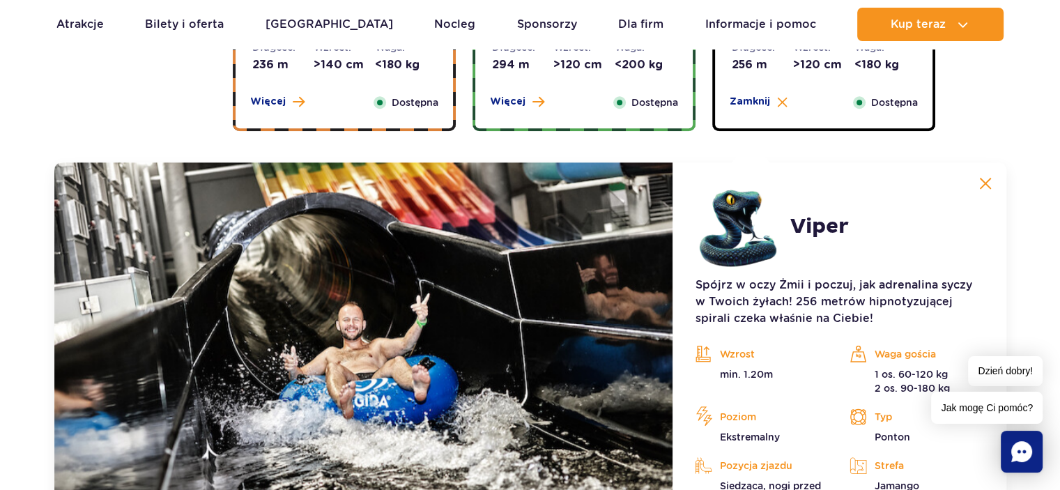
click at [982, 181] on img at bounding box center [986, 183] width 13 height 13
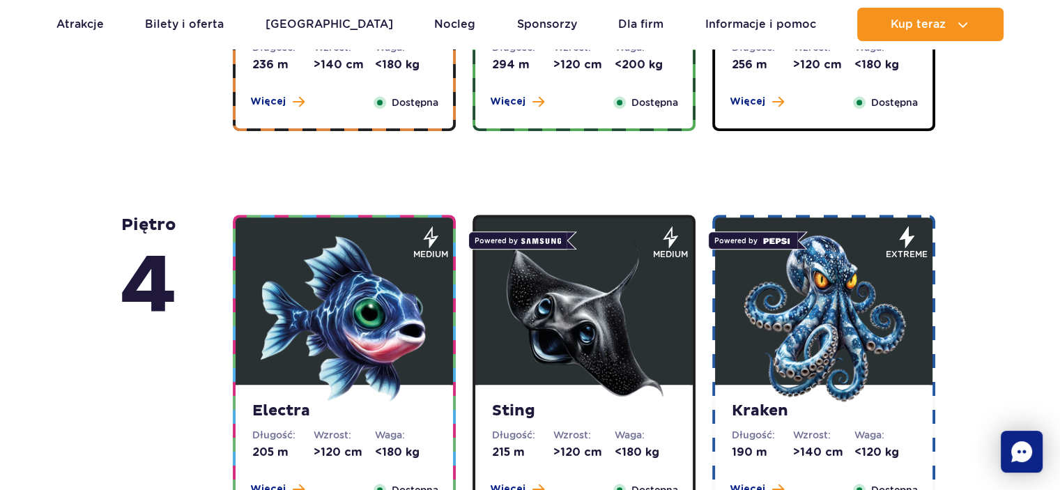
click at [631, 268] on img at bounding box center [584, 318] width 167 height 167
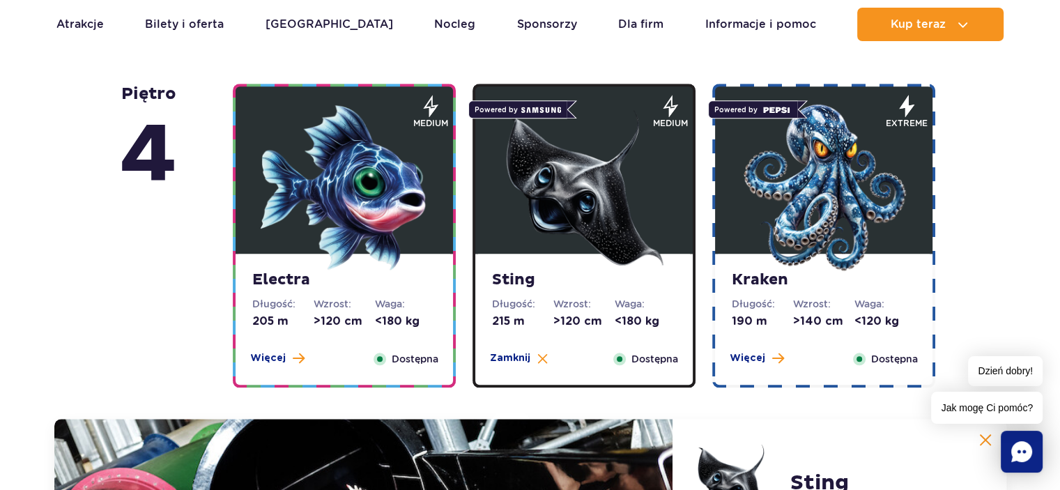
scroll to position [1309, 0]
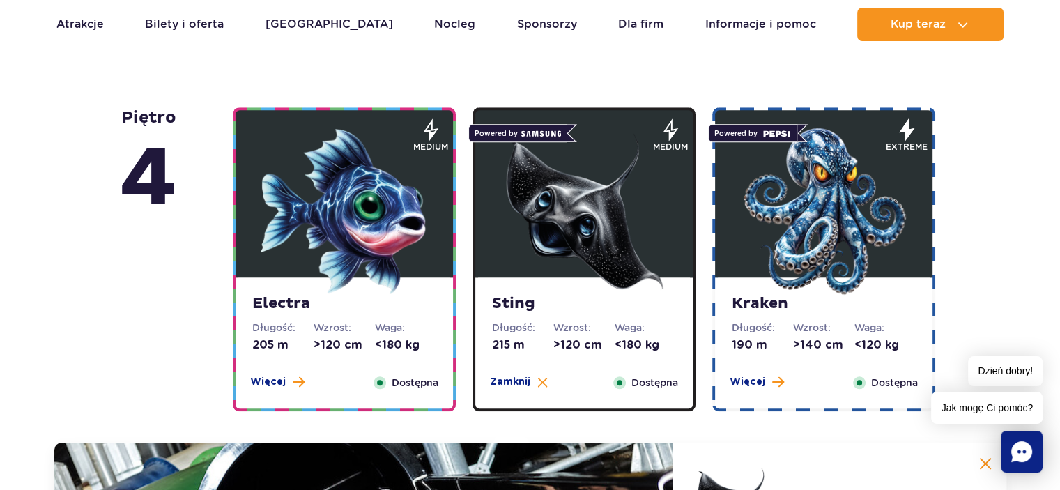
click at [374, 271] on img at bounding box center [344, 211] width 167 height 167
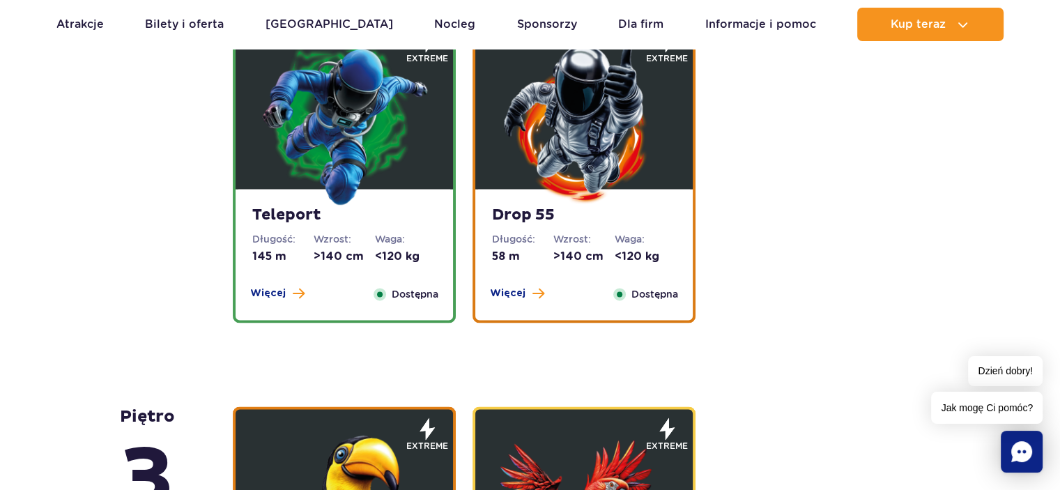
scroll to position [2202, 0]
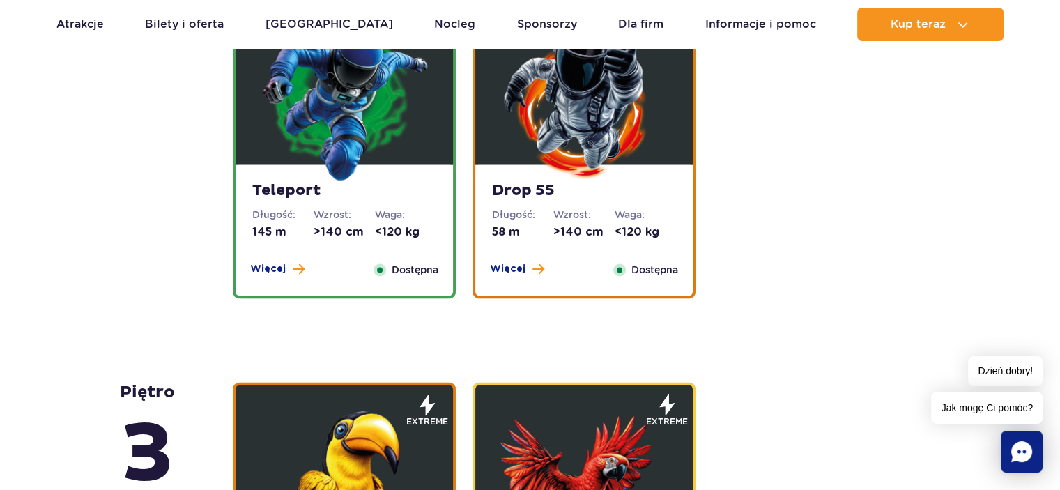
click at [309, 113] on img at bounding box center [344, 98] width 167 height 167
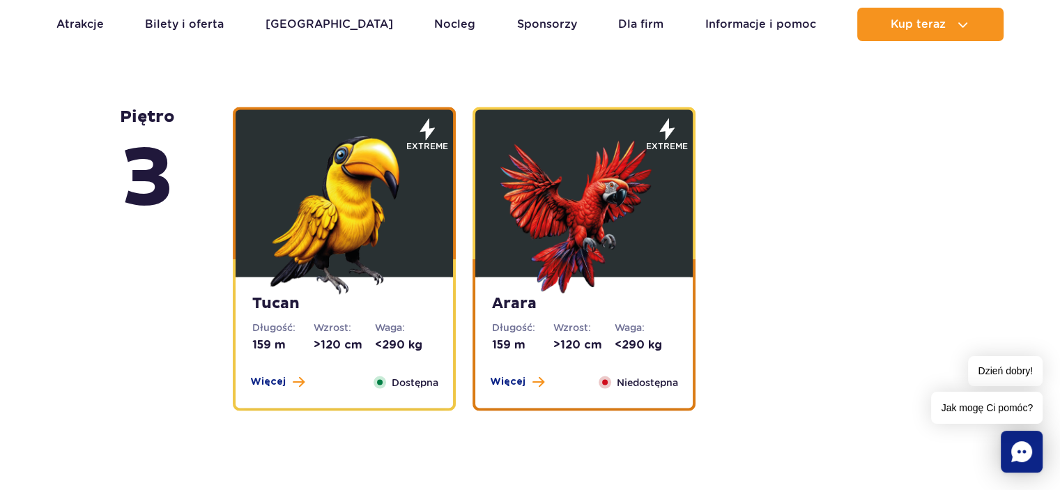
scroll to position [2507, 0]
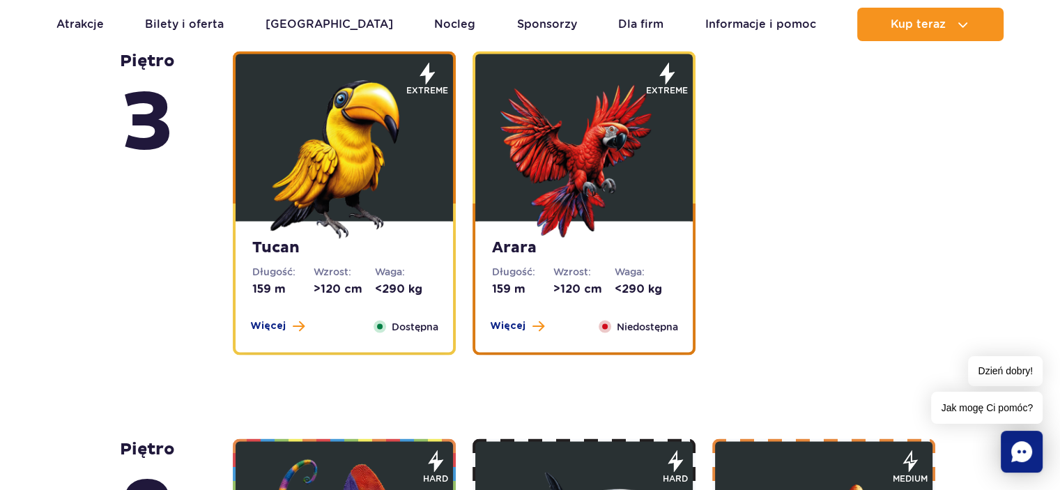
click at [334, 217] on img at bounding box center [344, 154] width 167 height 167
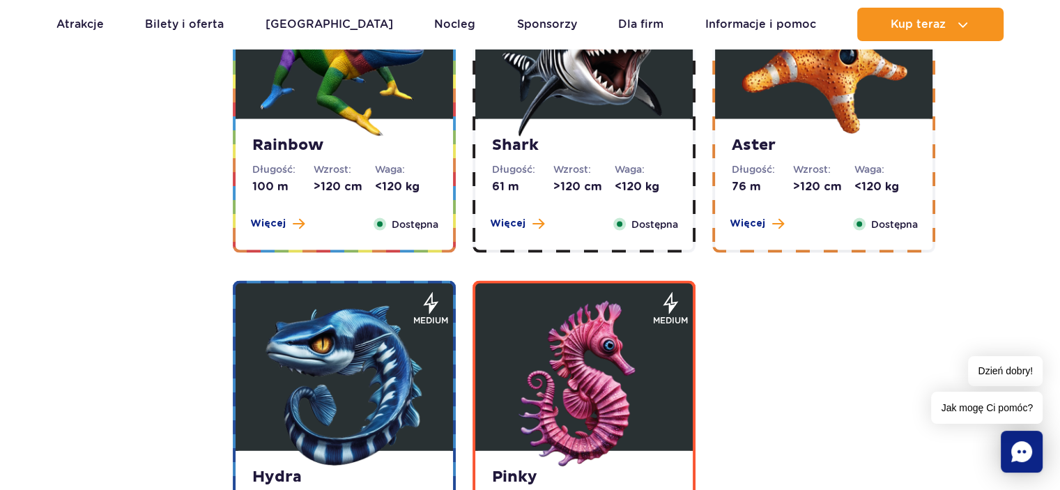
scroll to position [2910, 0]
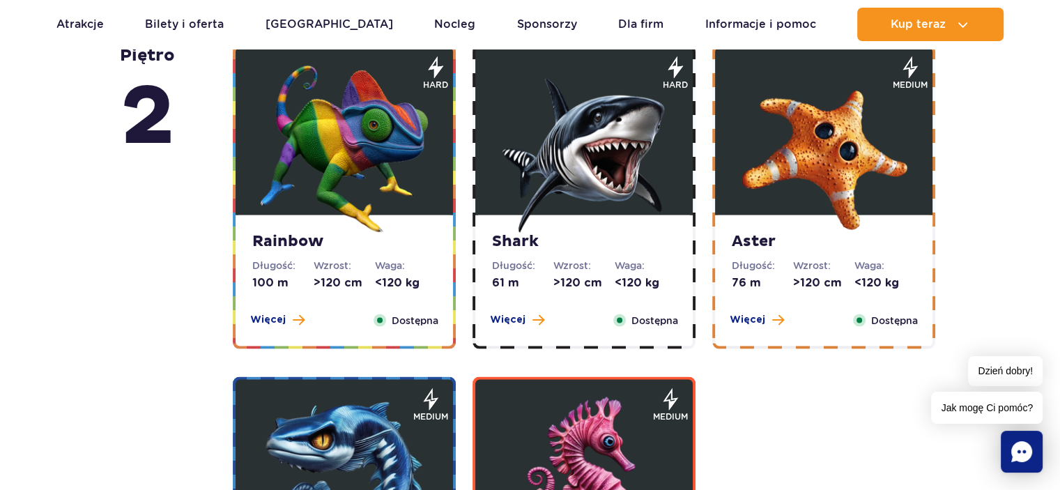
click at [634, 168] on img at bounding box center [584, 149] width 167 height 167
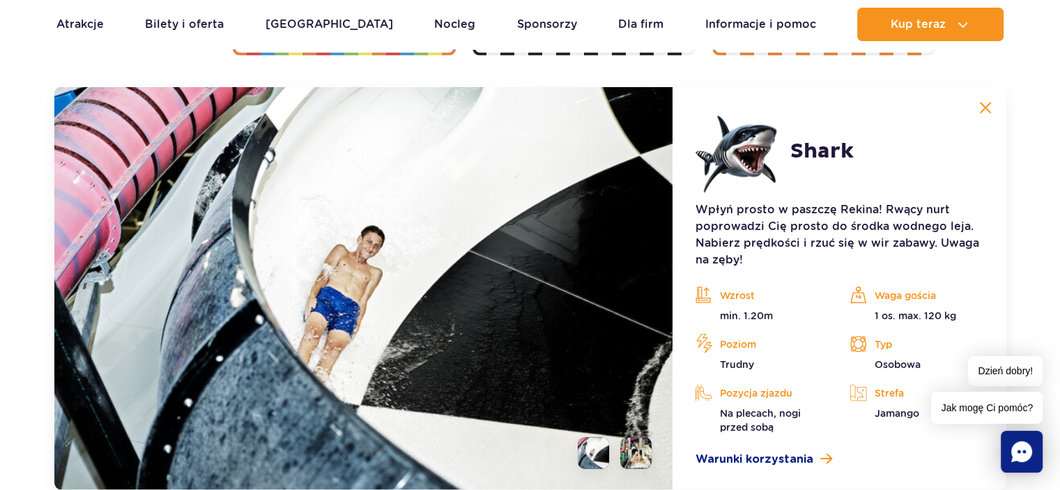
scroll to position [2775, 0]
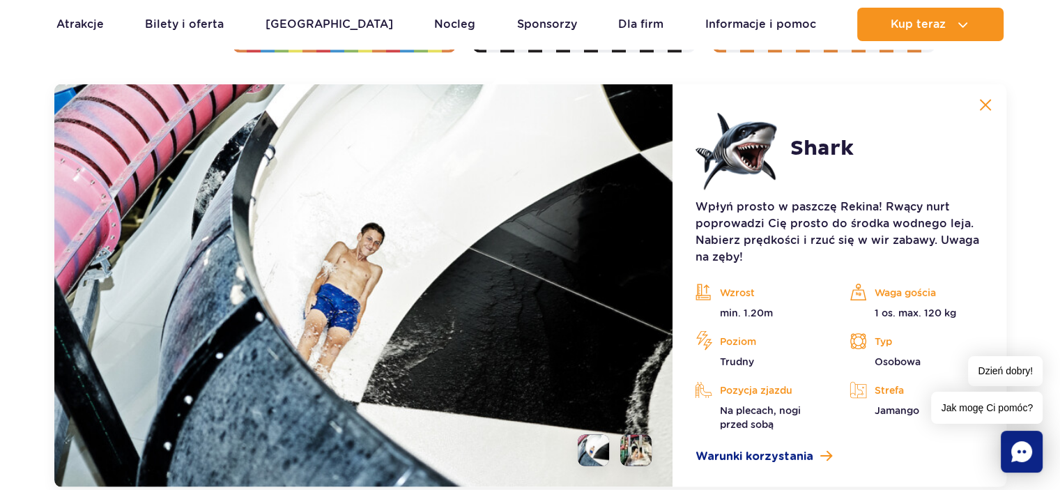
click at [984, 104] on img at bounding box center [986, 105] width 13 height 13
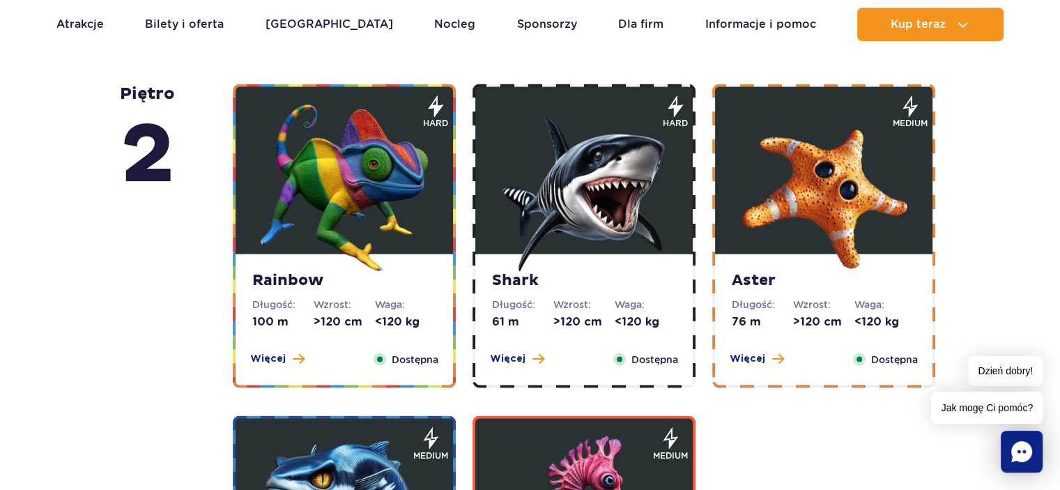
scroll to position [2432, 0]
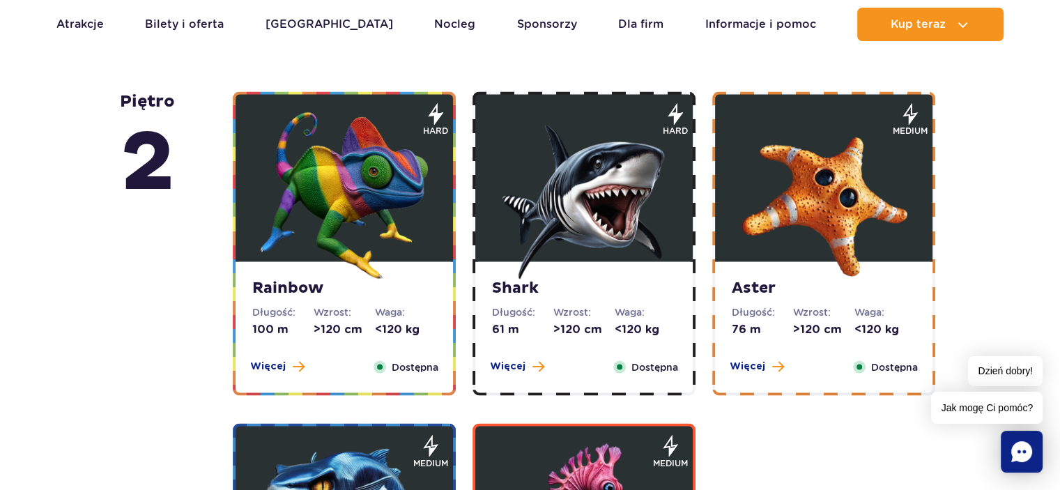
click at [822, 217] on img at bounding box center [823, 195] width 167 height 167
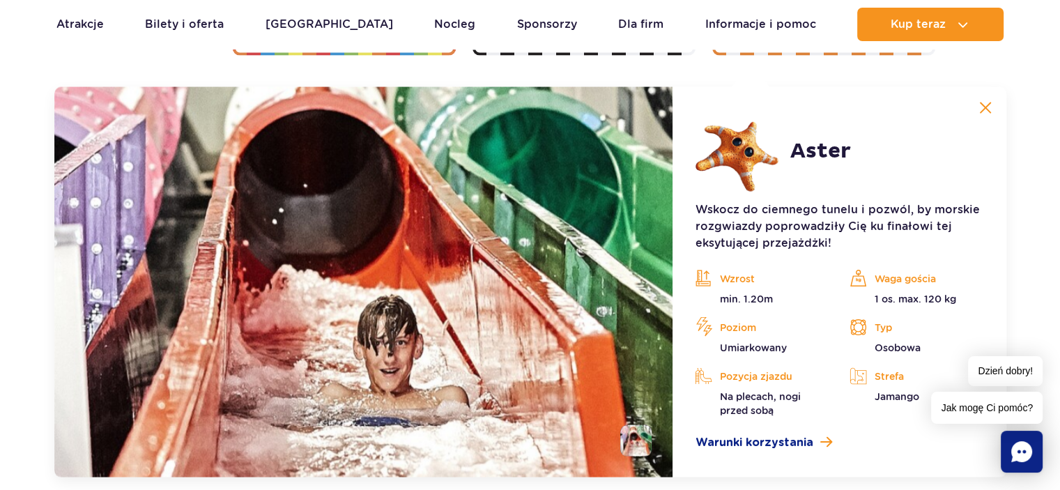
scroll to position [2775, 0]
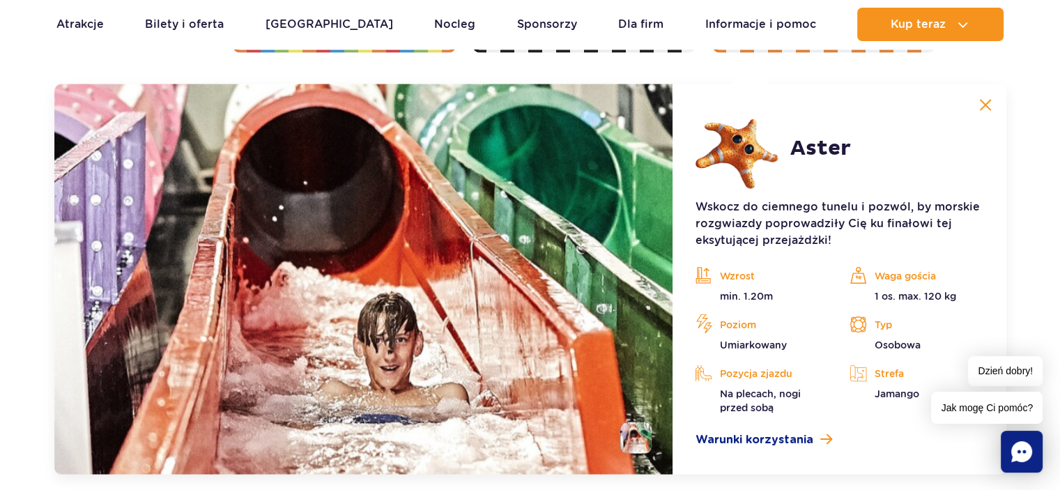
click at [979, 103] on button at bounding box center [986, 105] width 28 height 28
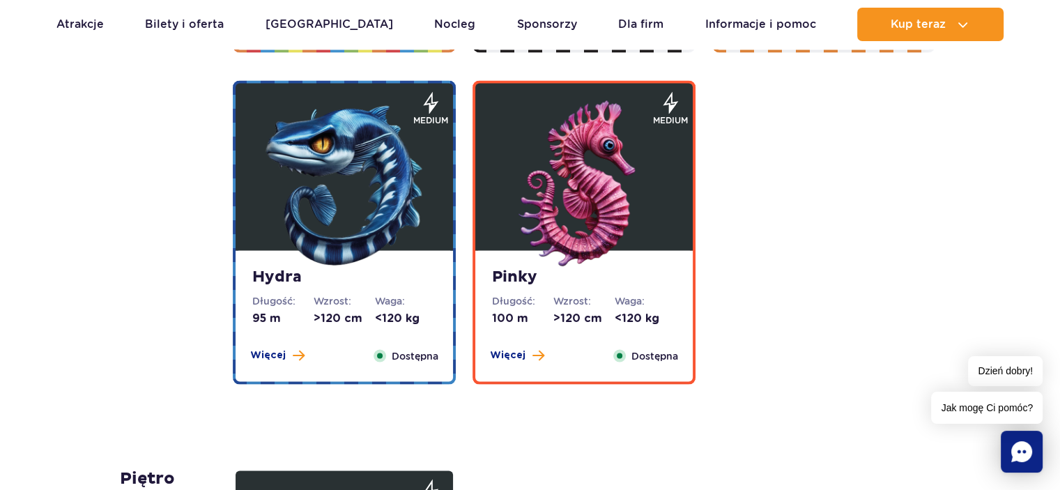
click at [418, 186] on img at bounding box center [344, 184] width 167 height 167
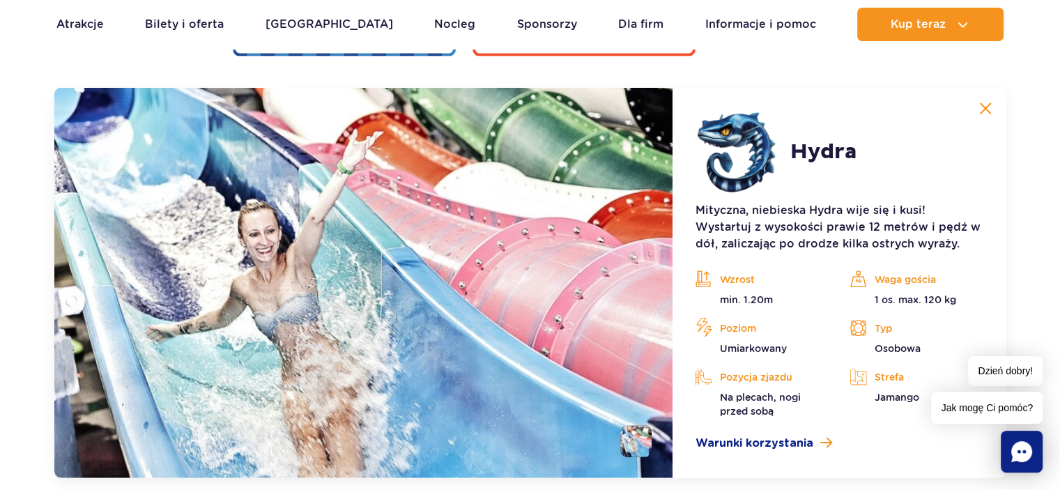
scroll to position [3107, 0]
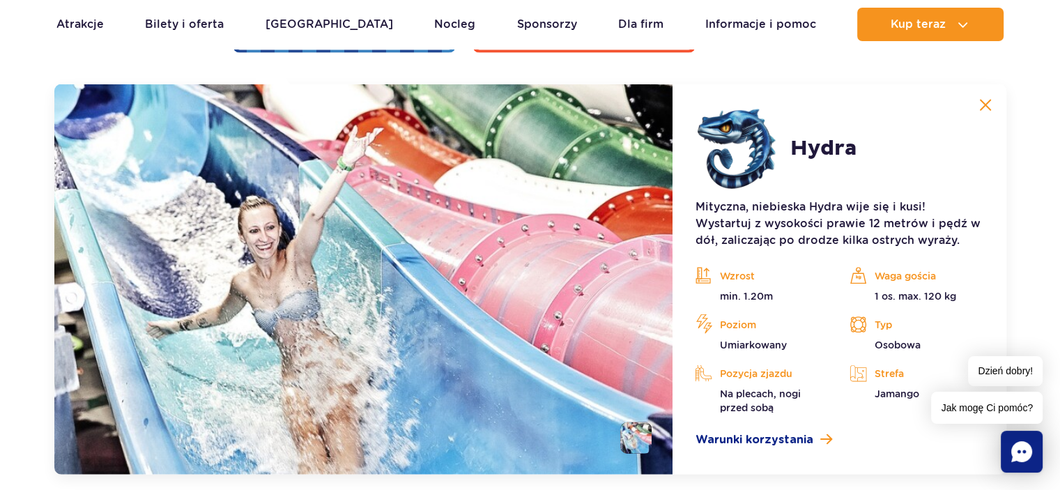
click at [1060, 239] on html "Przejdź do menu Przejdź do treści Przejdź do stopki Mapa serwisu Dzień dobry! J…" at bounding box center [530, 225] width 1060 height 6665
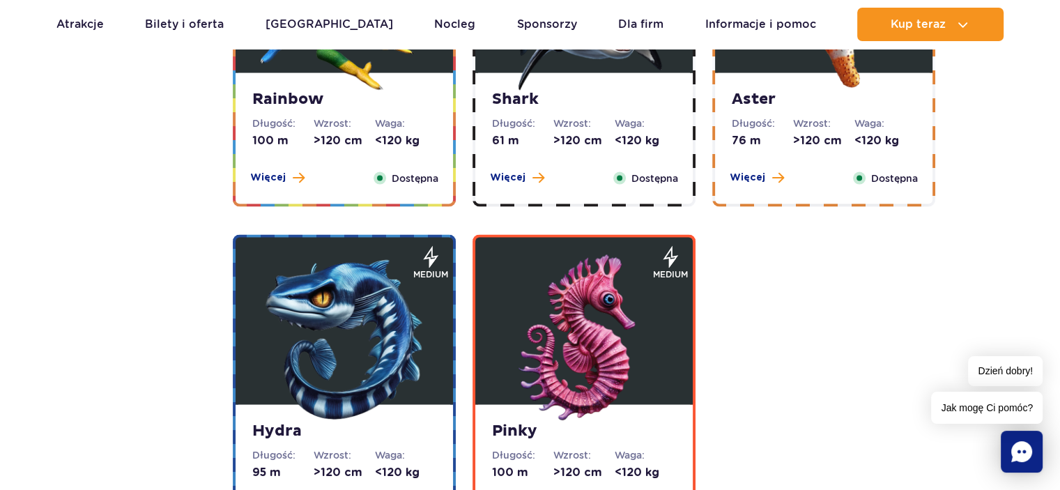
click at [601, 295] on img at bounding box center [584, 337] width 167 height 167
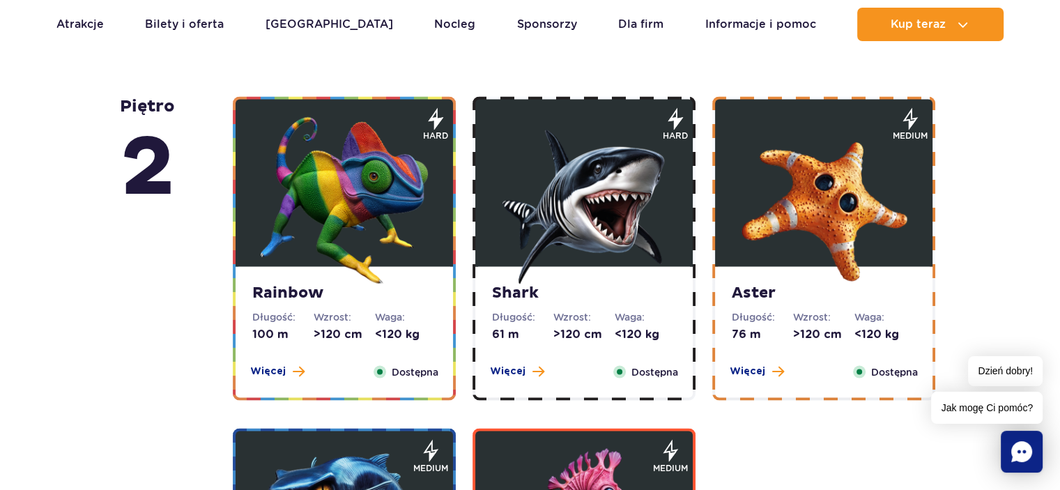
scroll to position [2420, 0]
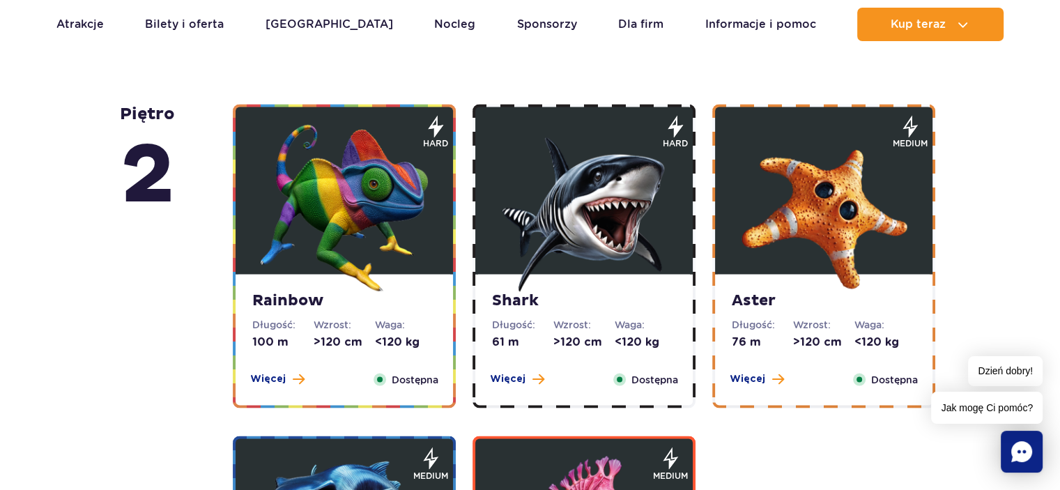
click at [557, 252] on img at bounding box center [584, 207] width 167 height 167
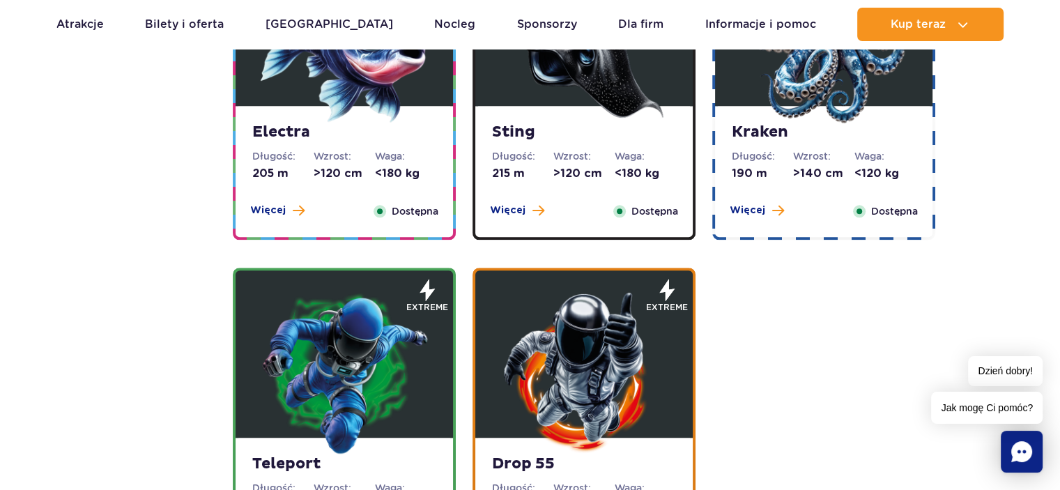
scroll to position [1553, 0]
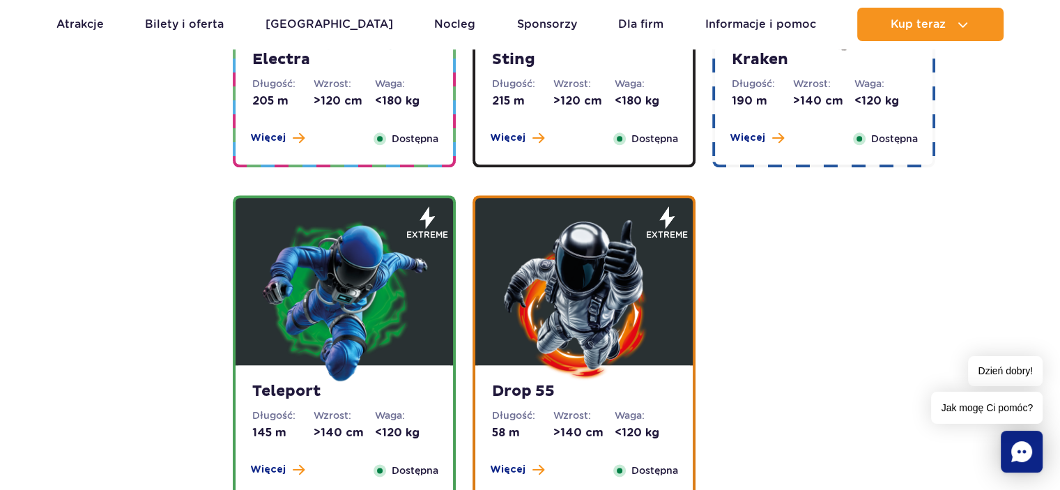
click at [379, 303] on img at bounding box center [344, 298] width 167 height 167
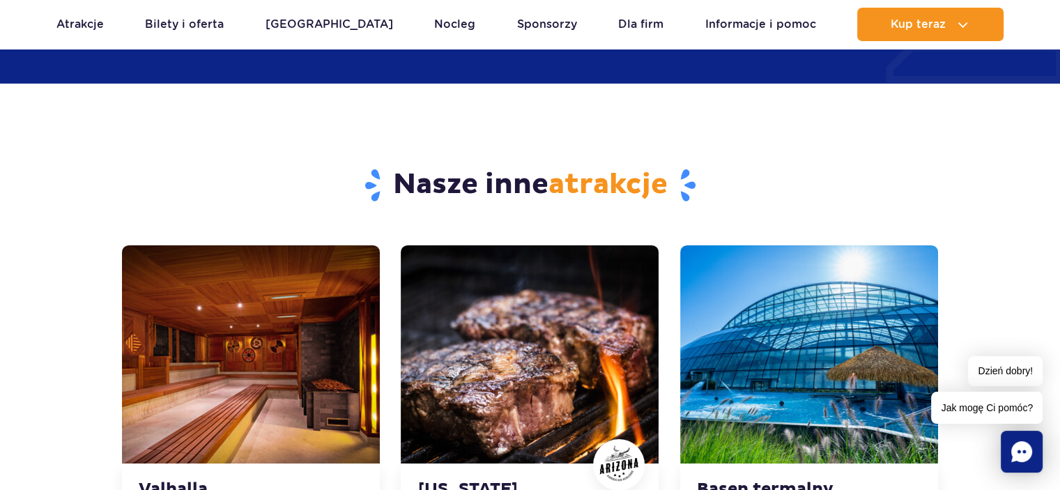
scroll to position [4705, 0]
